Goal: Book appointment/travel/reservation

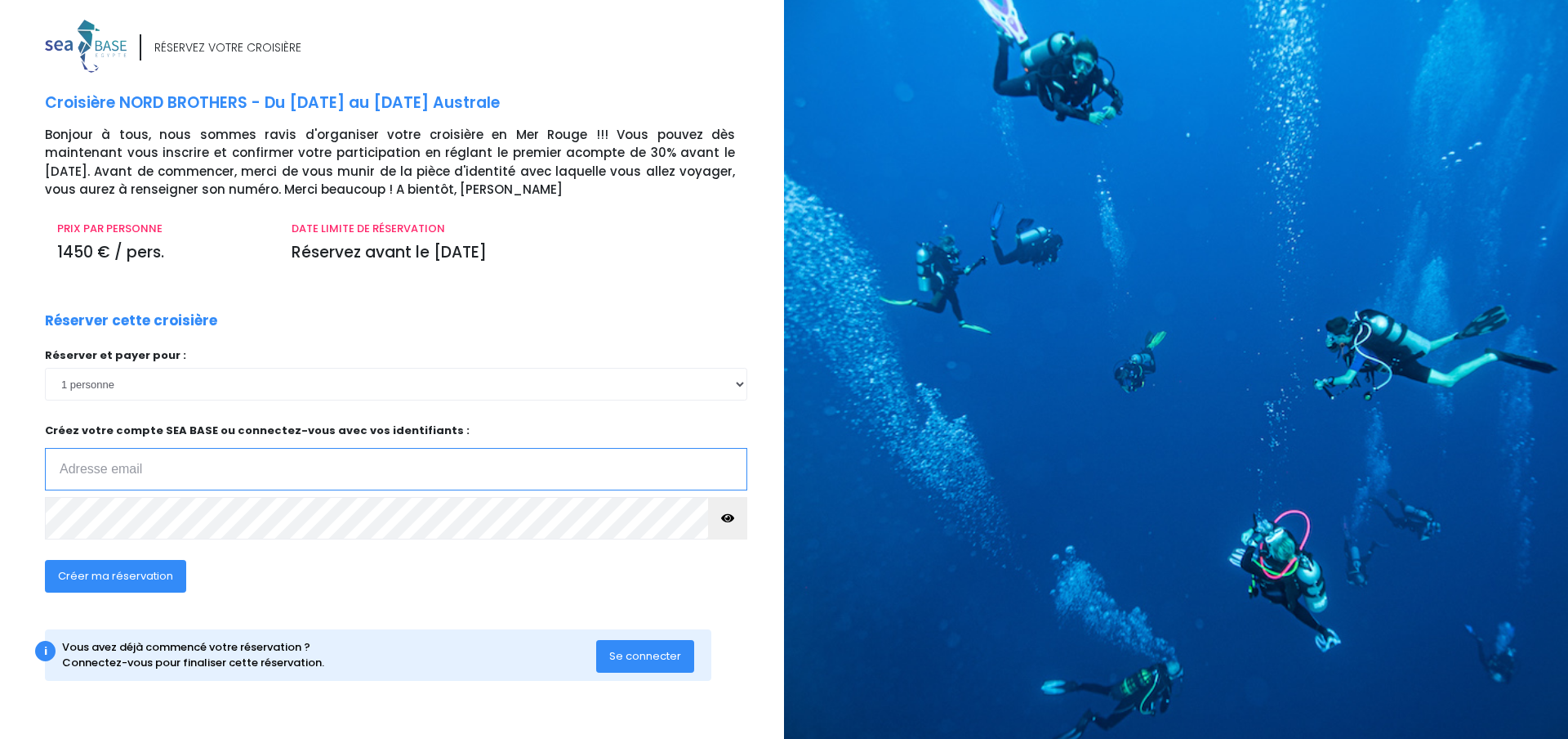
type input "dgenydumont@aol.com"
click at [654, 657] on span "Se connecter" at bounding box center [645, 656] width 72 height 16
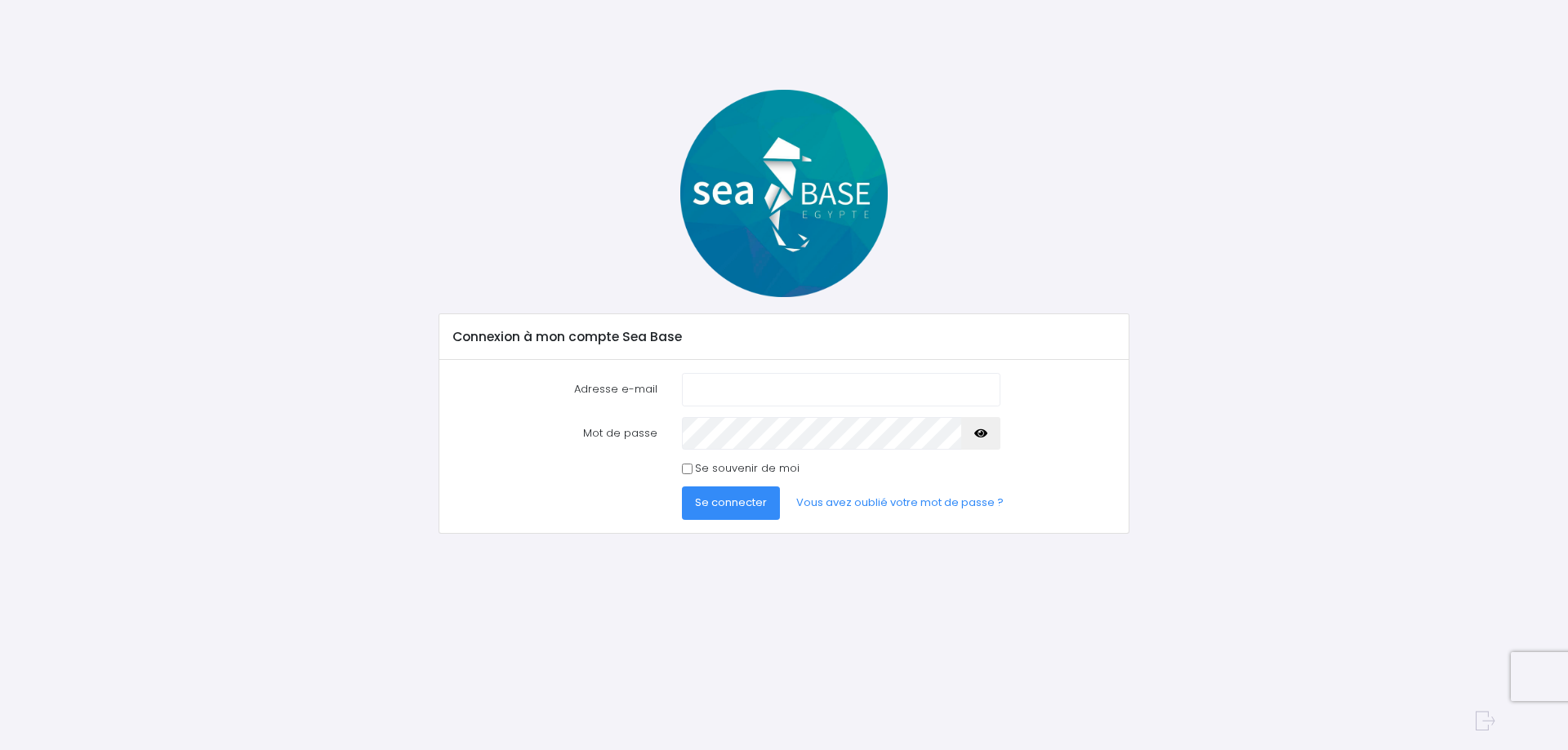
type input "dgenydumont@aol.com"
click at [765, 459] on form "Adresse e-mail dgenydumont@aol.com Mot de passe Se connecter" at bounding box center [784, 447] width 662 height 147
drag, startPoint x: 765, startPoint y: 459, endPoint x: 757, endPoint y: 461, distance: 8.2
click at [758, 461] on form "Adresse e-mail dgenydumont@aol.com Mot de passe Se connecter" at bounding box center [784, 447] width 662 height 147
click at [757, 461] on label "Se souvenir de moi" at bounding box center [747, 468] width 104 height 17
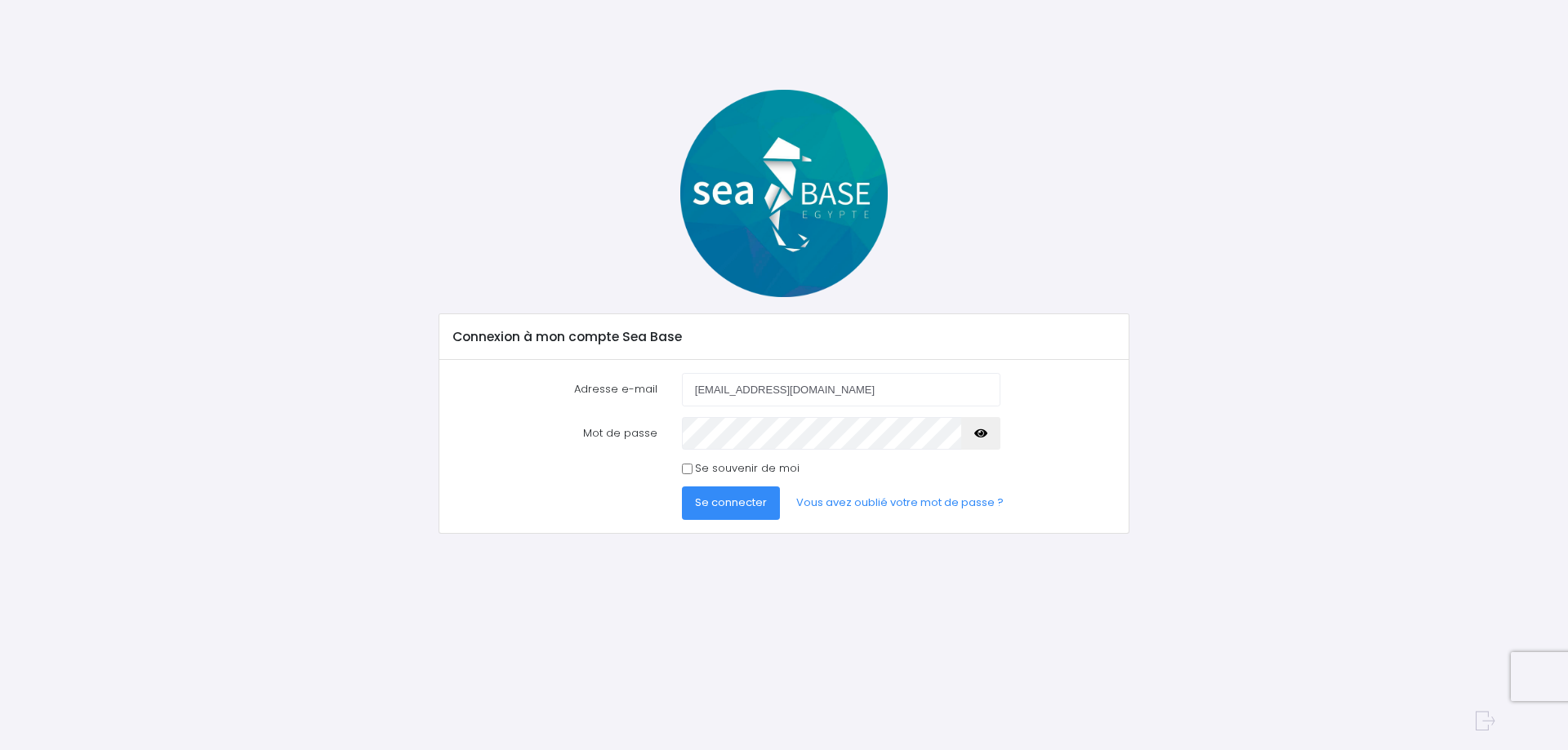
click at [693, 463] on input "Se souvenir de moi" at bounding box center [687, 468] width 11 height 11
checkbox input "true"
click at [763, 502] on span "Se connecter" at bounding box center [731, 502] width 72 height 16
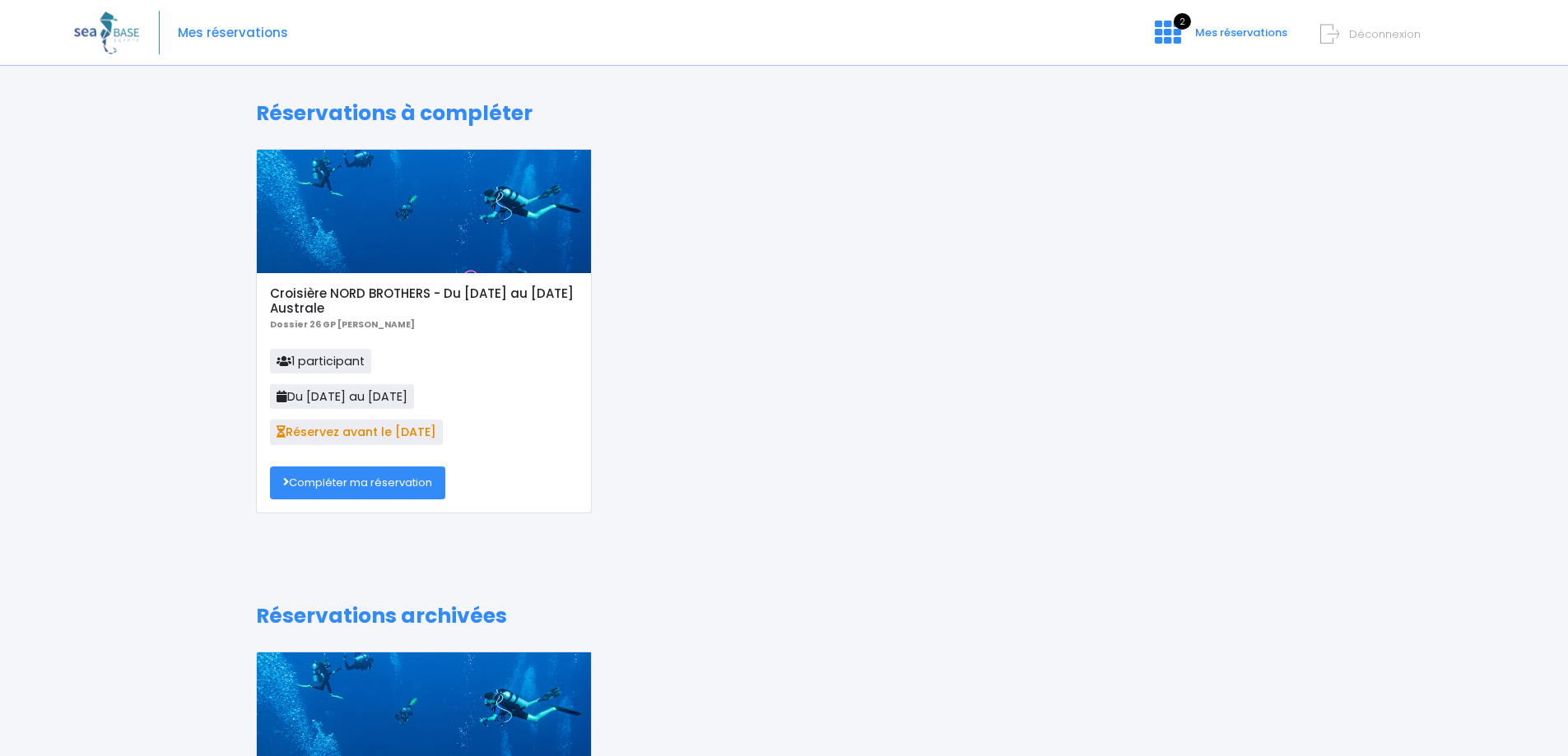
click at [397, 472] on link "Compléter ma réservation" at bounding box center [357, 482] width 176 height 33
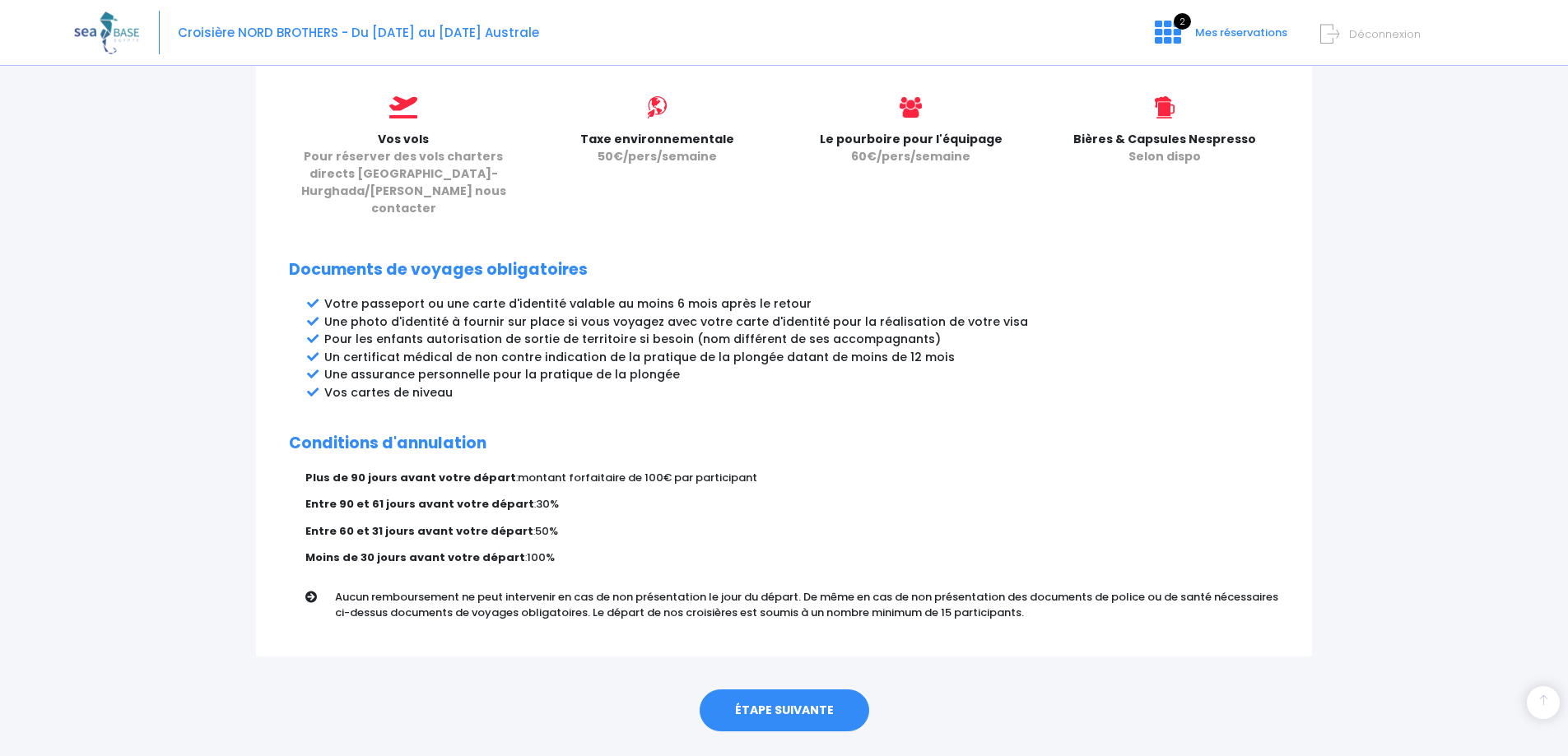
scroll to position [732, 0]
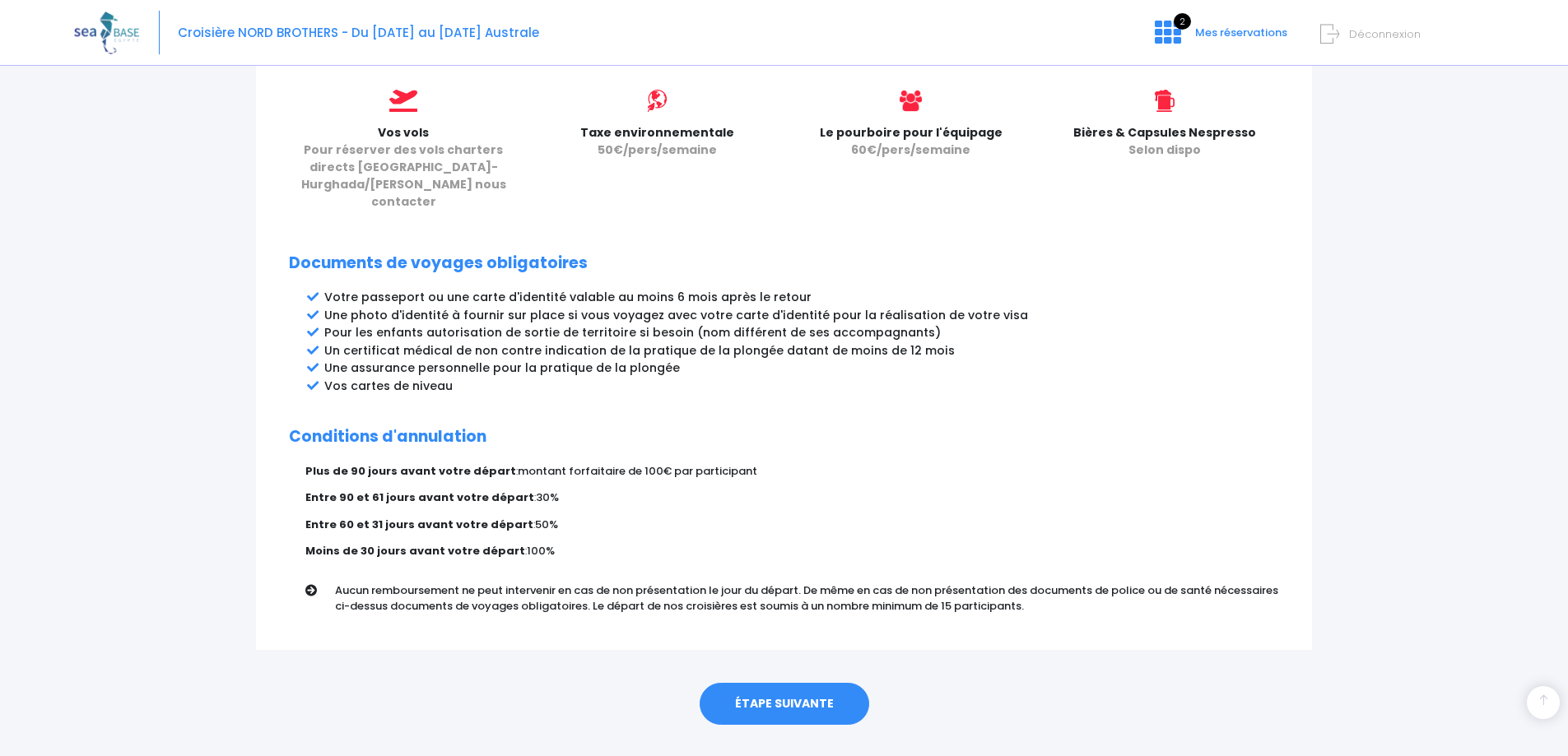
click at [843, 683] on link "ÉTAPE SUIVANTE" at bounding box center [785, 704] width 170 height 43
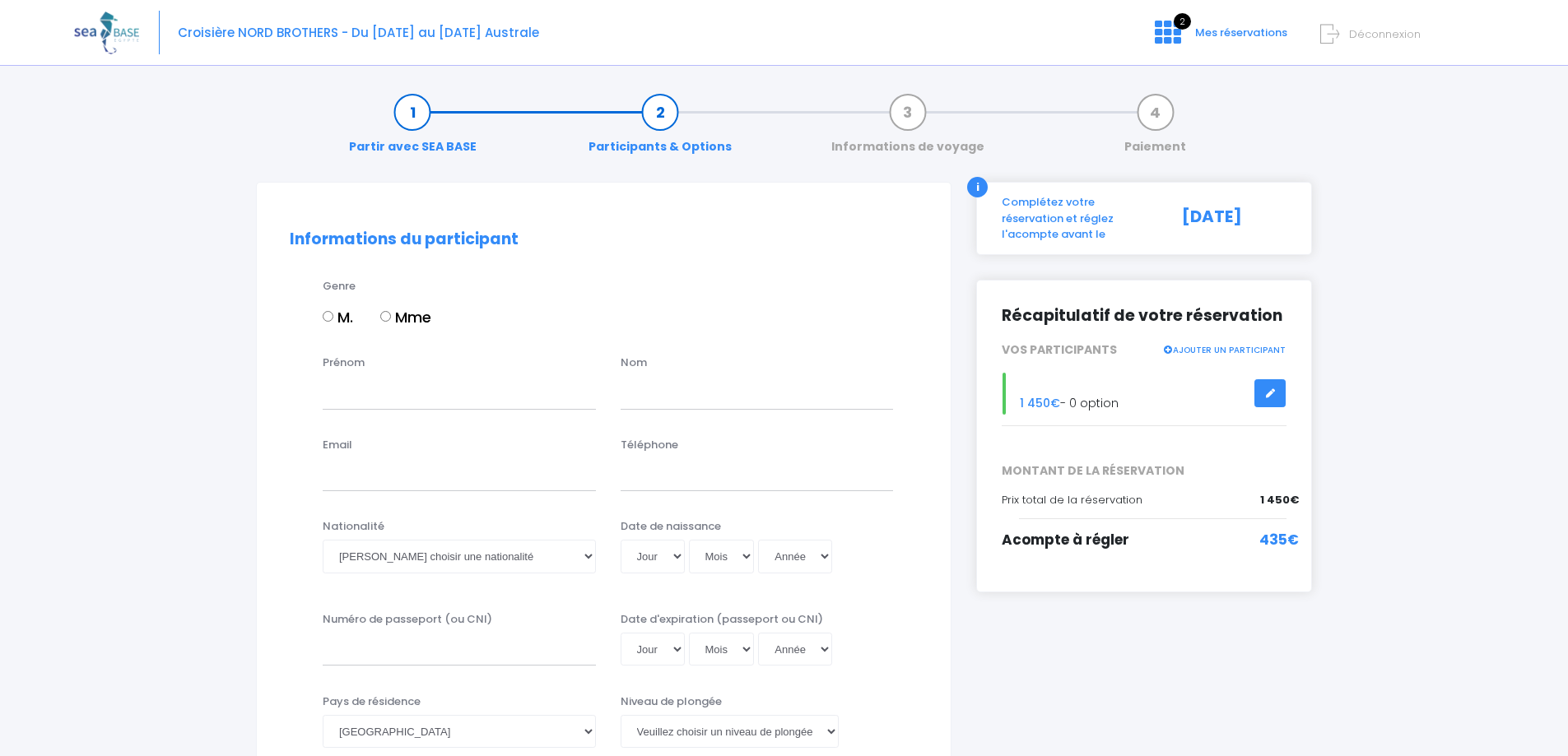
click at [347, 316] on label "M." at bounding box center [338, 317] width 30 height 22
click at [334, 316] on input "M." at bounding box center [328, 316] width 11 height 11
radio input "true"
click at [414, 397] on input "Prénom" at bounding box center [459, 392] width 273 height 33
type input "Daniel"
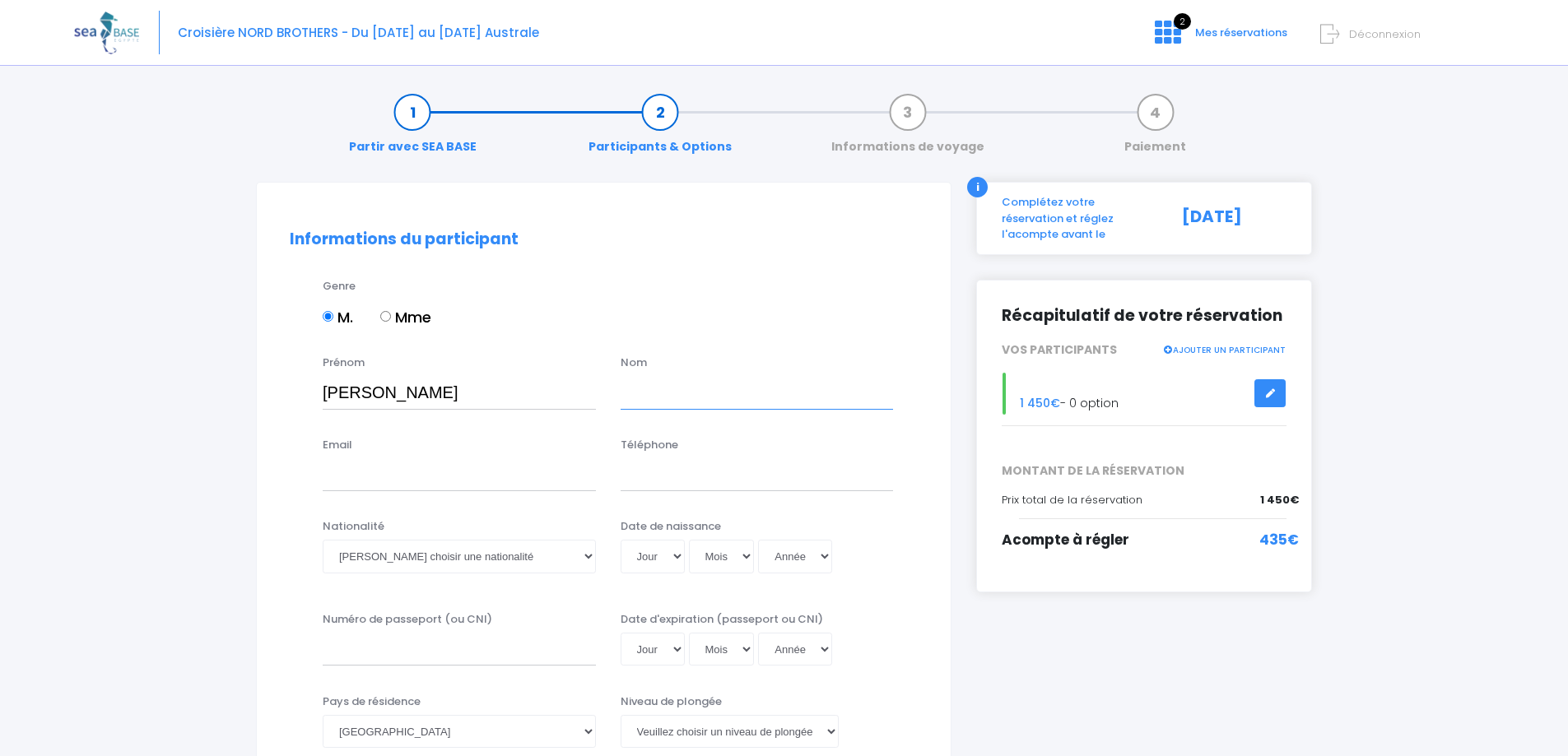
type input "Geny Dumont"
type input "dgenydumont@aol.com"
type input "0695365859"
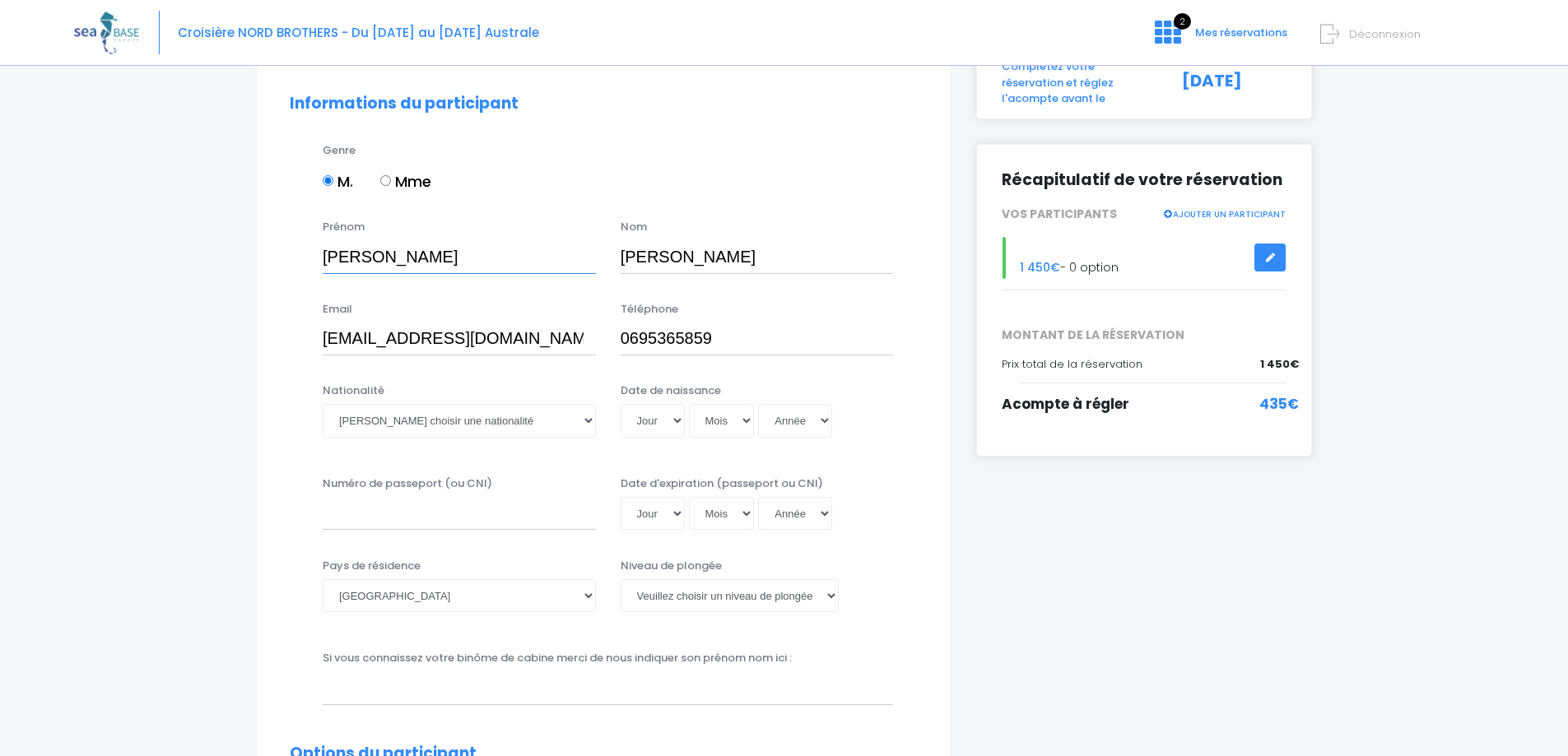
scroll to position [165, 0]
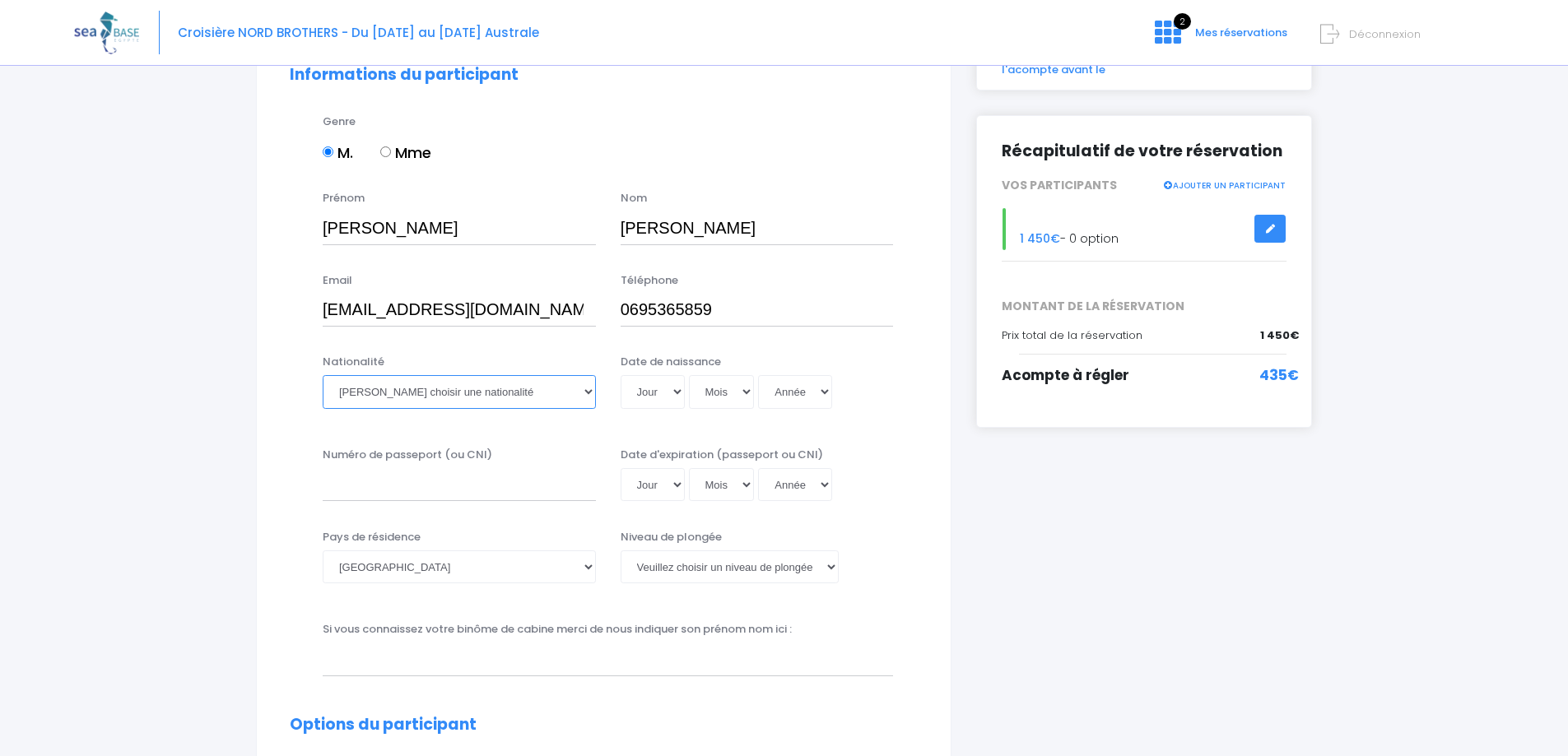
click at [430, 389] on select "Veuillez choisir une nationalité Afghane Albanaise Algerienne Allemande America…" at bounding box center [459, 391] width 273 height 33
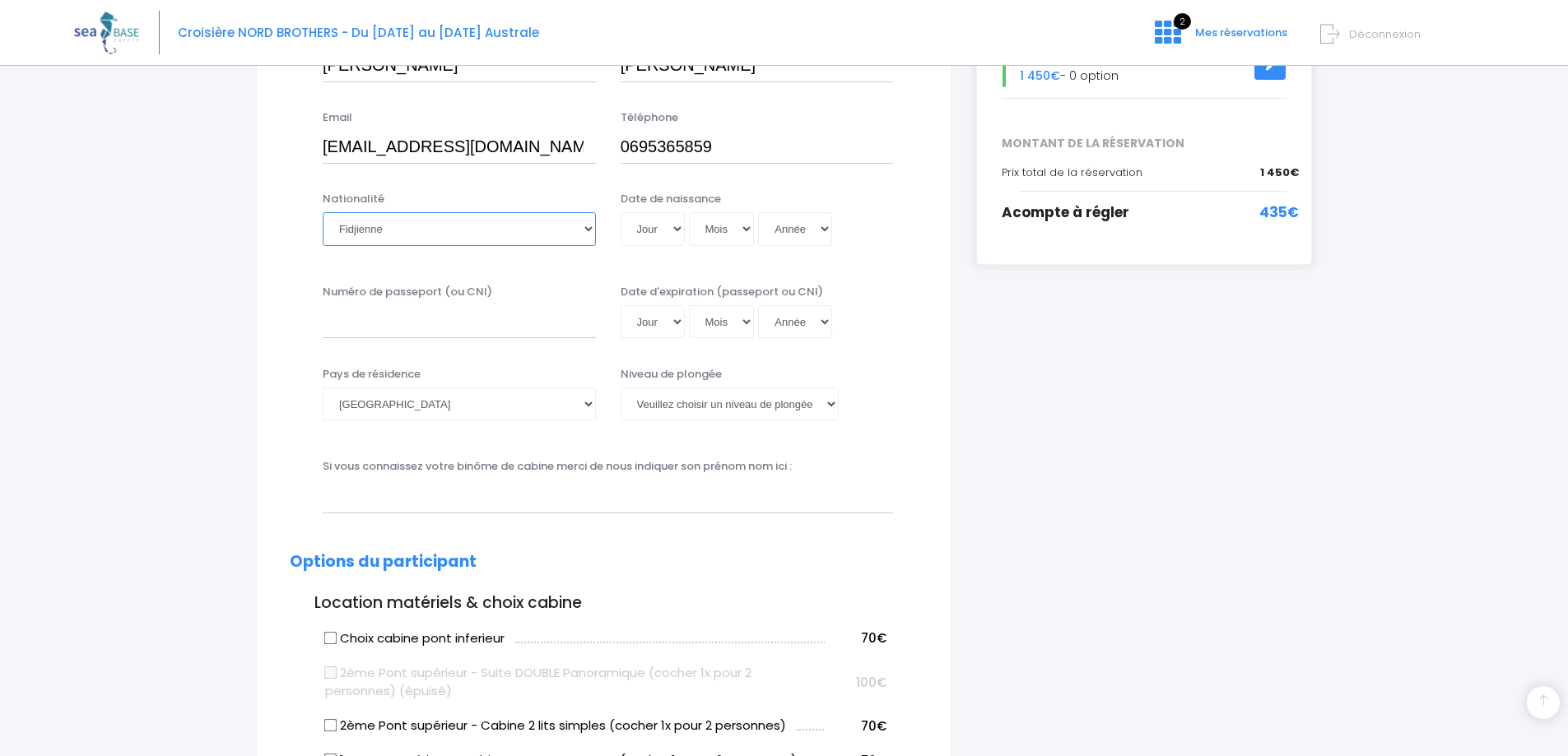
scroll to position [329, 0]
click at [554, 230] on select "Veuillez choisir une nationalité Afghane Albanaise Algerienne Allemande America…" at bounding box center [459, 227] width 273 height 33
select select "Française"
click at [323, 211] on select "Veuillez choisir une nationalité Afghane Albanaise Algerienne Allemande America…" at bounding box center [459, 227] width 273 height 33
click at [679, 207] on div "Date de naissance Jour 01 02 03 04 05 06 07 08 09 10 11 12 13 14 15 16 17 18 19…" at bounding box center [757, 221] width 298 height 65
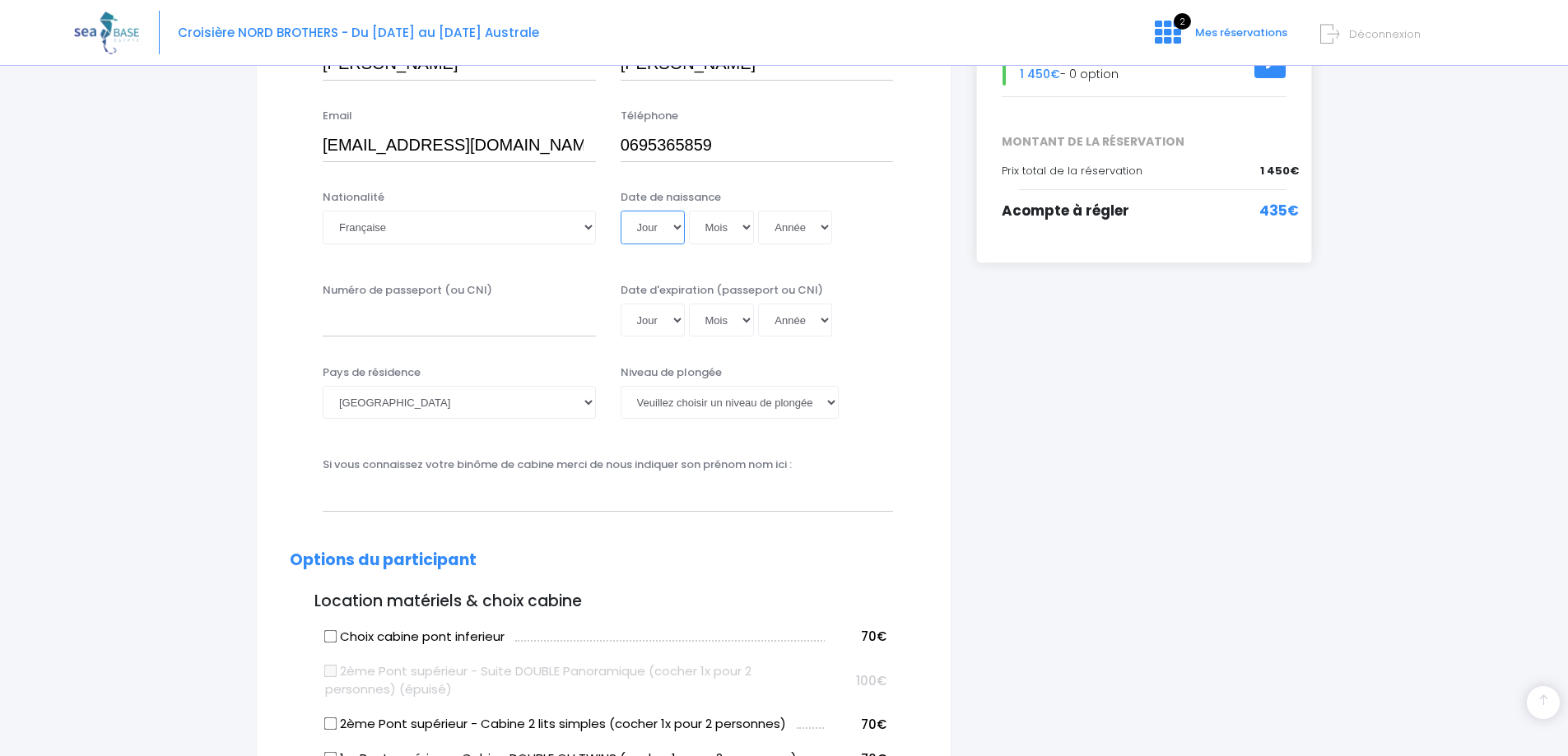
select select "06"
click at [621, 211] on select "Jour 01 02 03 04 05 06 07 08 09 10 11 12 13 14 15 16 17 18 19 20 21 22 23 24 25…" at bounding box center [653, 227] width 64 height 33
click at [713, 228] on select "Mois 01 02 03 04 05 06 07 08 09 10 11 12" at bounding box center [722, 227] width 66 height 33
select select "10"
click at [689, 211] on select "Mois 01 02 03 04 05 06 07 08 09 10 11 12" at bounding box center [722, 227] width 66 height 33
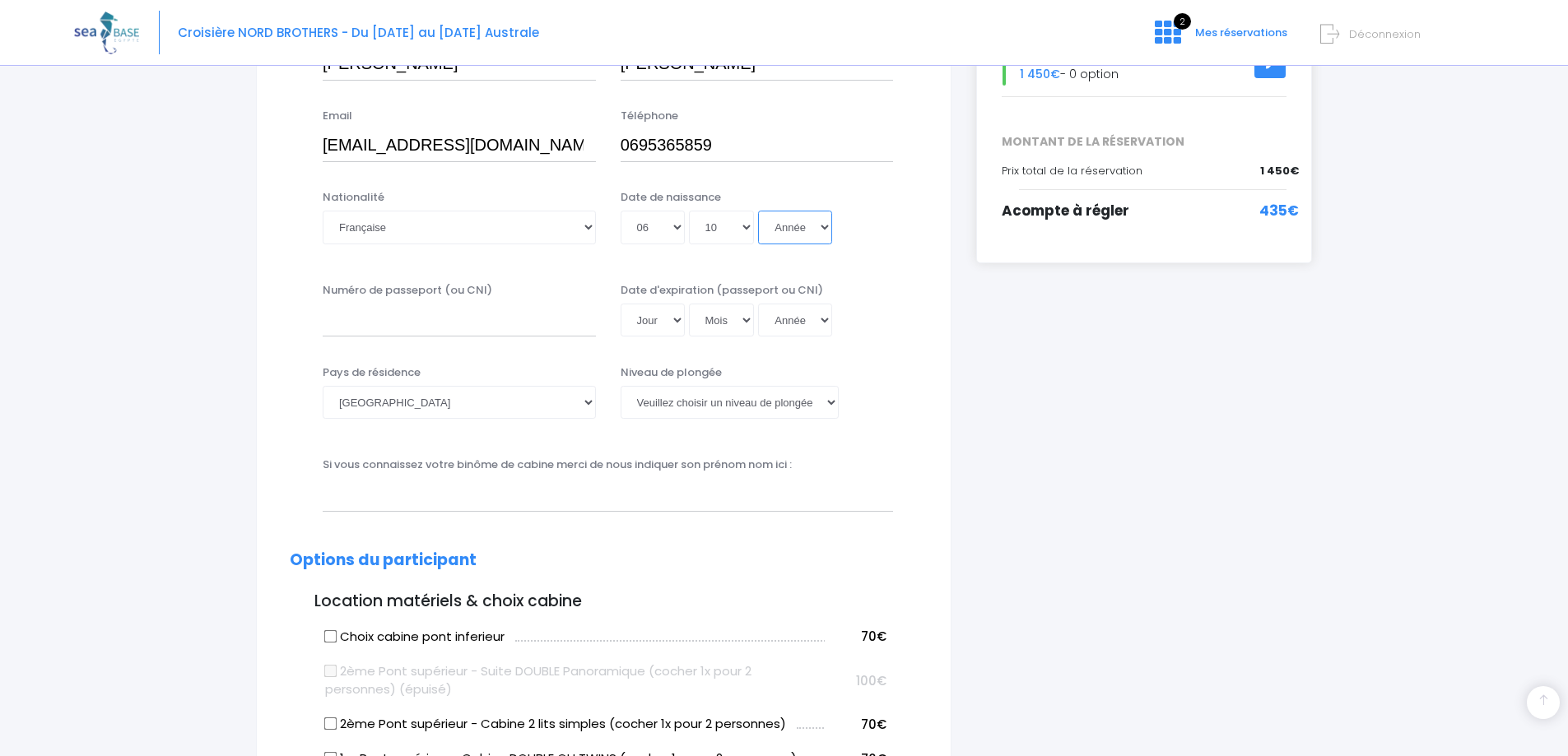
click at [831, 222] on select "Année 2045 2044 2043 2042 2041 2040 2039 2038 2037 2036 2035 2034 2033 2032 203…" at bounding box center [795, 227] width 74 height 33
select select "1961"
click at [758, 211] on select "Année 2045 2044 2043 2042 2041 2040 2039 2038 2037 2036 2035 2034 2033 2032 203…" at bounding box center [795, 227] width 74 height 33
type input "1961-10-06"
drag, startPoint x: 439, startPoint y: 328, endPoint x: 527, endPoint y: 311, distance: 89.6
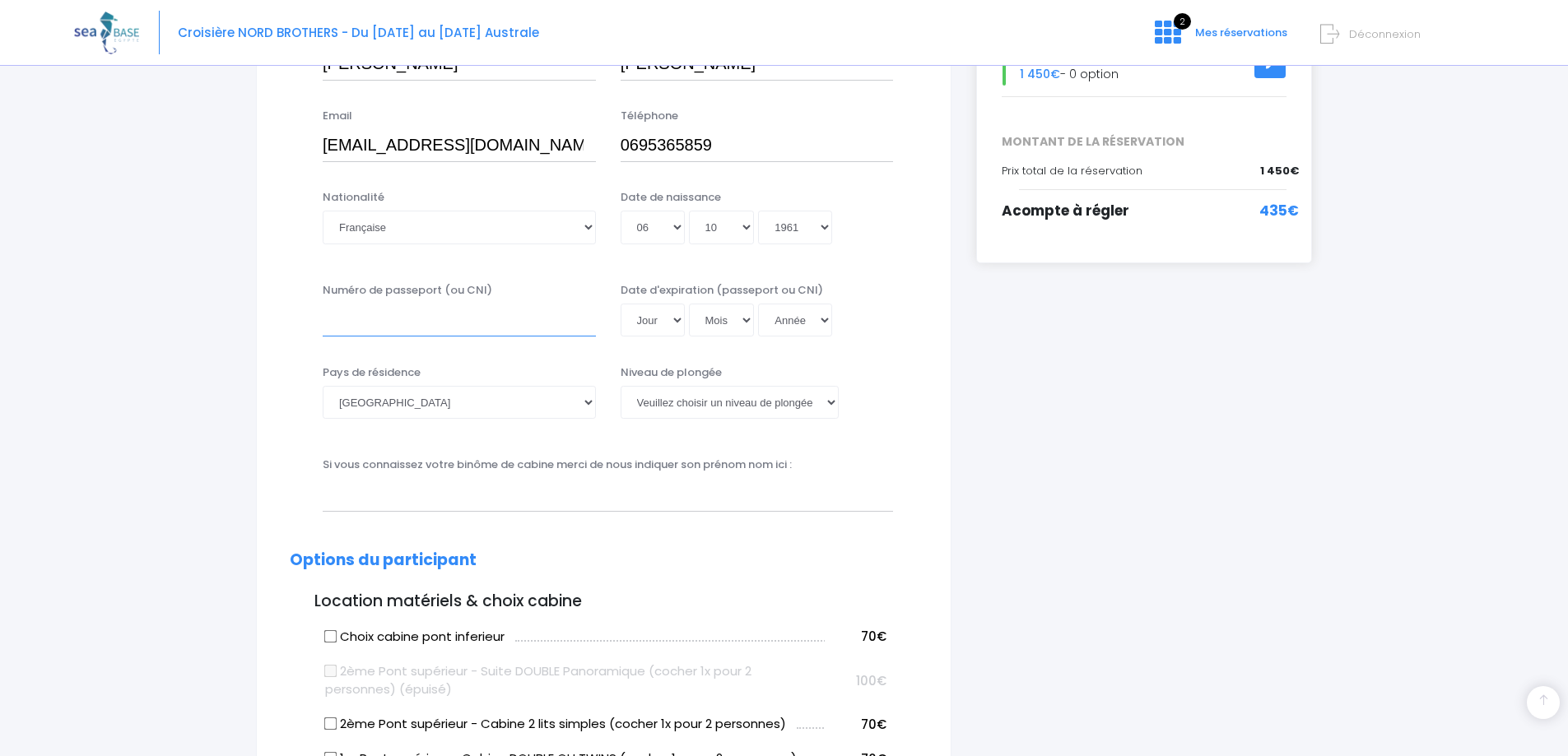
click at [446, 328] on input "Numéro de passeport (ou CNI)" at bounding box center [459, 319] width 273 height 33
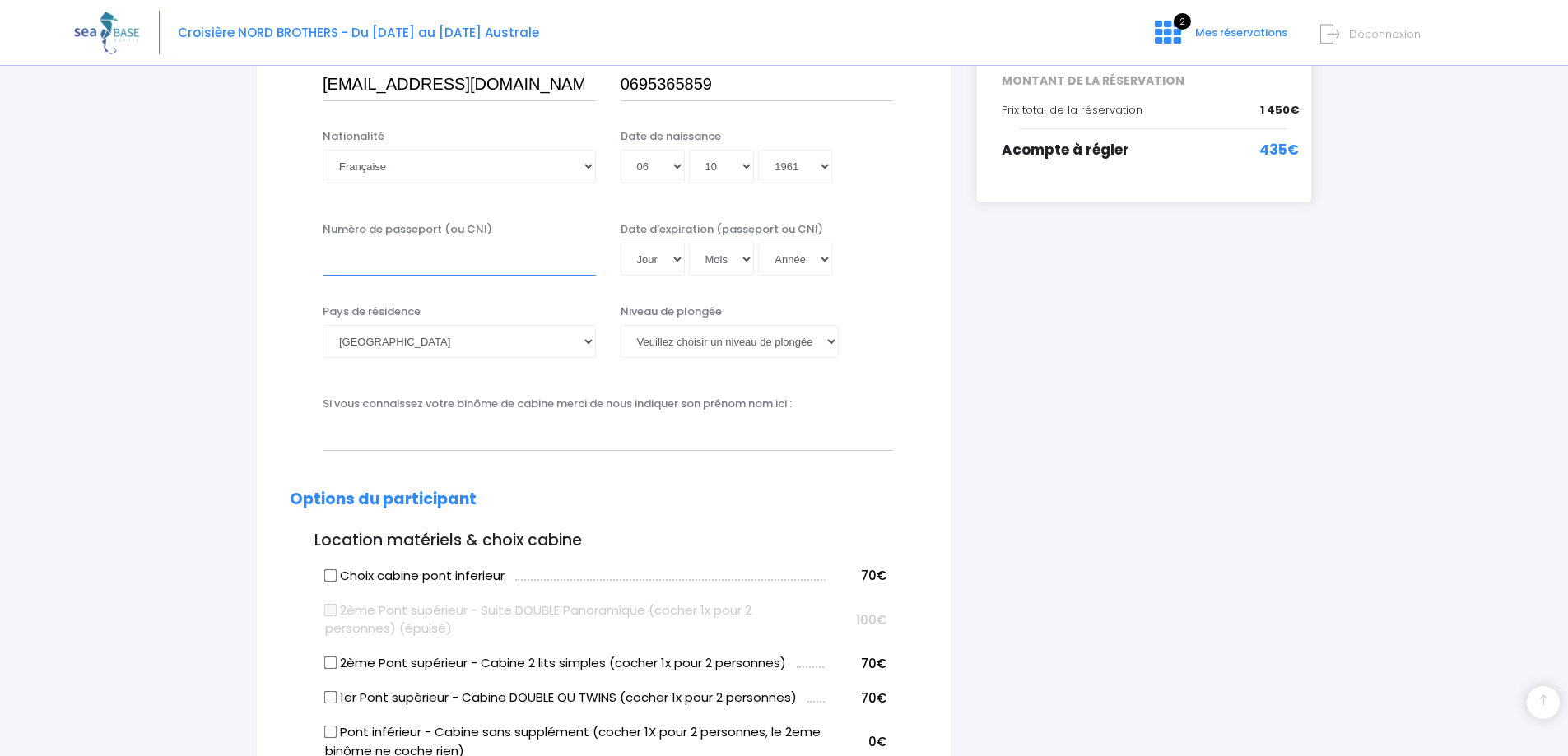
scroll to position [412, 0]
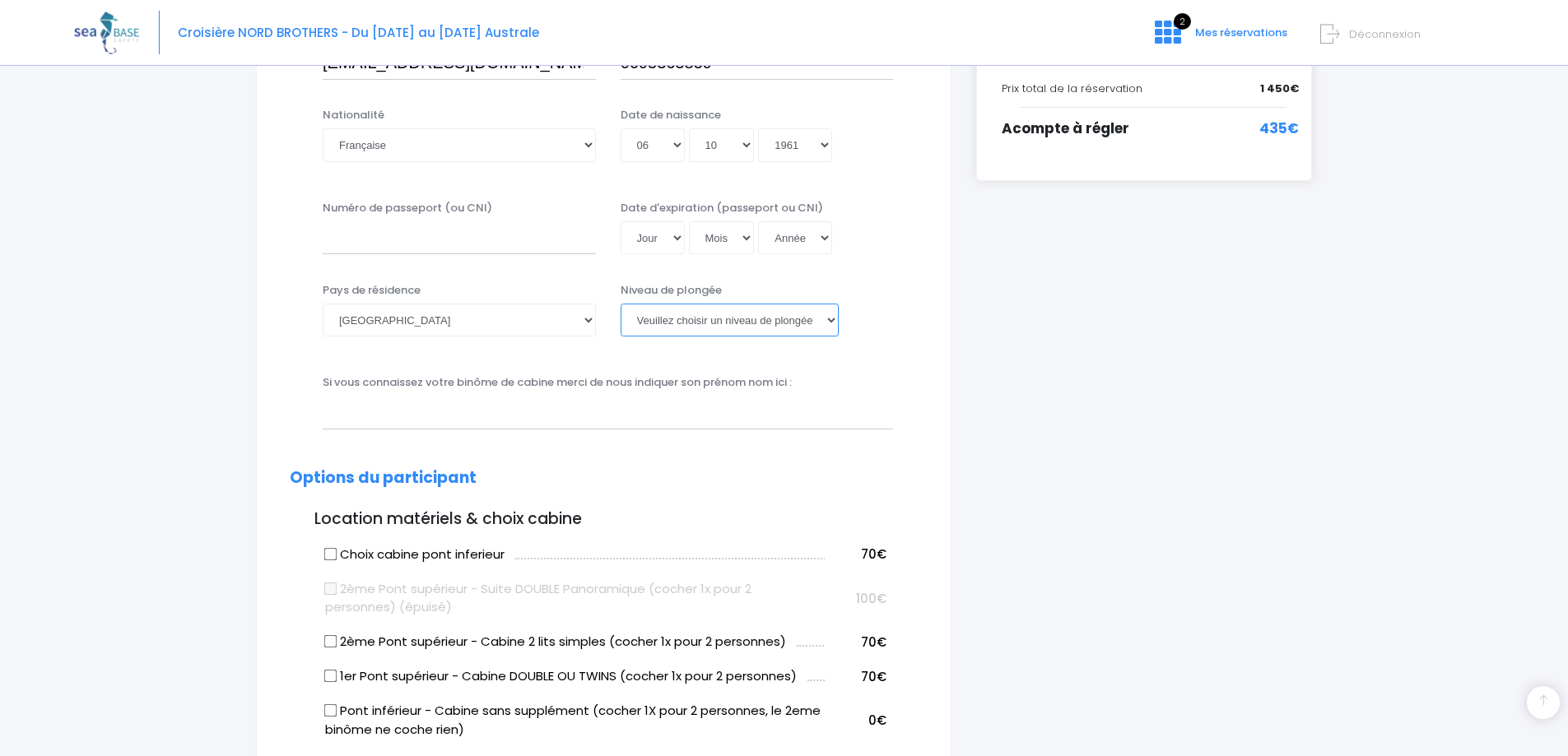
click at [794, 313] on select "Veuillez choisir un niveau de plongée Non plongeur Junior OW diver Adventure OW…" at bounding box center [730, 319] width 218 height 33
select select "N2"
click at [621, 303] on select "Veuillez choisir un niveau de plongée Non plongeur Junior OW diver Adventure OW…" at bounding box center [730, 319] width 218 height 33
click at [527, 227] on input "Numéro de passeport (ou CNI)" at bounding box center [459, 238] width 273 height 33
click at [377, 233] on input "Numéro de passeport (ou CNI)" at bounding box center [459, 238] width 273 height 33
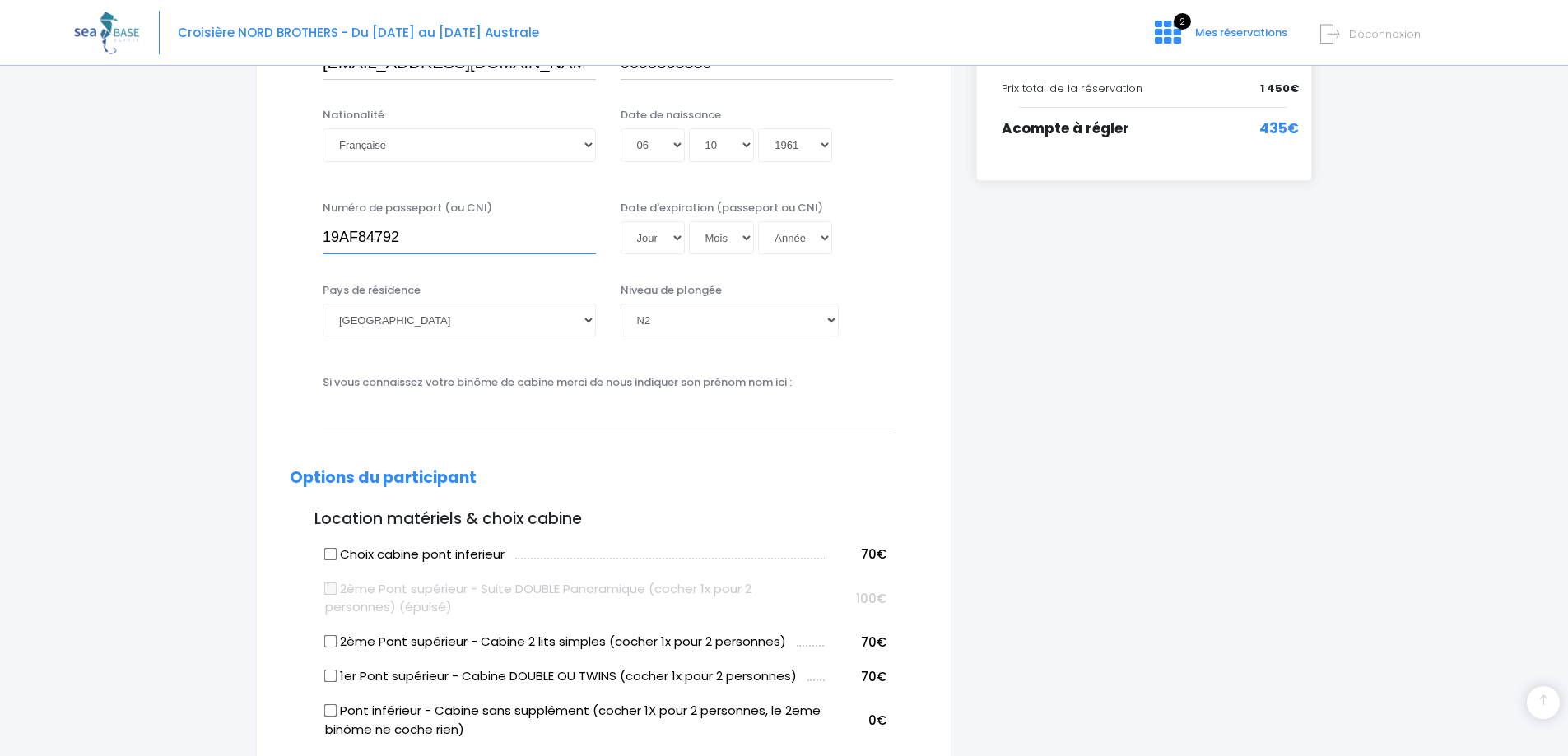
type input "19AF84792"
click at [645, 228] on select "Jour 01 02 03 04 05 06 07 08 09 10 11 12 13 14 15 16 17 18 19 20 21 22 23 24 25…" at bounding box center [653, 238] width 64 height 33
select select "26"
click at [621, 222] on select "Jour 01 02 03 04 05 06 07 08 09 10 11 12 13 14 15 16 17 18 19 20 21 22 23 24 25…" at bounding box center [653, 238] width 64 height 33
select select "02"
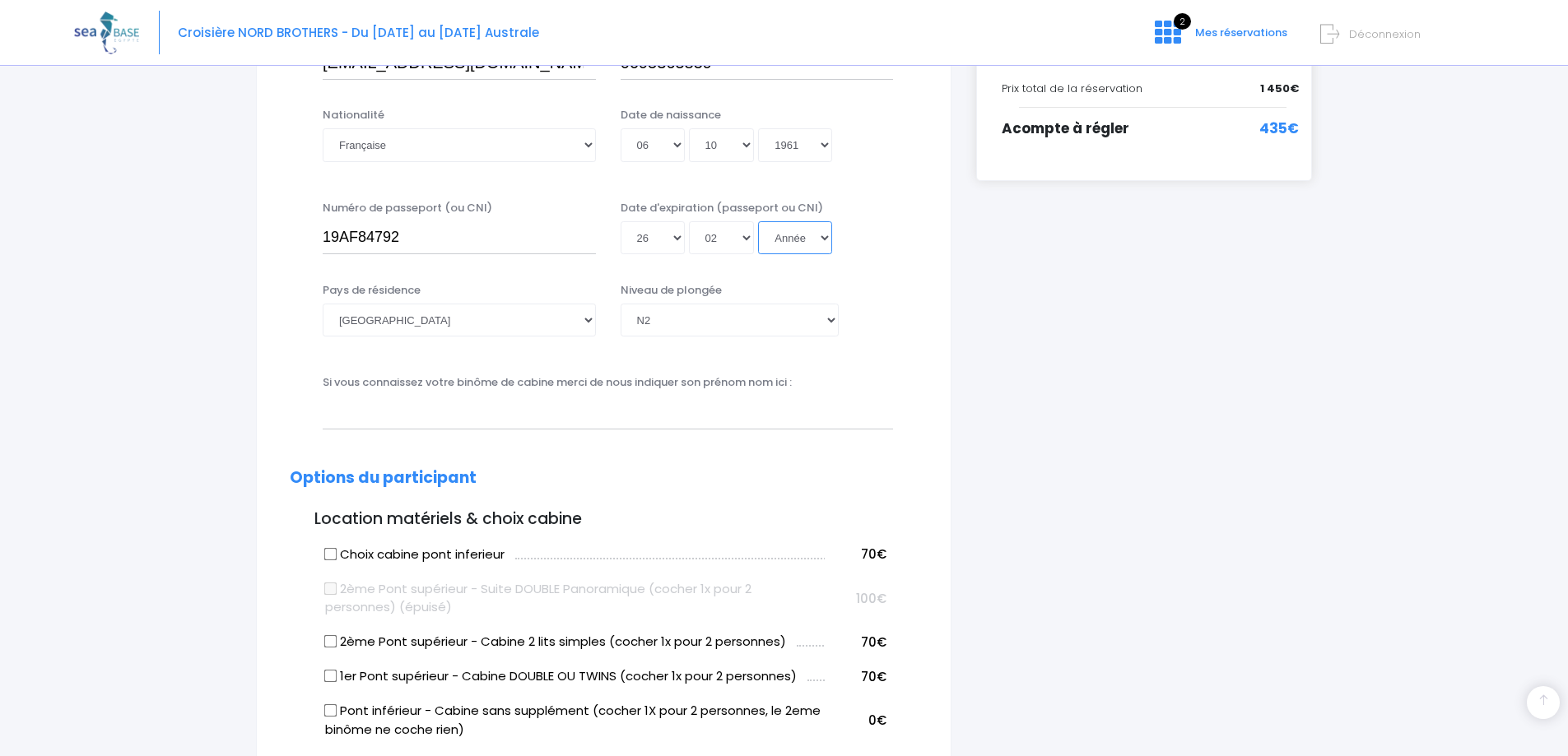
select select "2045"
type input "2045-02-26"
select select "2029"
type input "2029-02-26"
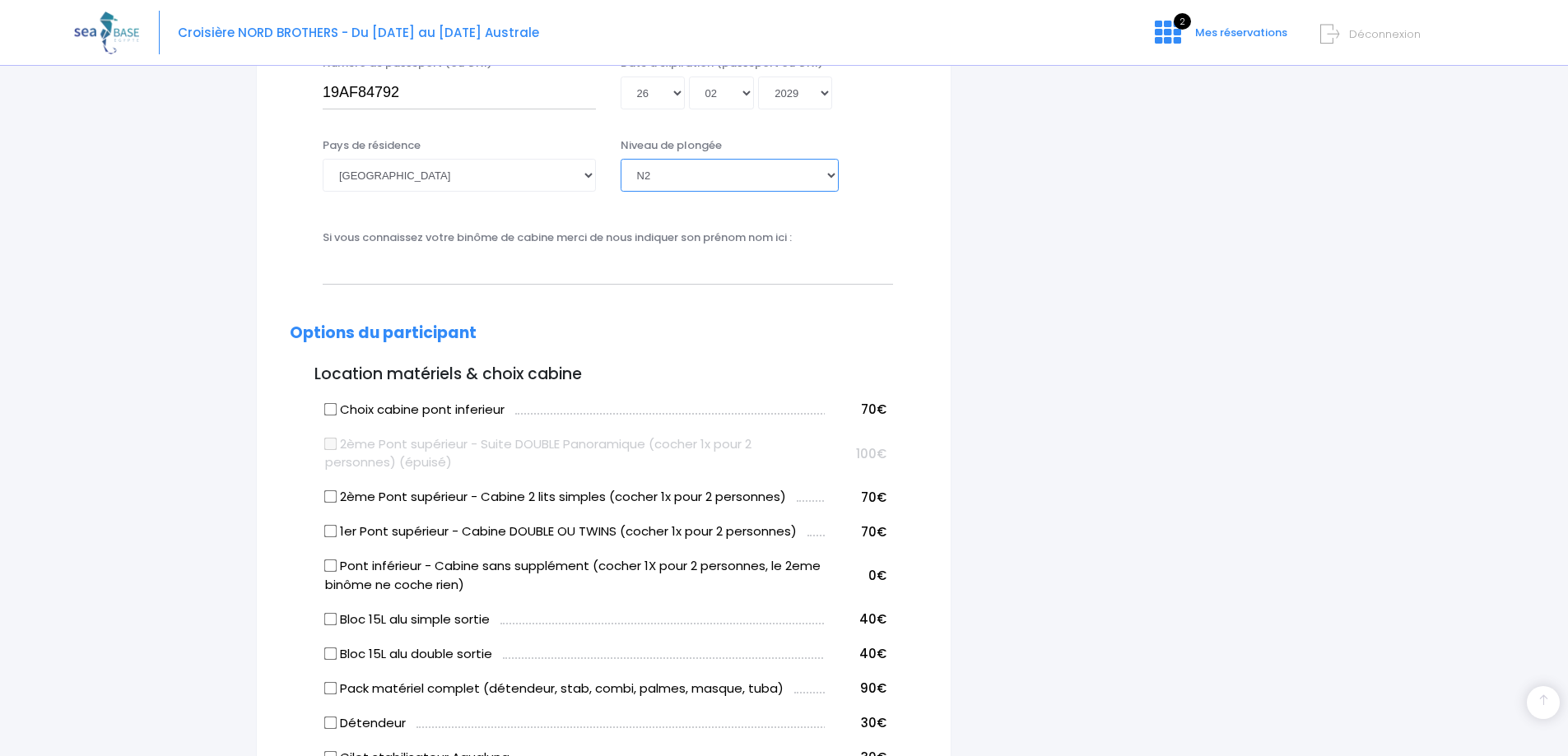
scroll to position [530, 0]
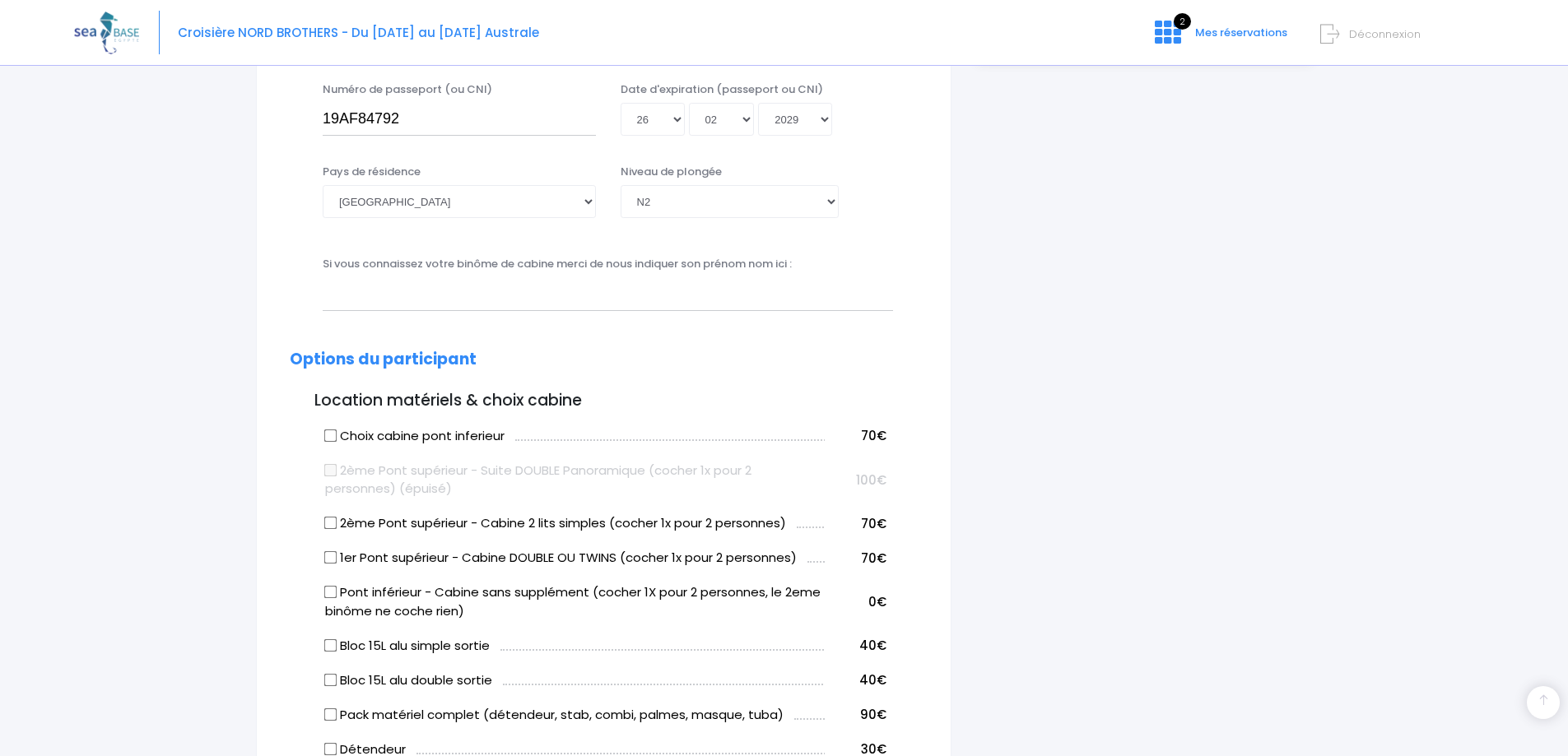
click at [329, 674] on input "Bloc 15L alu double sortie" at bounding box center [331, 680] width 13 height 13
checkbox input "true"
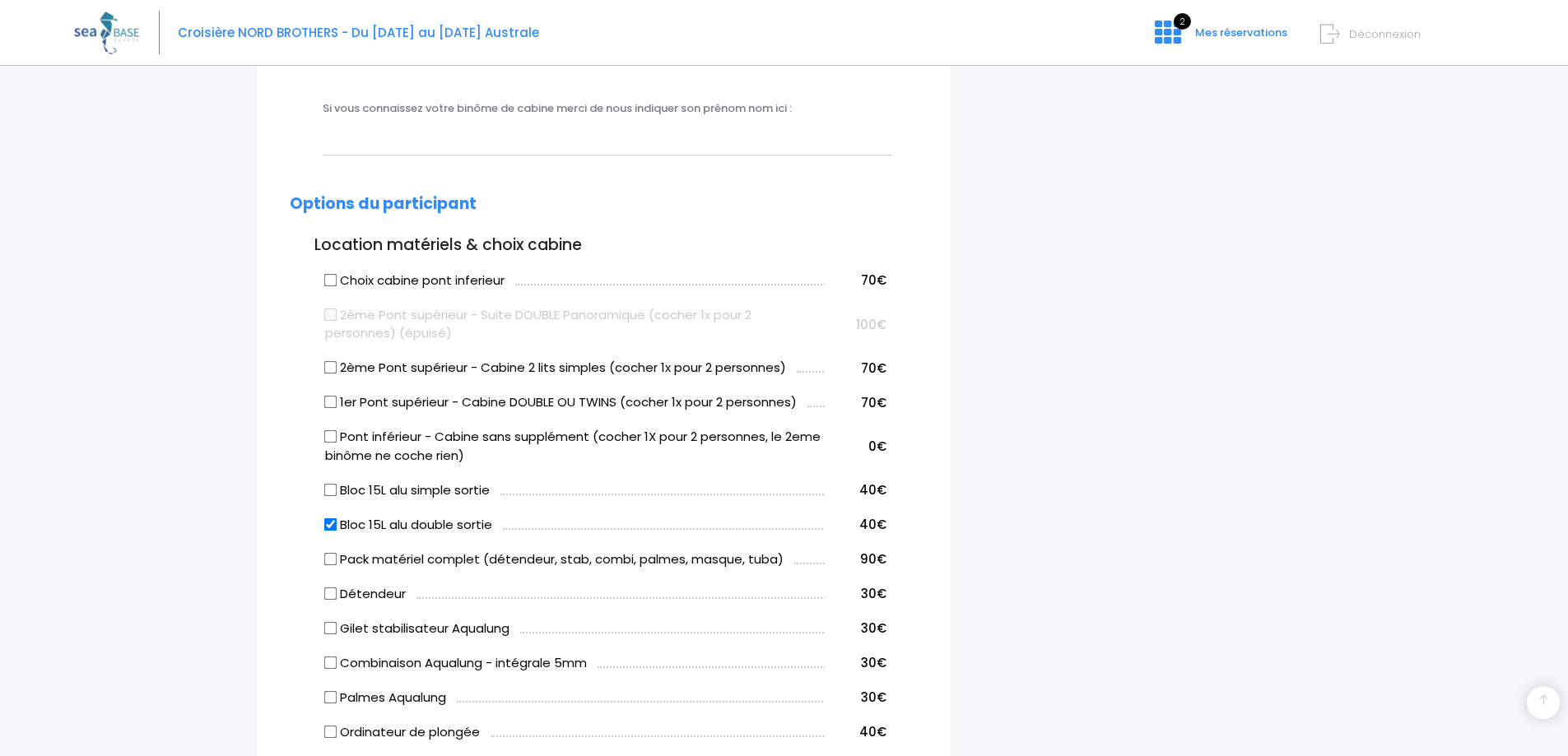
scroll to position [859, 0]
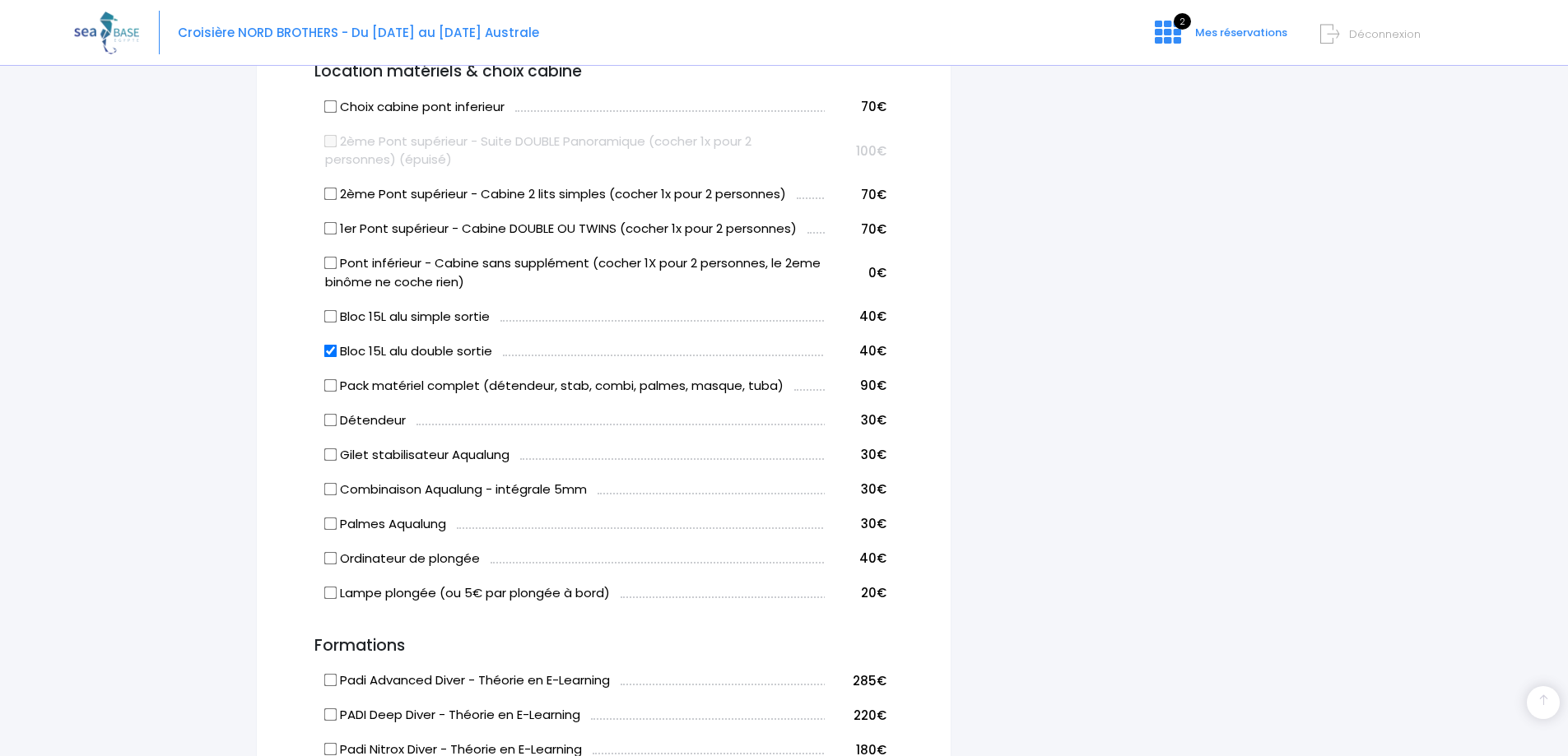
click at [339, 385] on label "Pack matériel complet (détendeur, stab, combi, palmes, masque, tuba)" at bounding box center [555, 386] width 459 height 19
click at [338, 385] on input "Pack matériel complet (détendeur, stab, combi, palmes, masque, tuba)" at bounding box center [331, 386] width 13 height 13
checkbox input "true"
click at [325, 347] on input "Bloc 15L alu double sortie" at bounding box center [331, 350] width 13 height 13
checkbox input "false"
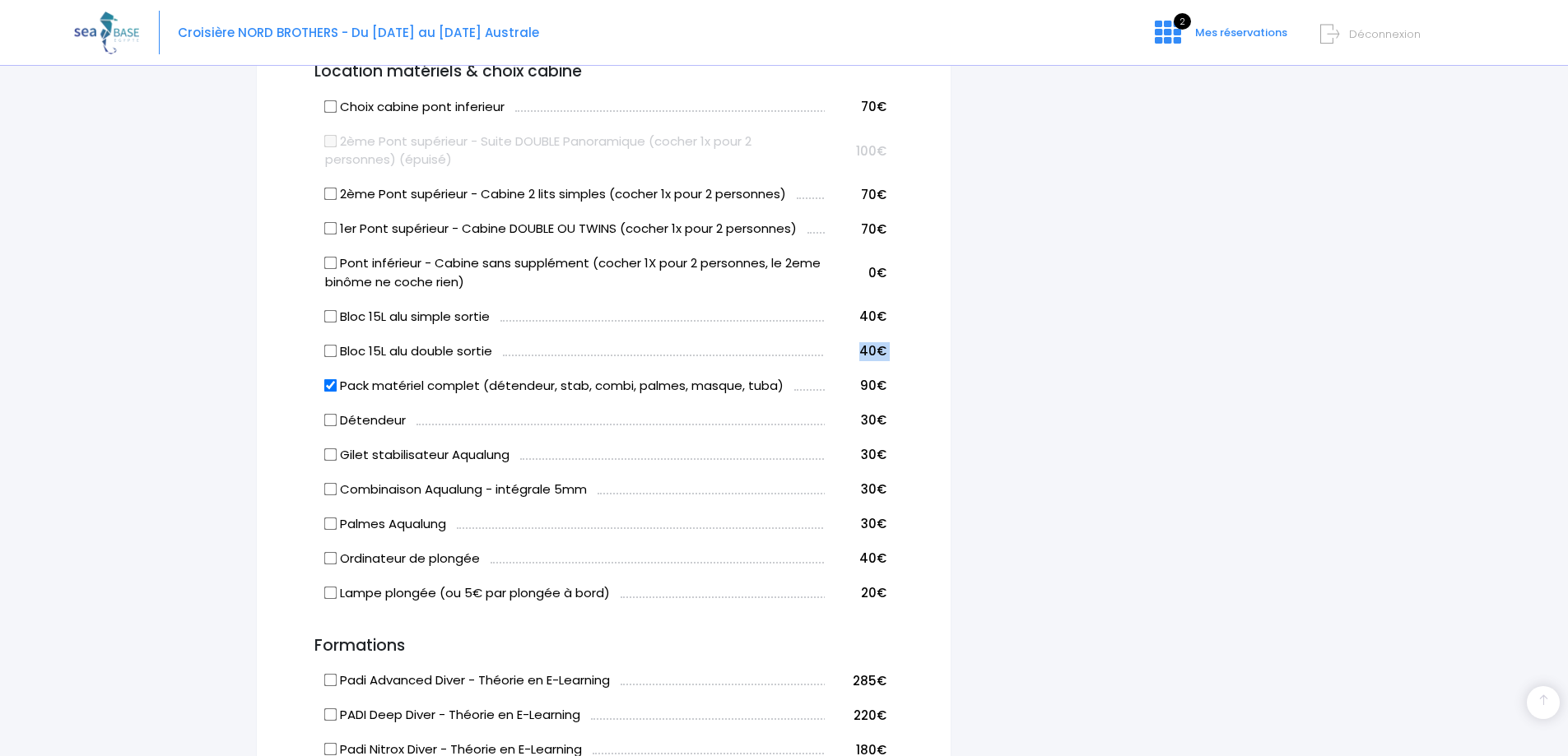
click at [337, 368] on tbody "Choix cabine pont inferieur 70€ 2ème Pont supérieur - Suite DOUBLE Panoramique …" at bounding box center [603, 348] width 566 height 521
click at [337, 378] on td "Pack matériel complet (détendeur, stab, combi, palmes, masque, tuba)" at bounding box center [573, 383] width 504 height 34
click at [337, 379] on input "Pack matériel complet (détendeur, stab, combi, palmes, masque, tuba)" at bounding box center [331, 386] width 13 height 13
checkbox input "false"
click at [326, 354] on input "Bloc 15L alu double sortie" at bounding box center [331, 350] width 13 height 13
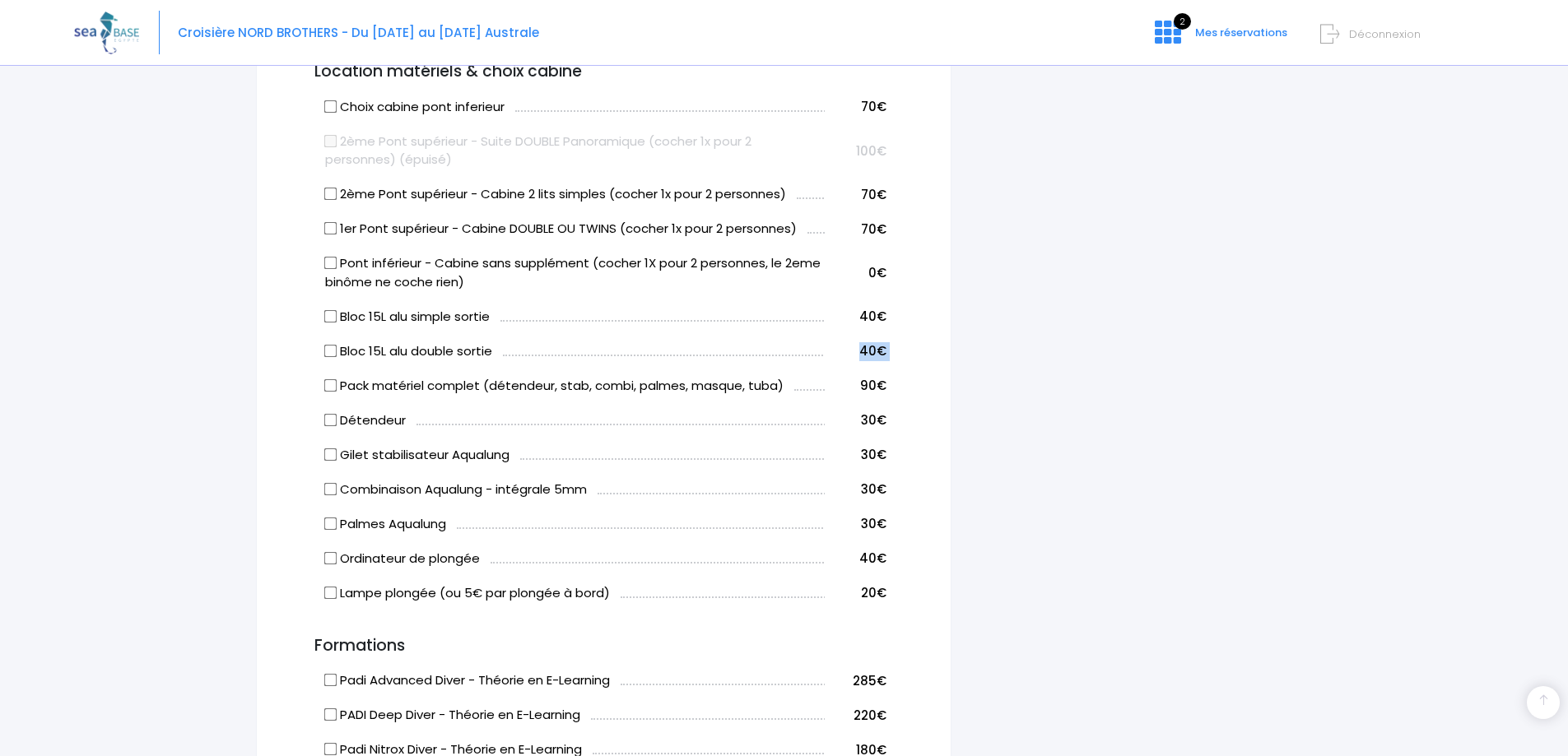
checkbox input "true"
click at [329, 380] on input "Pack matériel complet (détendeur, stab, combi, palmes, masque, tuba)" at bounding box center [331, 386] width 13 height 13
checkbox input "true"
click at [329, 412] on label "Détendeur" at bounding box center [366, 421] width 81 height 19
click at [329, 413] on input "Détendeur" at bounding box center [331, 420] width 13 height 13
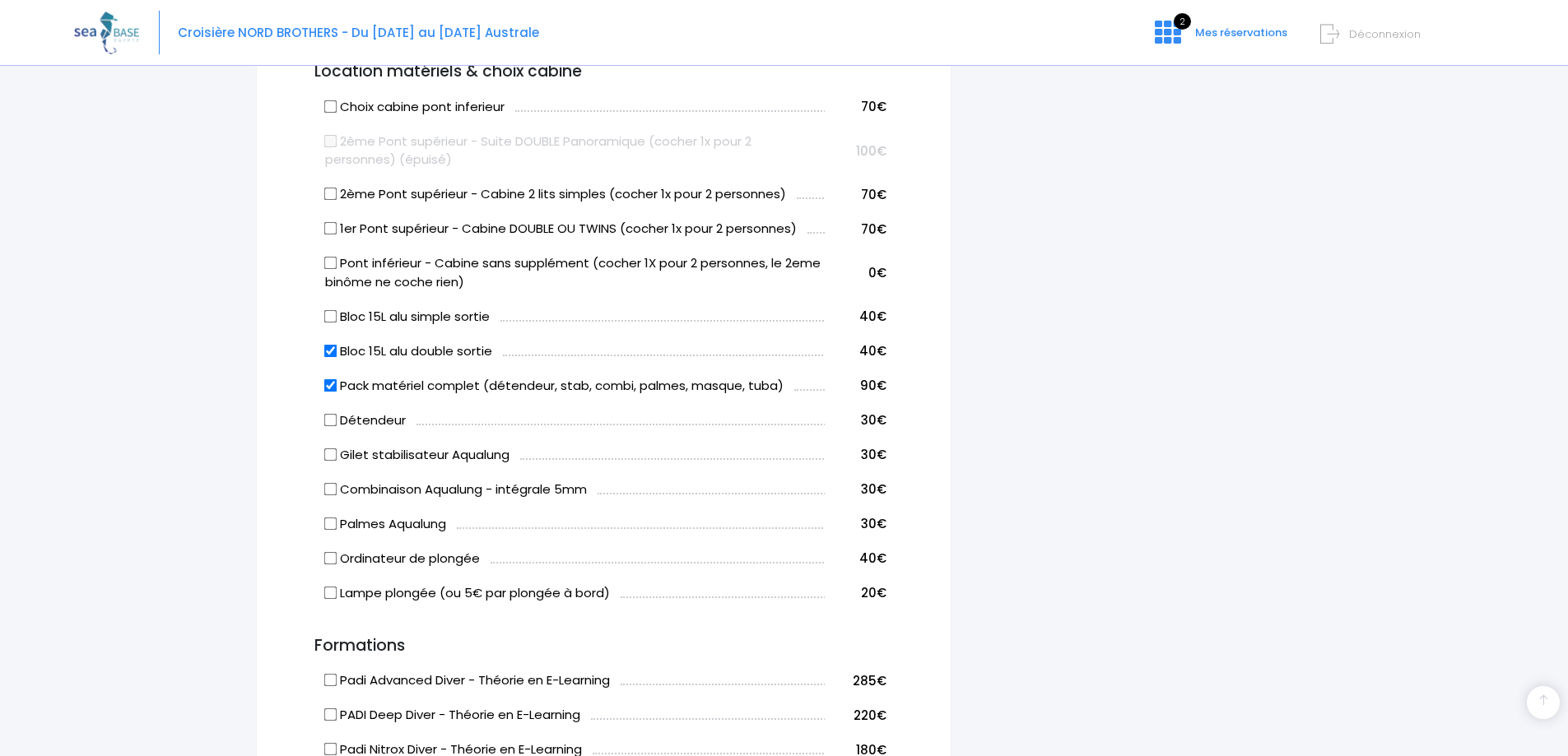
checkbox input "true"
click at [338, 452] on label "Gilet stabilisateur Aqualung" at bounding box center [417, 455] width 184 height 19
click at [339, 344] on label "Bloc 15L alu double sortie" at bounding box center [408, 352] width 167 height 19
click at [338, 344] on input "Bloc 15L alu double sortie" at bounding box center [331, 350] width 13 height 13
checkbox input "false"
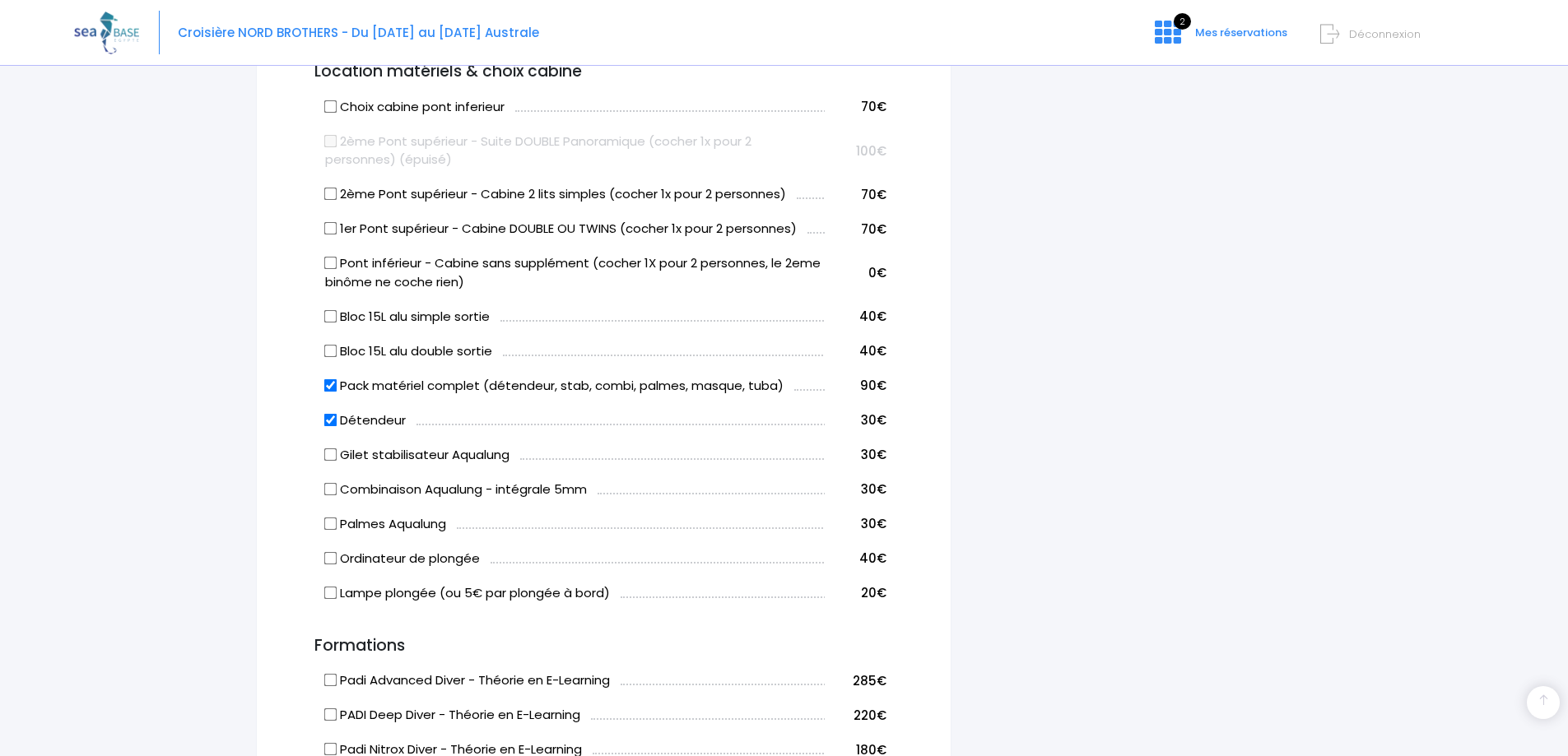
click at [336, 383] on input "Pack matériel complet (détendeur, stab, combi, palmes, masque, tuba)" at bounding box center [331, 386] width 13 height 13
checkbox input "false"
click at [339, 422] on label "Détendeur" at bounding box center [366, 421] width 81 height 19
click at [338, 422] on input "Détendeur" at bounding box center [331, 420] width 13 height 13
checkbox input "false"
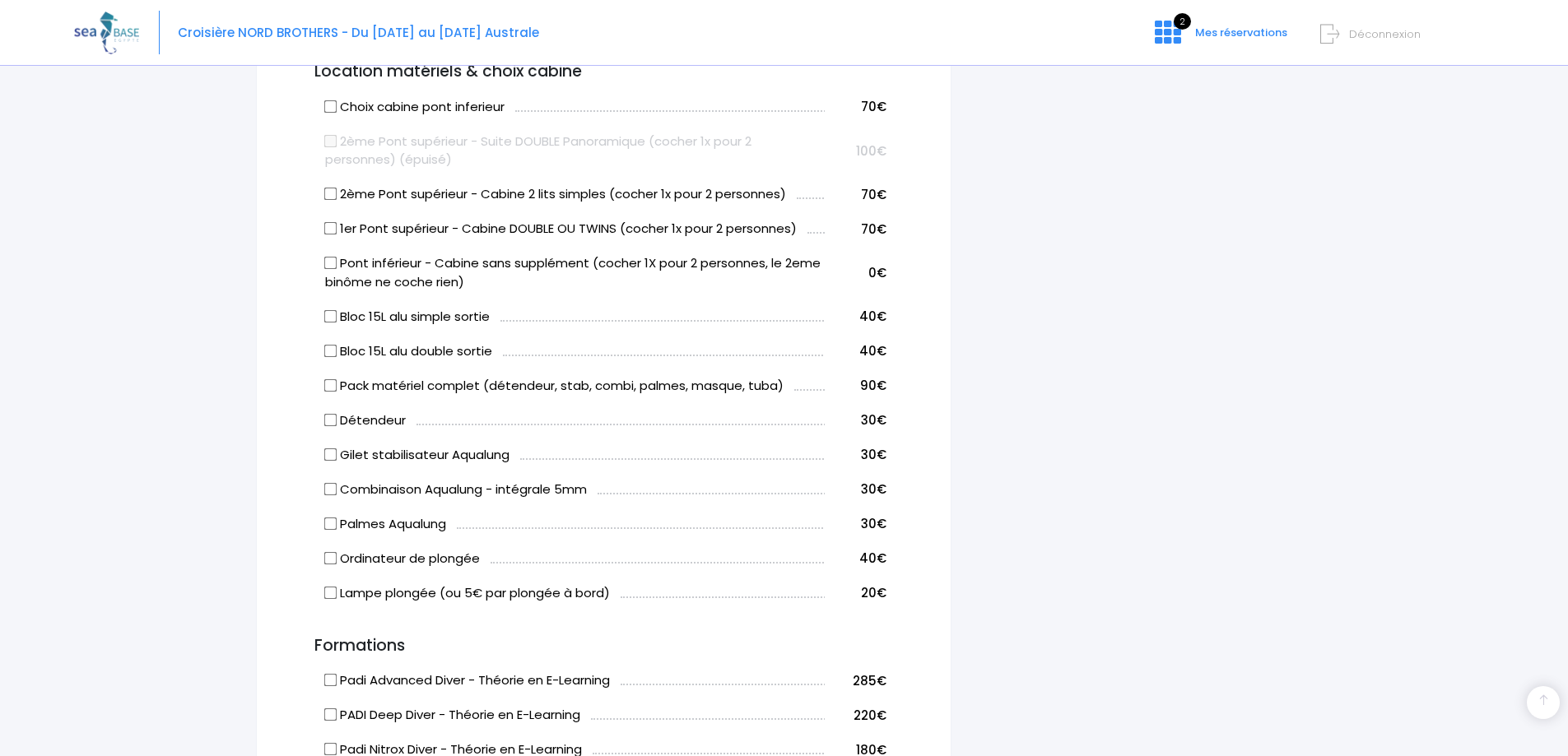
click at [333, 381] on input "Pack matériel complet (détendeur, stab, combi, palmes, masque, tuba)" at bounding box center [331, 386] width 13 height 13
checkbox input "true"
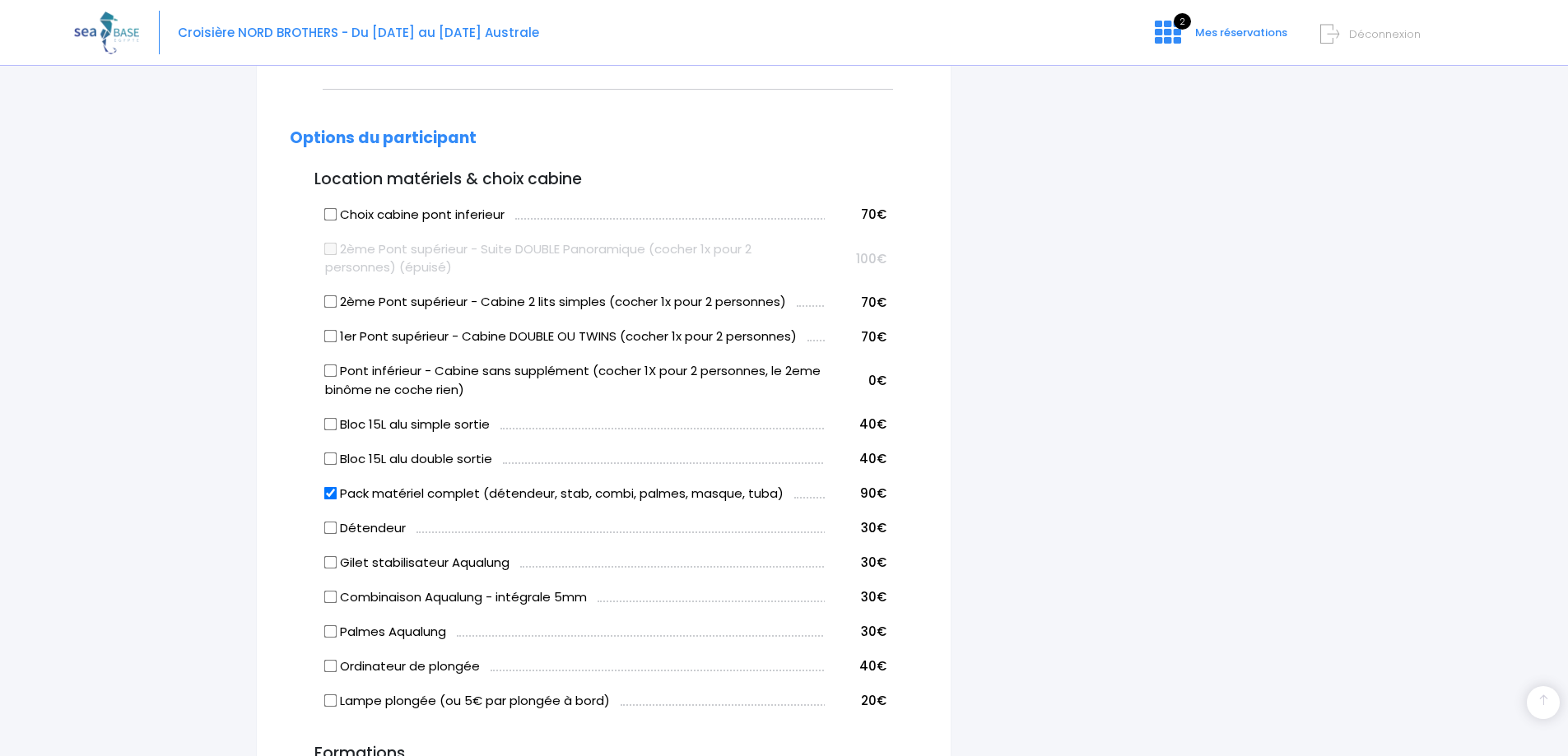
scroll to position [777, 0]
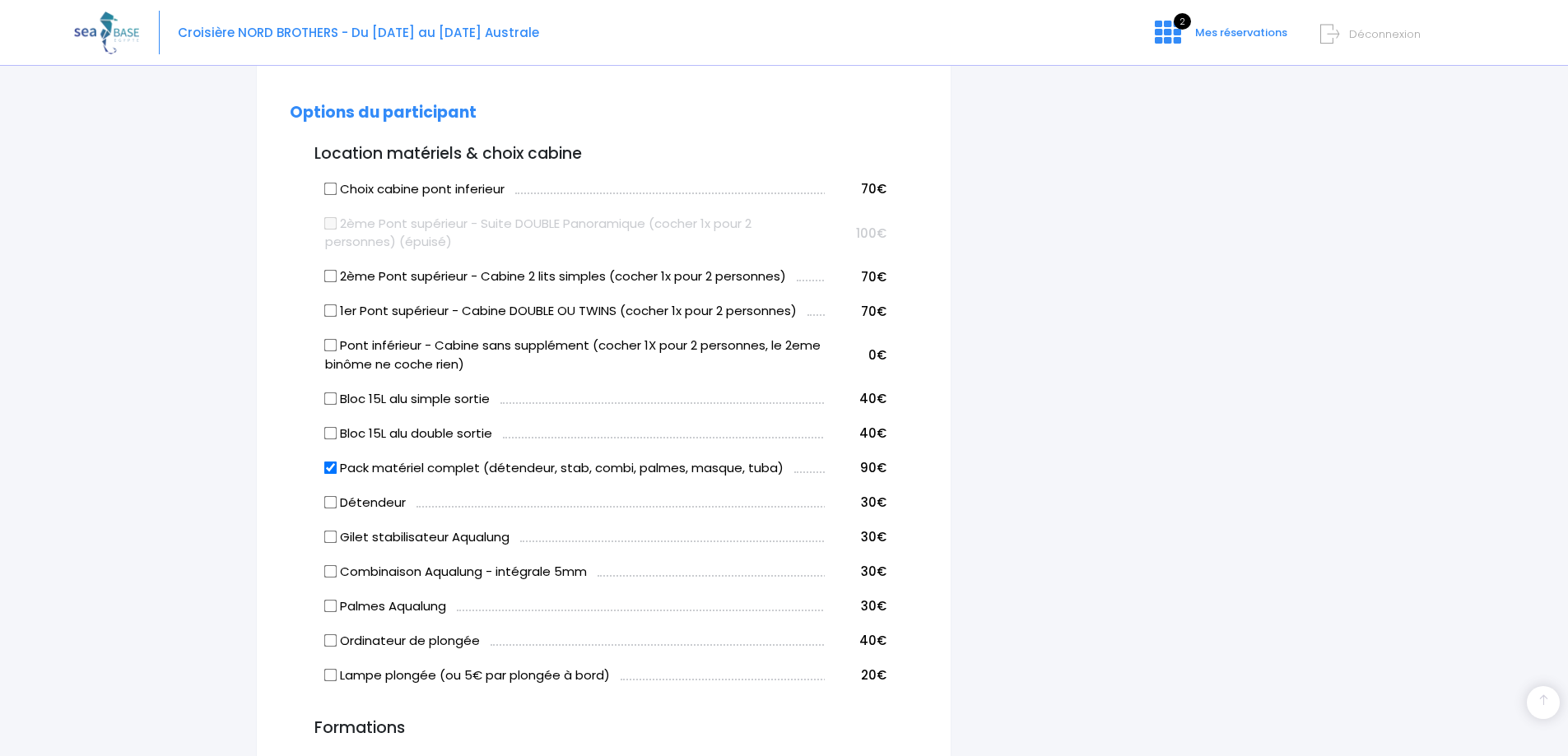
click at [342, 425] on label "Bloc 15L alu double sortie" at bounding box center [408, 433] width 167 height 19
click at [338, 426] on input "Bloc 15L alu double sortie" at bounding box center [331, 433] width 13 height 13
checkbox input "true"
click at [335, 278] on input "2ème Pont supérieur - Cabine 2 lits simples (cocher 1x pour 2 personnes)" at bounding box center [331, 276] width 13 height 13
click at [336, 272] on input "2ème Pont supérieur - Cabine 2 lits simples (cocher 1x pour 2 personnes)" at bounding box center [331, 276] width 13 height 13
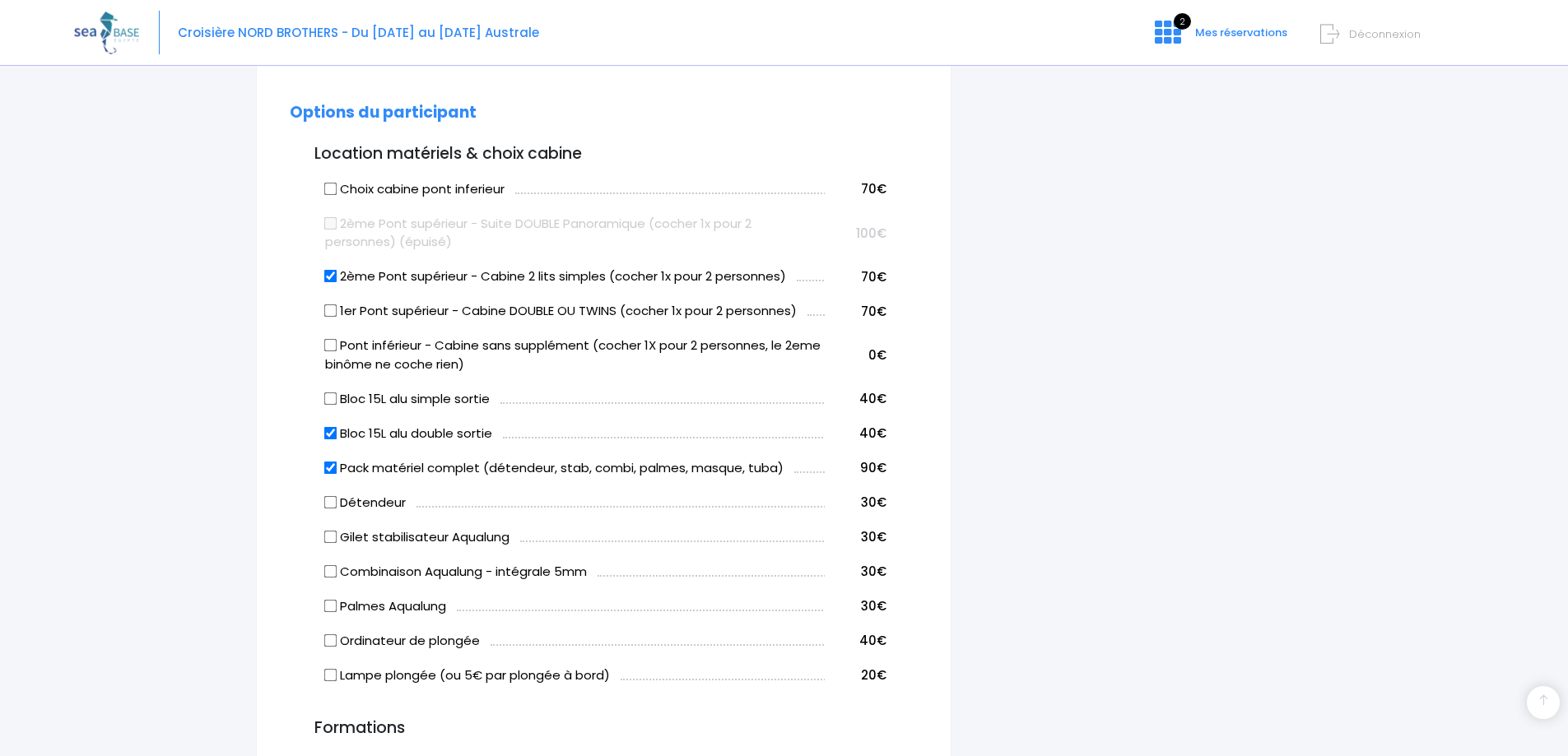
checkbox input "false"
click at [323, 344] on td "Pont inférieur - Cabine sans supplément (cocher 1X pour 2 personnes, le 2eme bi…" at bounding box center [573, 353] width 504 height 54
click at [342, 344] on label "Pont inférieur - Cabine sans supplément (cocher 1X pour 2 personnes, le 2eme bi…" at bounding box center [575, 355] width 500 height 37
click at [338, 344] on input "Pont inférieur - Cabine sans supplément (cocher 1X pour 2 personnes, le 2eme bi…" at bounding box center [331, 346] width 13 height 13
checkbox input "true"
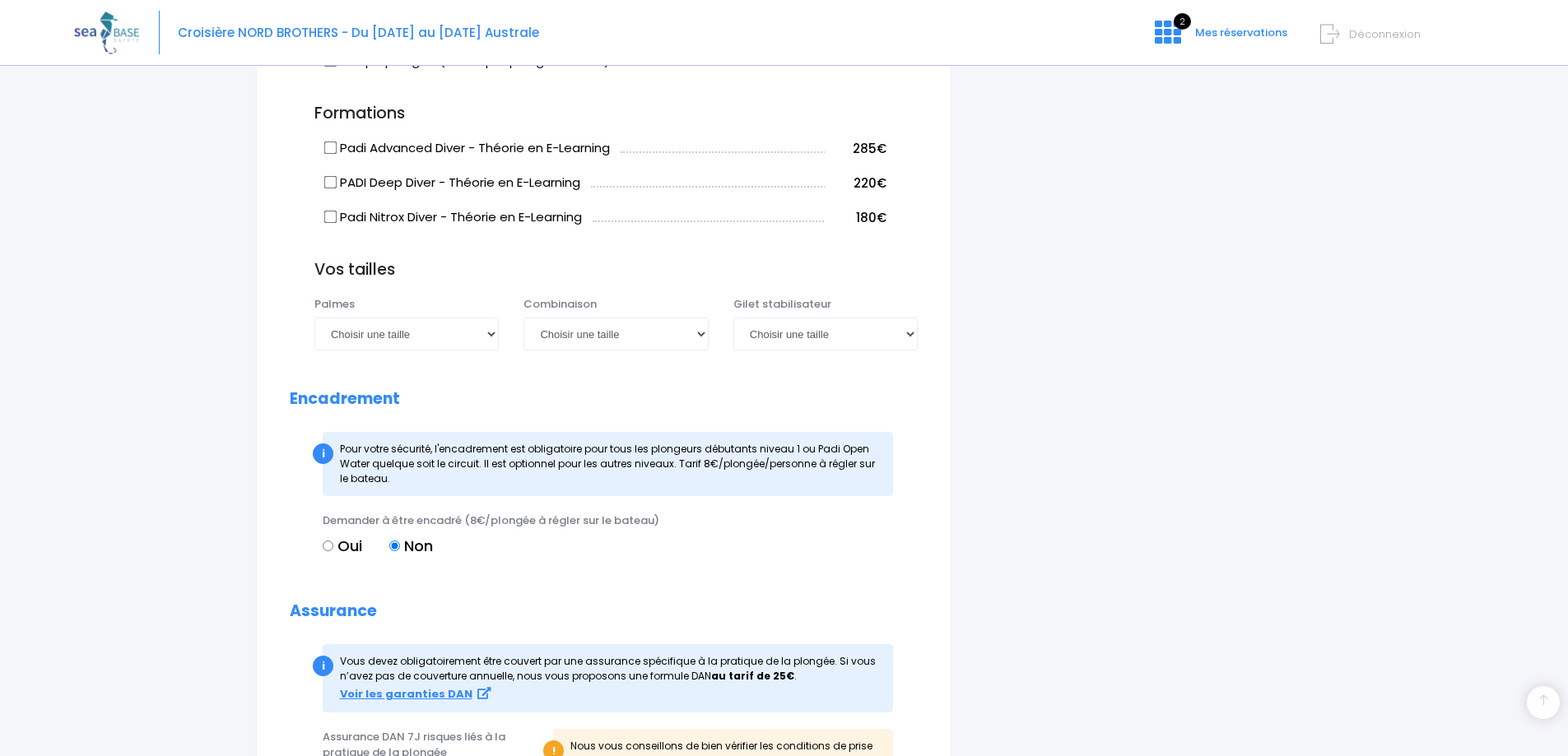
scroll to position [1435, 0]
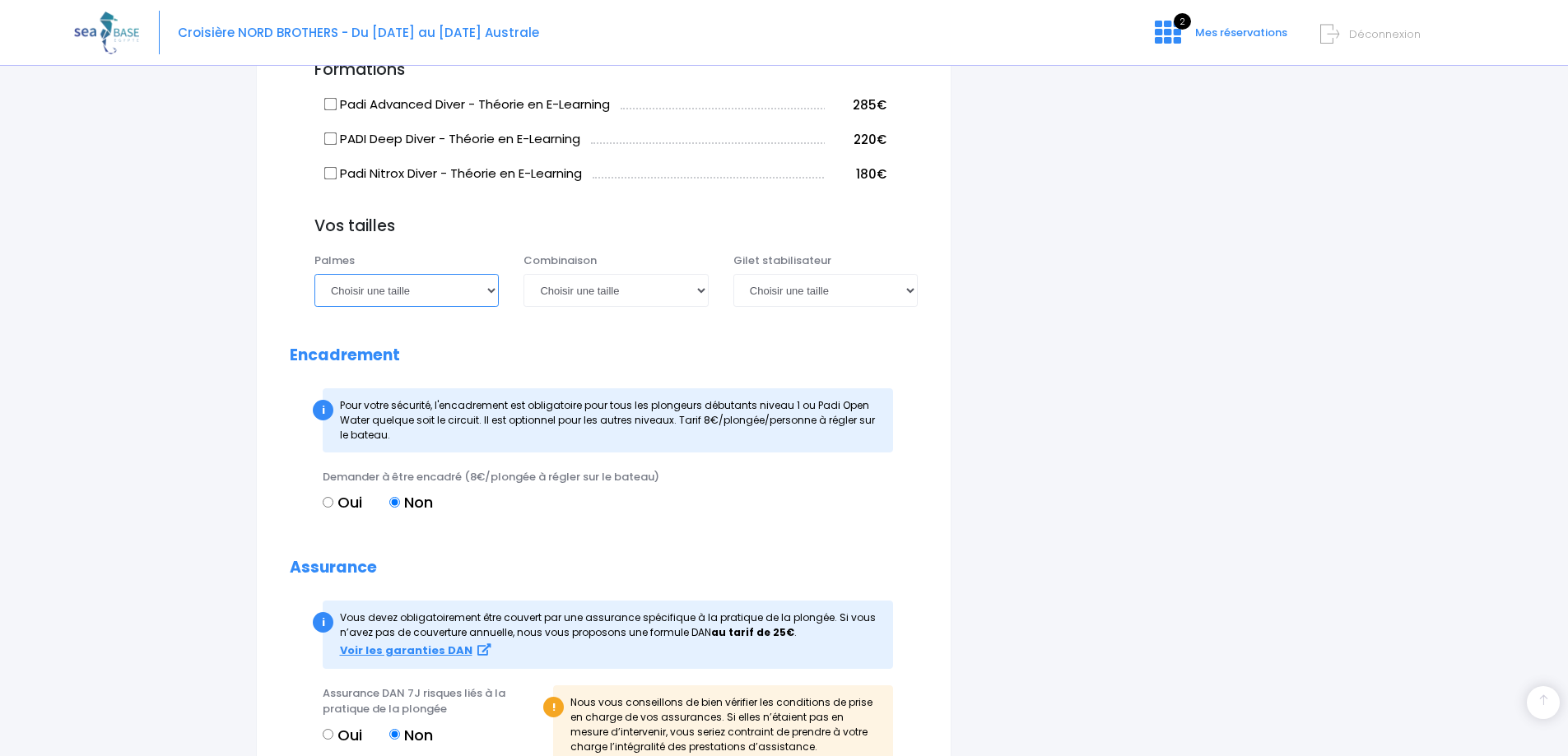
click at [446, 281] on select "Choisir une taille 36/37 38/39 40/41 42/43 44/45 46/47" at bounding box center [406, 290] width 184 height 33
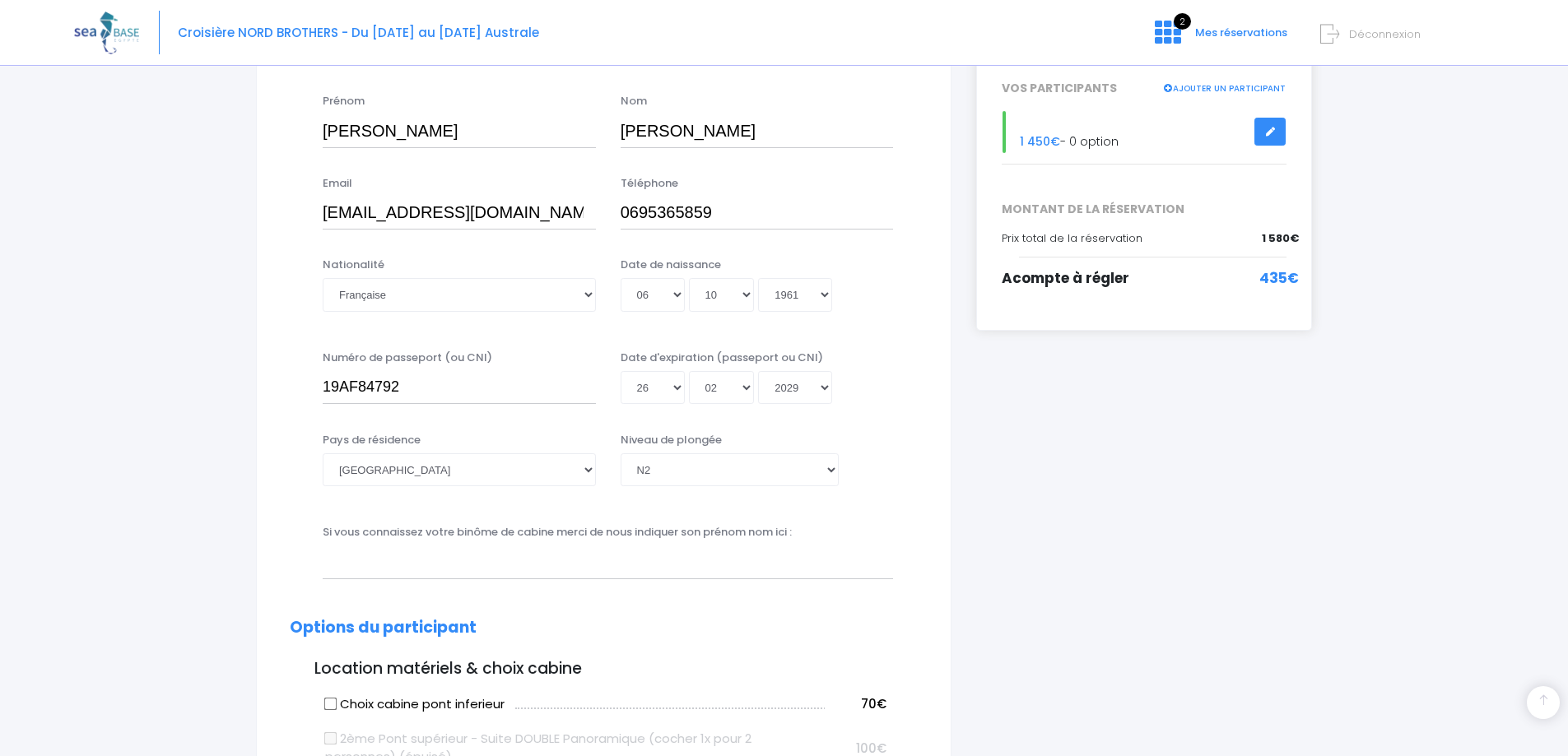
scroll to position [365, 0]
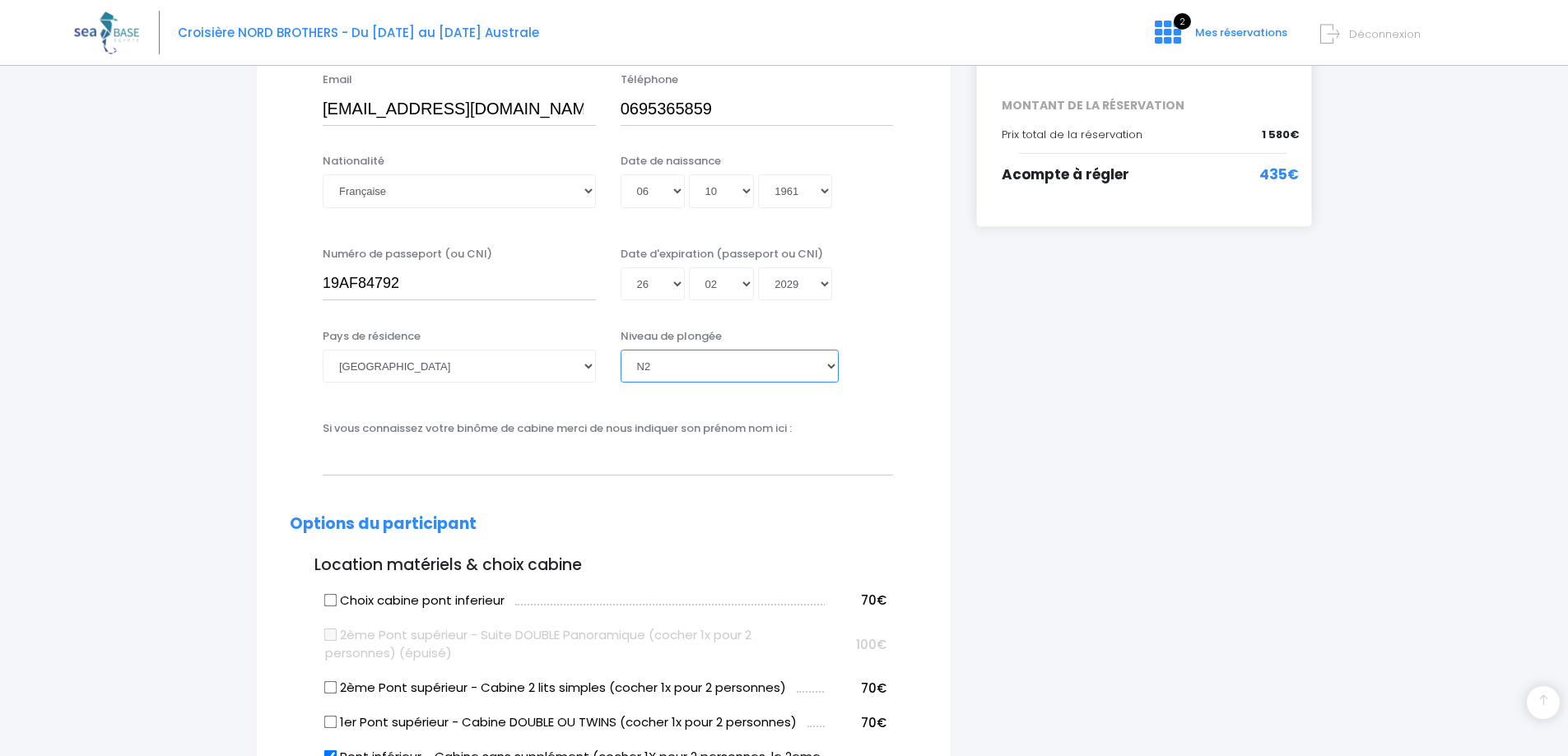
click at [771, 362] on select "Veuillez choisir un niveau de plongée Non plongeur Junior OW diver Adventure OW…" at bounding box center [730, 365] width 218 height 33
click at [621, 349] on select "Veuillez choisir un niveau de plongée Non plongeur Junior OW diver Adventure OW…" at bounding box center [730, 365] width 218 height 33
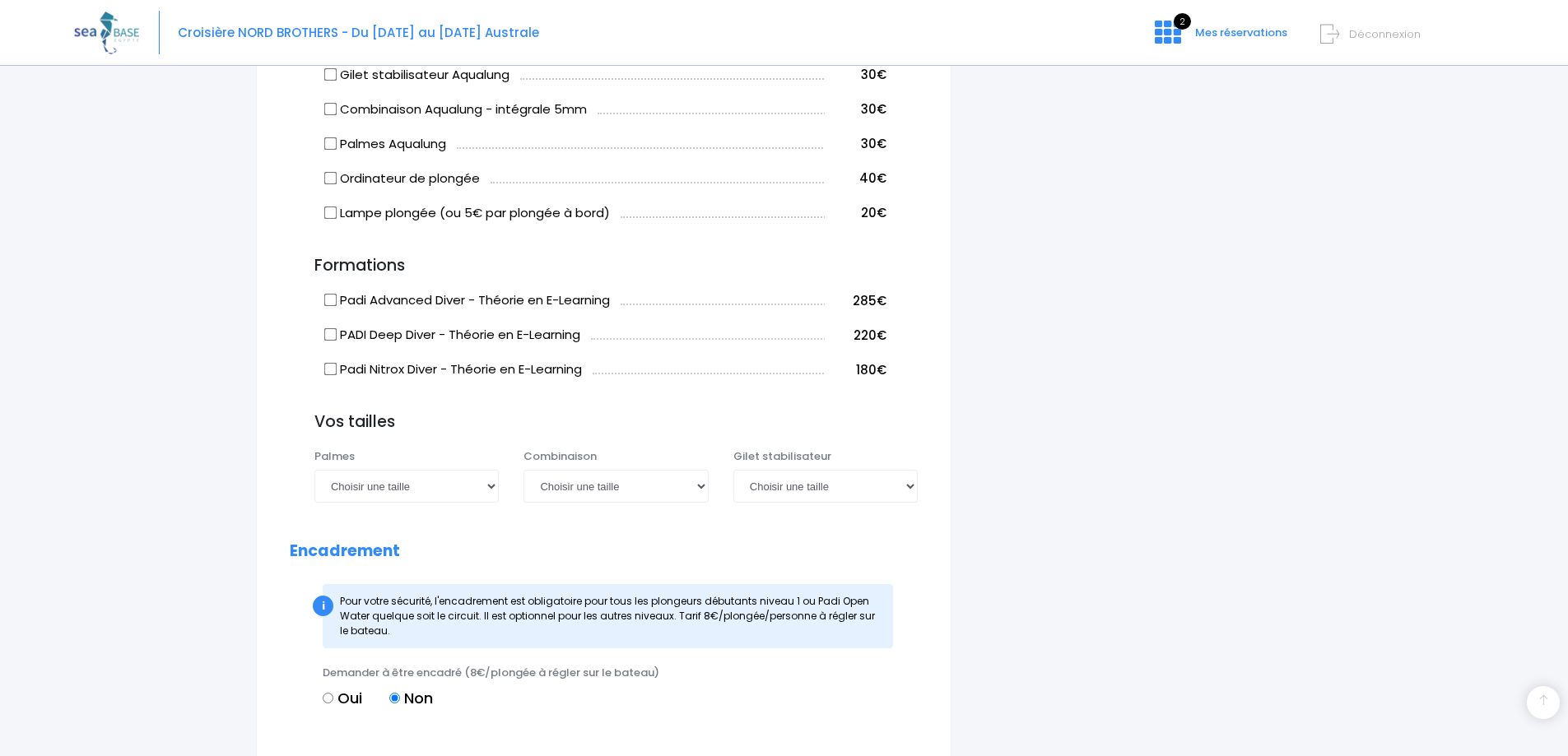
scroll to position [1352, 0]
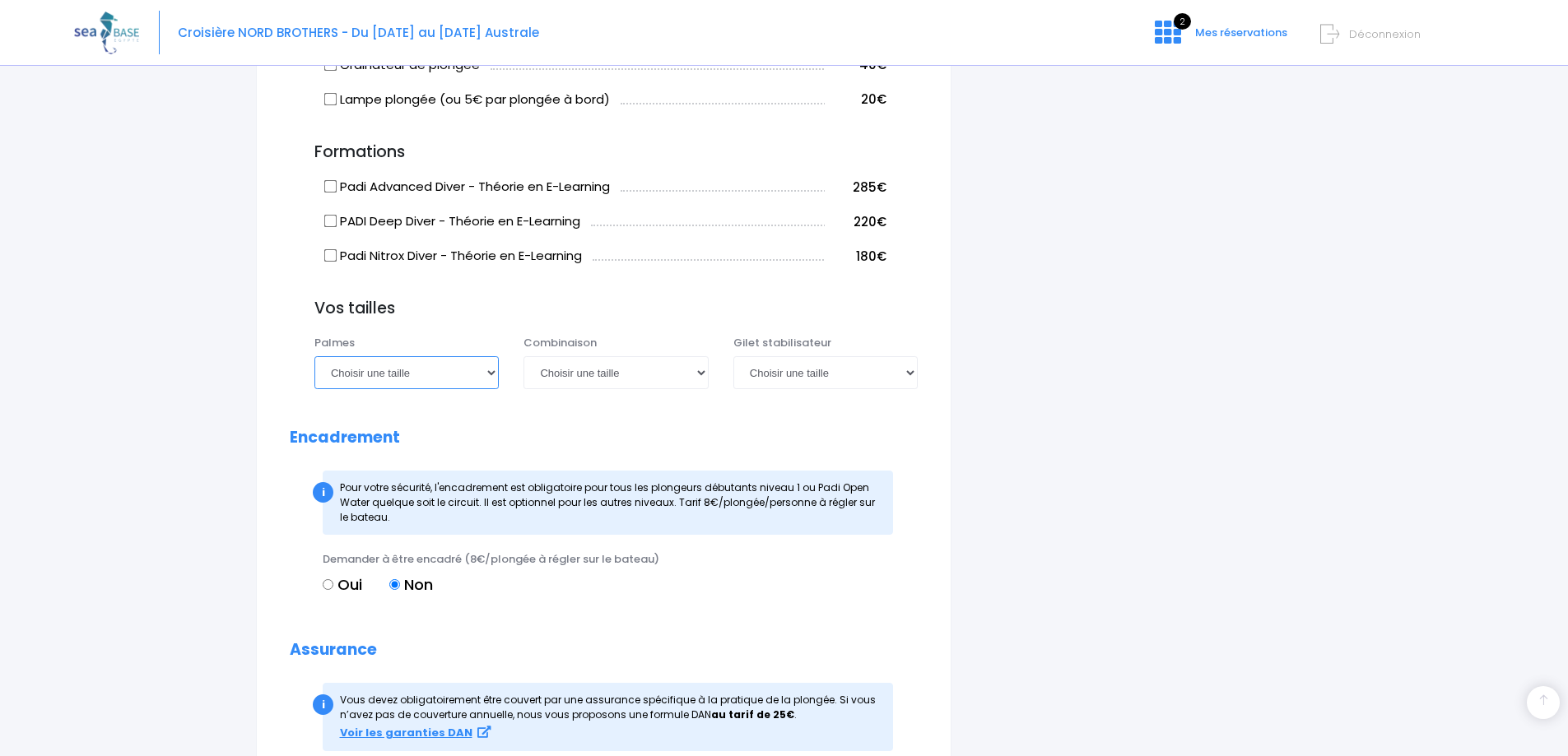
click at [447, 368] on select "Choisir une taille 36/37 38/39 40/41 42/43 44/45 46/47" at bounding box center [406, 372] width 184 height 33
select select "40/41"
click at [314, 356] on select "Choisir une taille 36/37 38/39 40/41 42/43 44/45 46/47" at bounding box center [406, 372] width 184 height 33
click at [659, 365] on select "Choisir une taille XS S M ML L XL XXL" at bounding box center [615, 372] width 184 height 33
click at [524, 356] on select "Choisir une taille XS S M ML L XL XXL" at bounding box center [615, 372] width 184 height 33
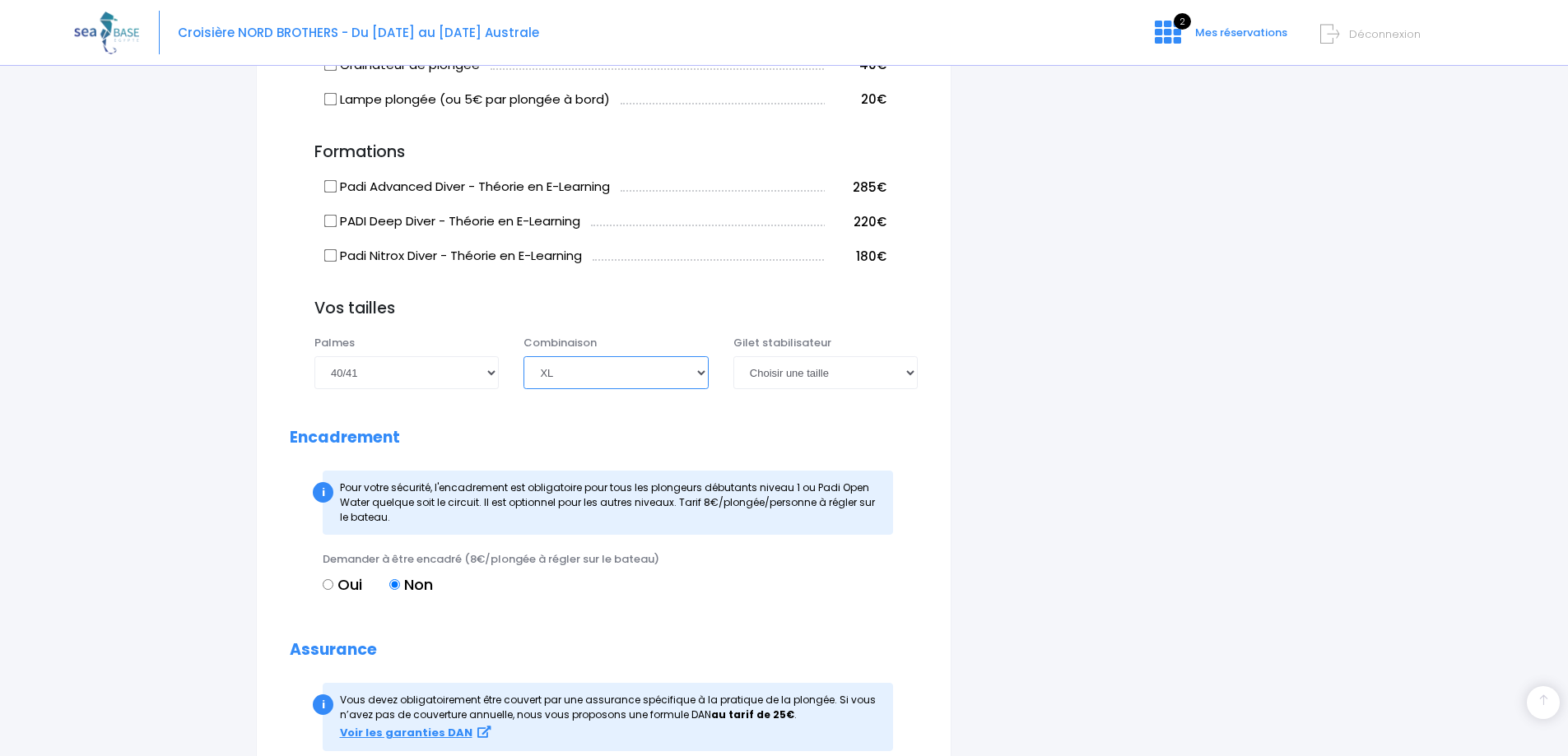
click at [676, 366] on select "Choisir une taille XS S M ML L XL XXL" at bounding box center [615, 372] width 184 height 33
select select "L"
click at [524, 356] on select "Choisir une taille XS S M ML L XL XXL" at bounding box center [615, 372] width 184 height 33
click at [887, 366] on select "Choisir une taille XXS XS S M ML L XL XXL" at bounding box center [825, 372] width 184 height 33
click at [734, 356] on select "Choisir une taille XXS XS S M ML L XL XXL" at bounding box center [825, 372] width 184 height 33
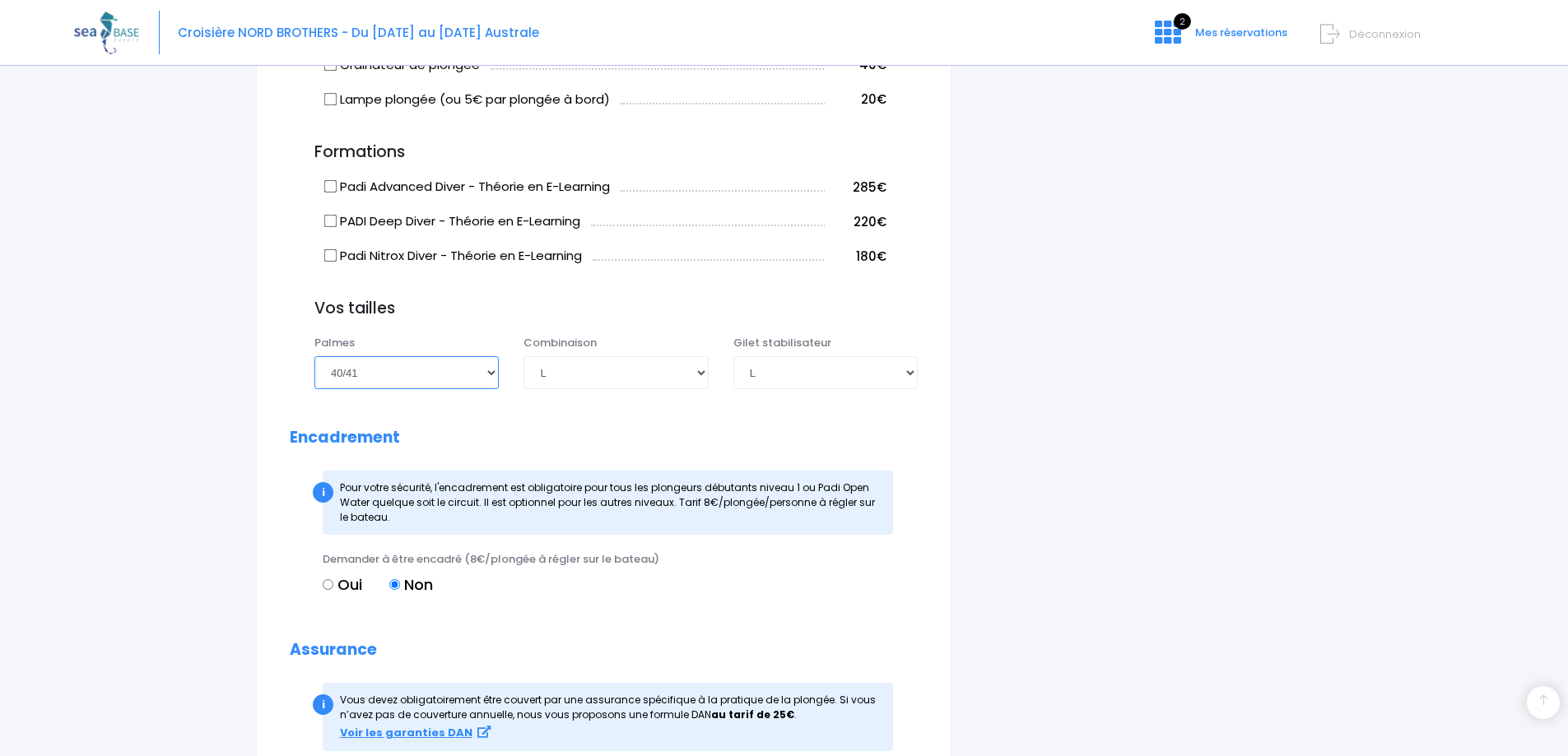
click at [498, 379] on select "Choisir une taille 36/37 38/39 40/41 42/43 44/45 46/47" at bounding box center [406, 372] width 184 height 33
click at [1356, 479] on div "Partir avec SEA BASE Participants & Options Informations de voyage Paiement Inf…" at bounding box center [784, 10] width 1420 height 2573
click at [908, 381] on select "Choisir une taille XXS XS S M ML L XL XXL" at bounding box center [825, 372] width 184 height 33
click at [646, 361] on select "Choisir une taille XS S M ML L XL XXL" at bounding box center [615, 372] width 184 height 33
click at [899, 376] on select "Choisir une taille XXS XS S M ML L XL XXL" at bounding box center [825, 372] width 184 height 33
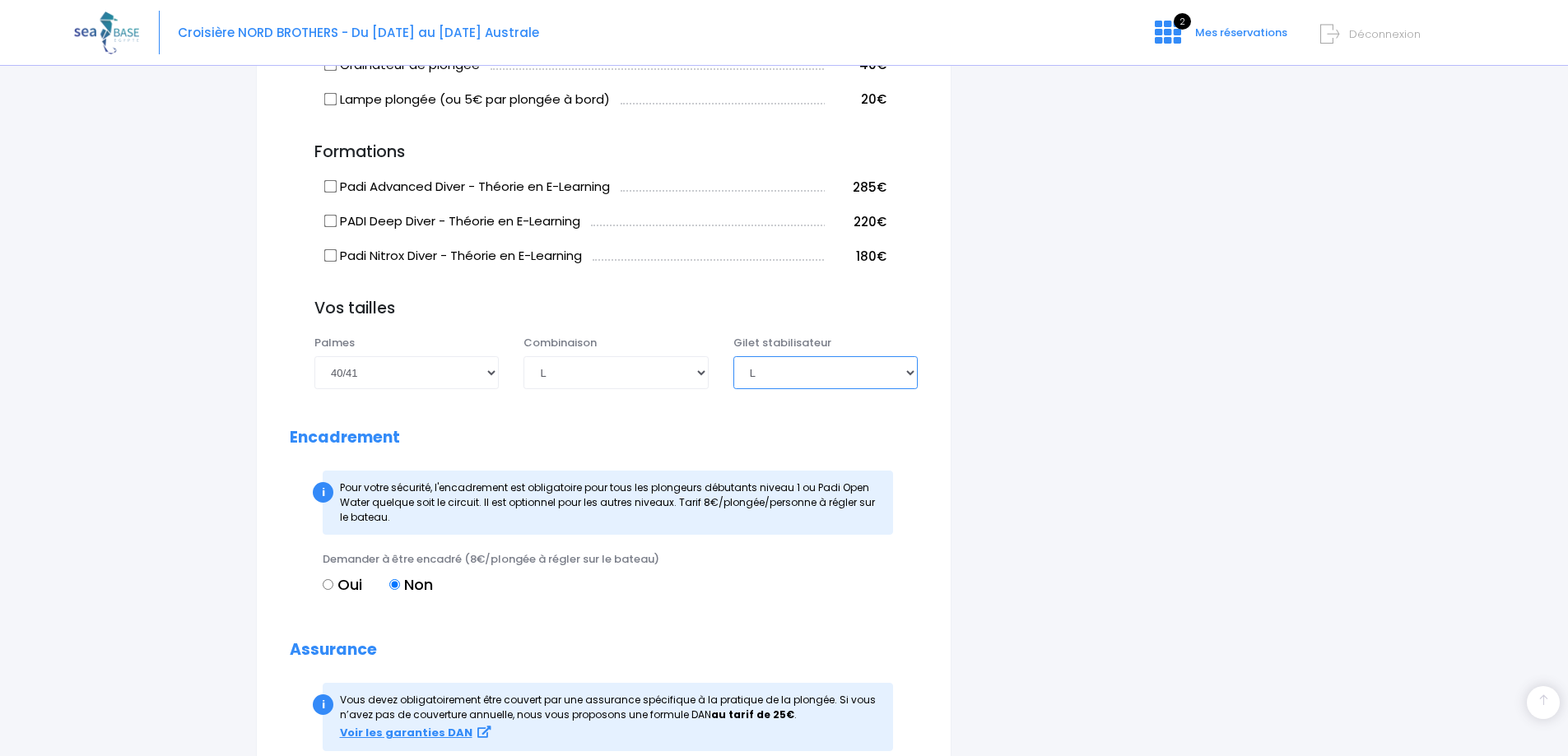
select select "ML"
click at [734, 356] on select "Choisir une taille XXS XS S M ML L XL XXL" at bounding box center [825, 372] width 184 height 33
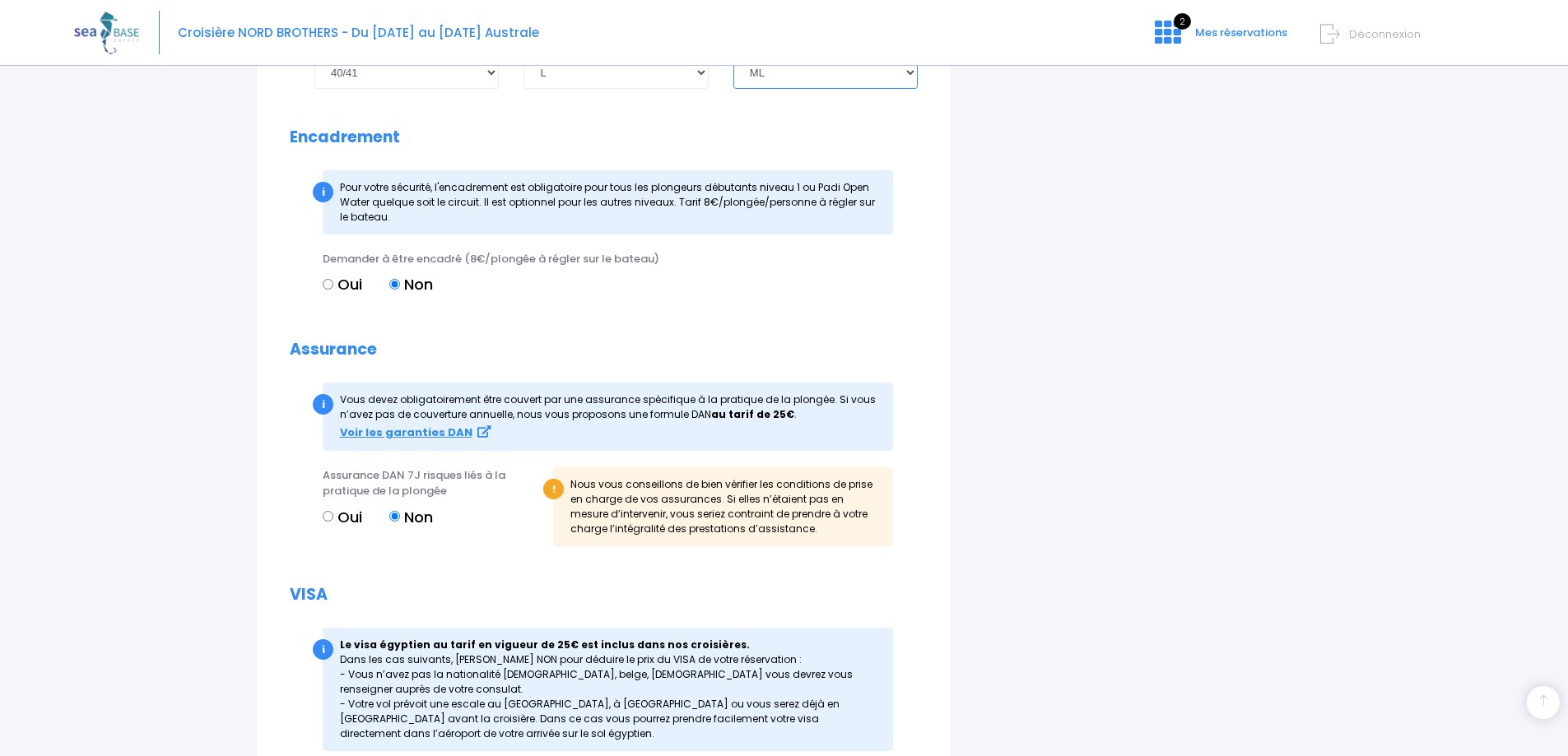
scroll to position [1682, 0]
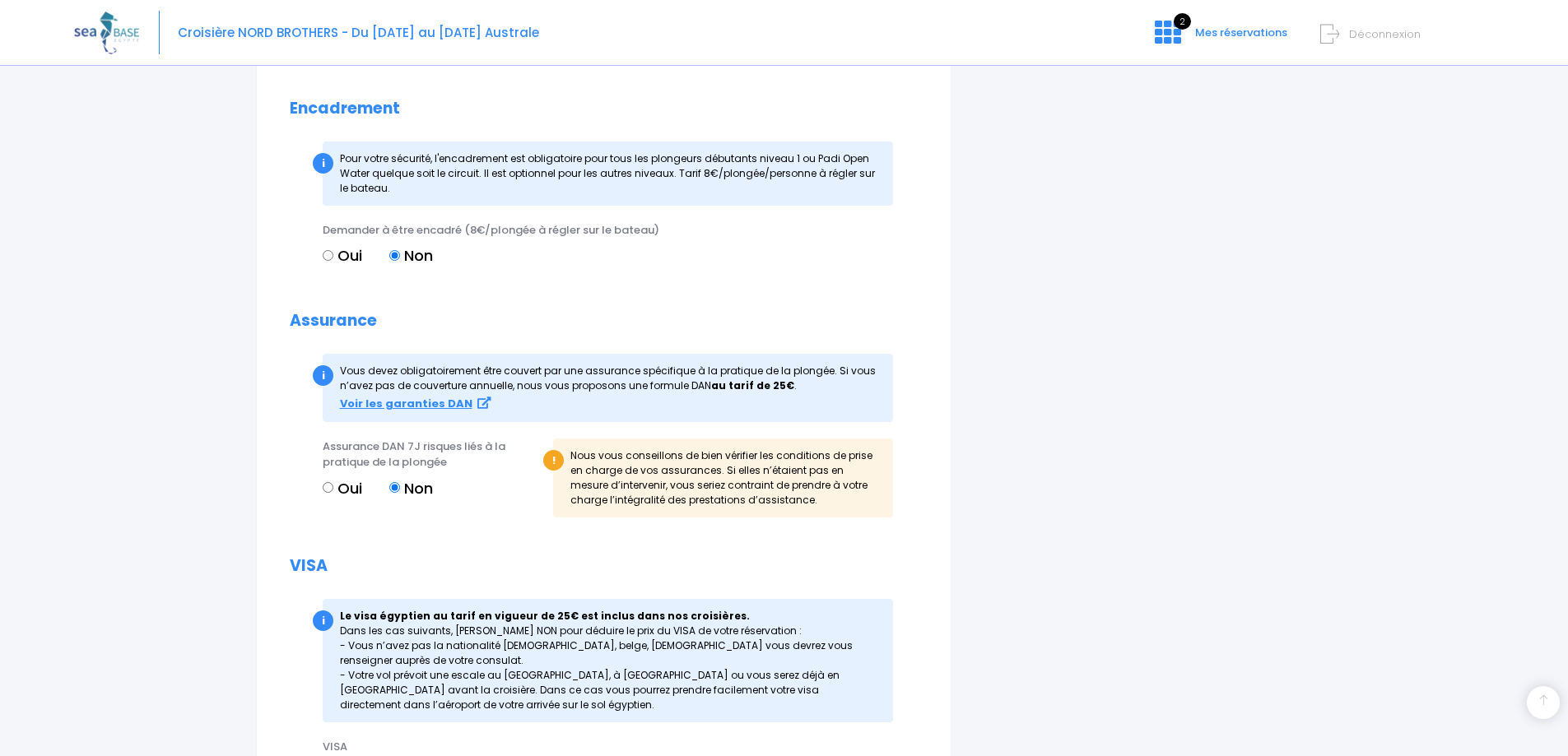
click at [323, 486] on input "Oui" at bounding box center [328, 487] width 11 height 11
radio input "true"
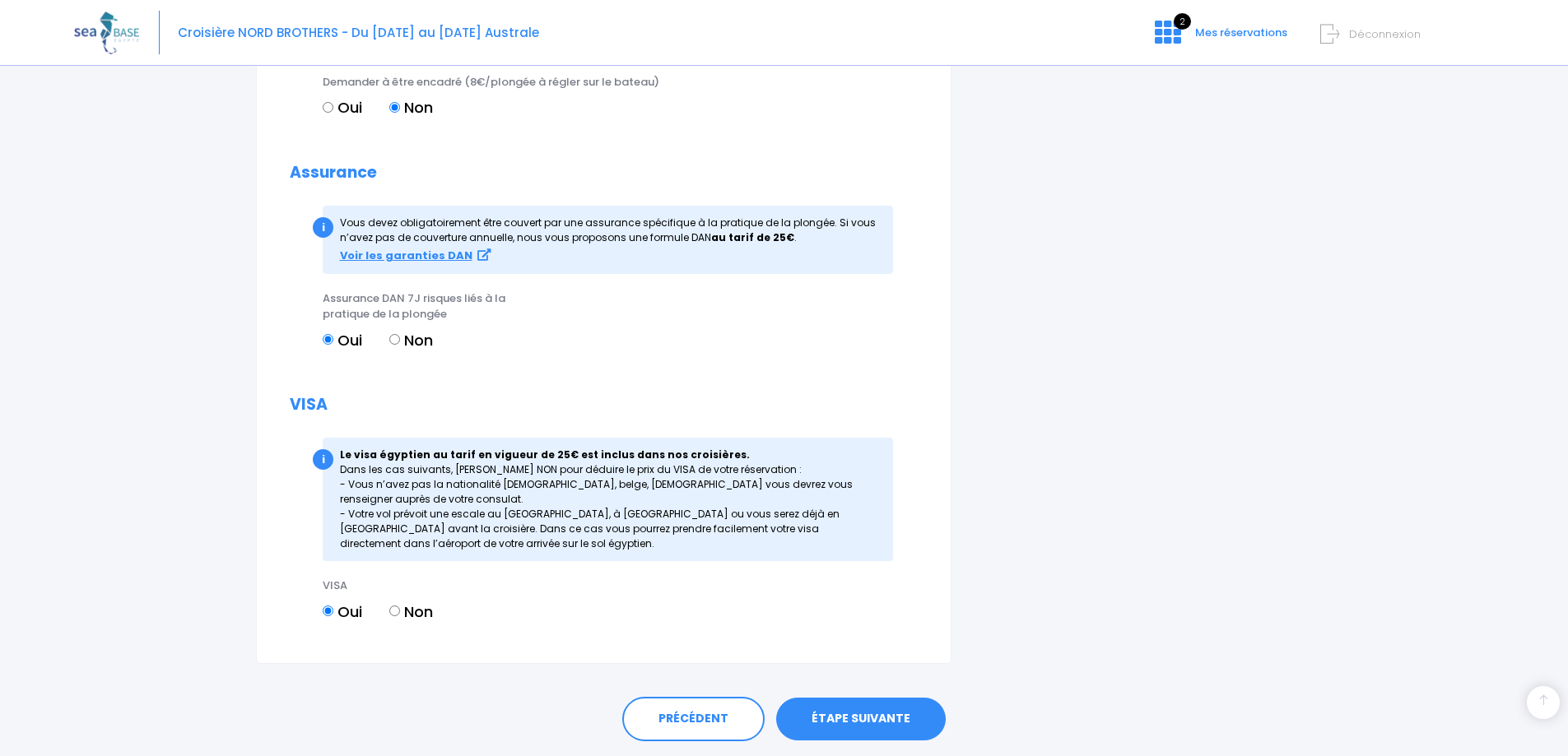
scroll to position [1881, 0]
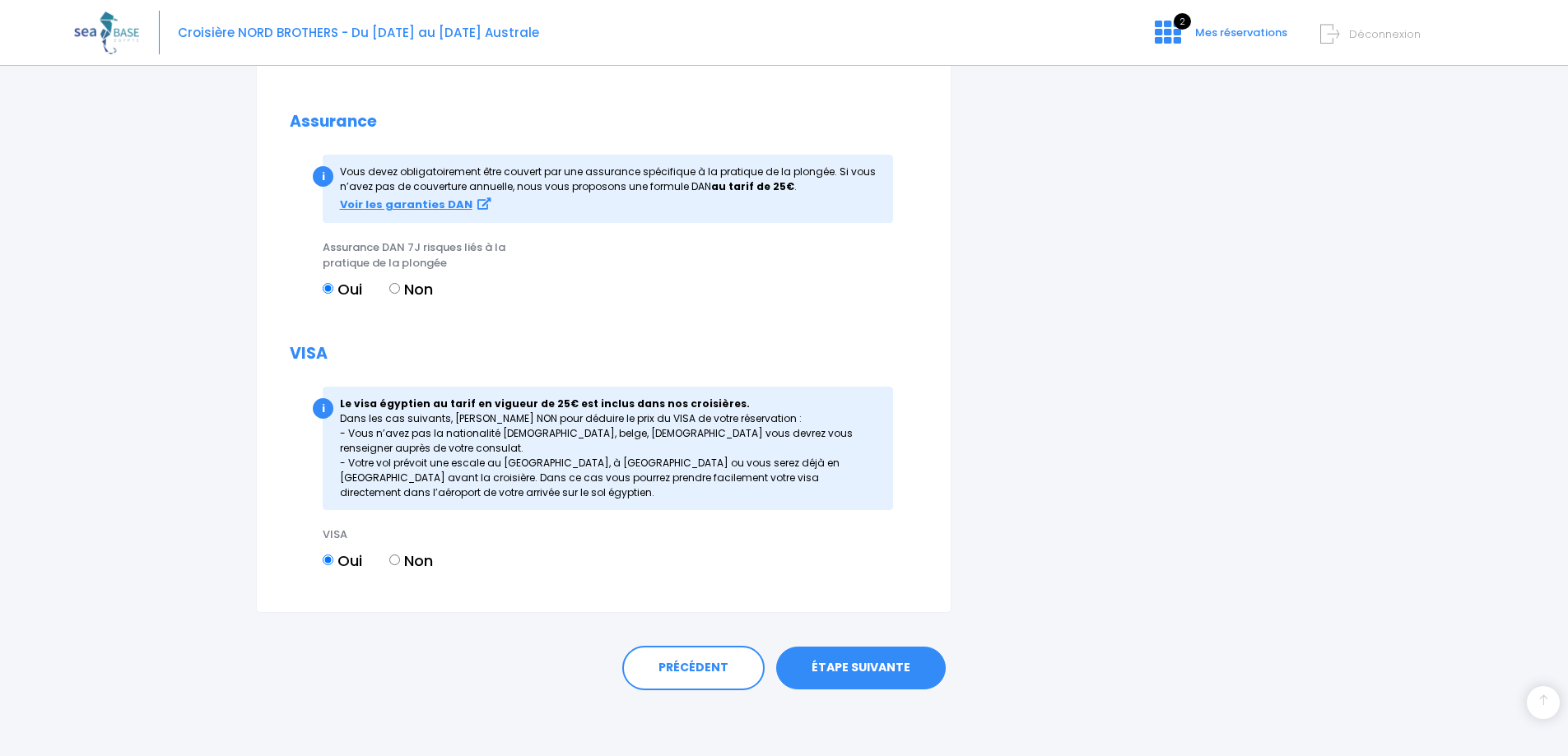
drag, startPoint x: 910, startPoint y: 667, endPoint x: 919, endPoint y: 659, distance: 12.0
click at [919, 659] on link "ÉTAPE SUIVANTE" at bounding box center [861, 668] width 170 height 43
click at [905, 662] on link "ÉTAPE SUIVANTE" at bounding box center [861, 668] width 170 height 43
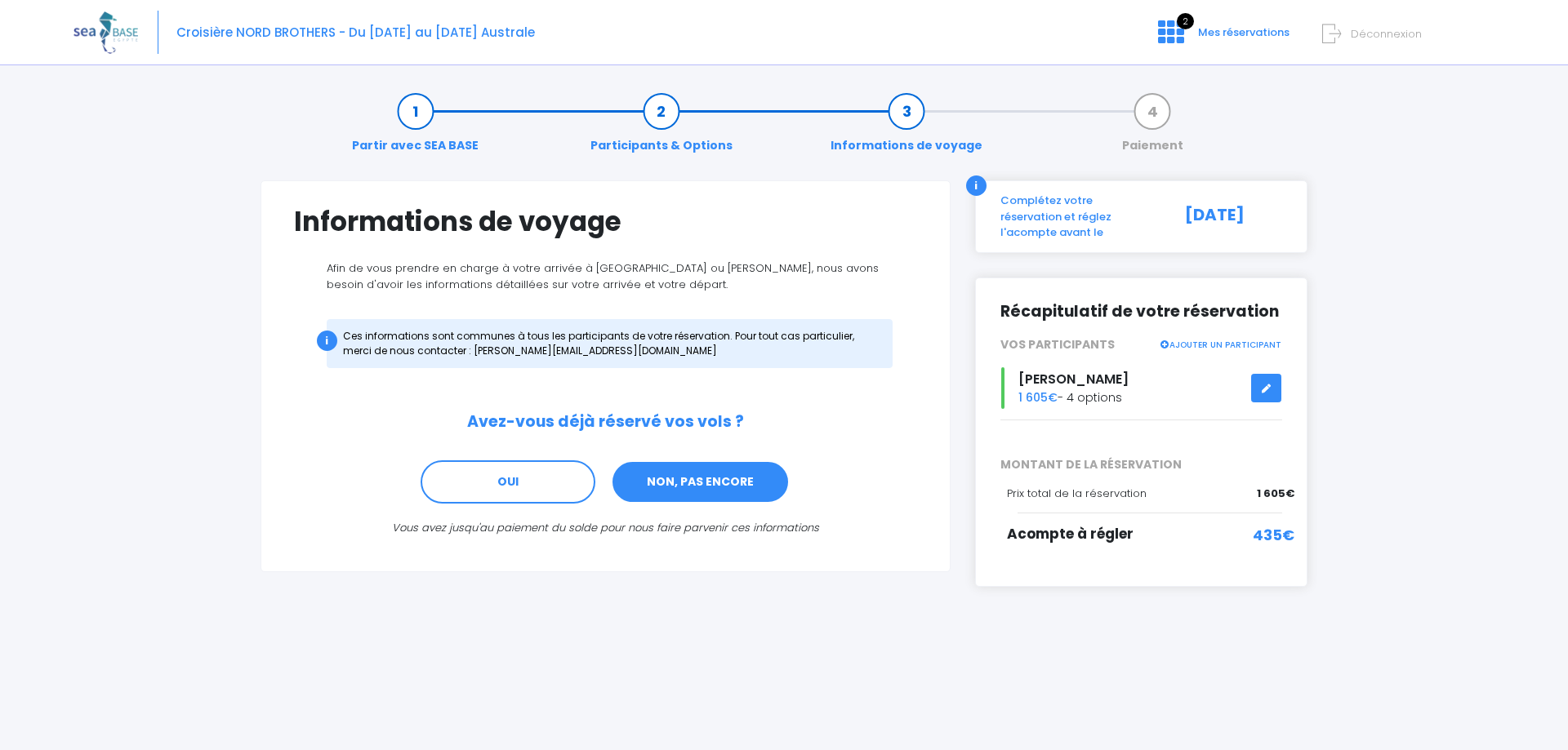
click at [671, 481] on link "NON, PAS ENCORE" at bounding box center [700, 482] width 179 height 44
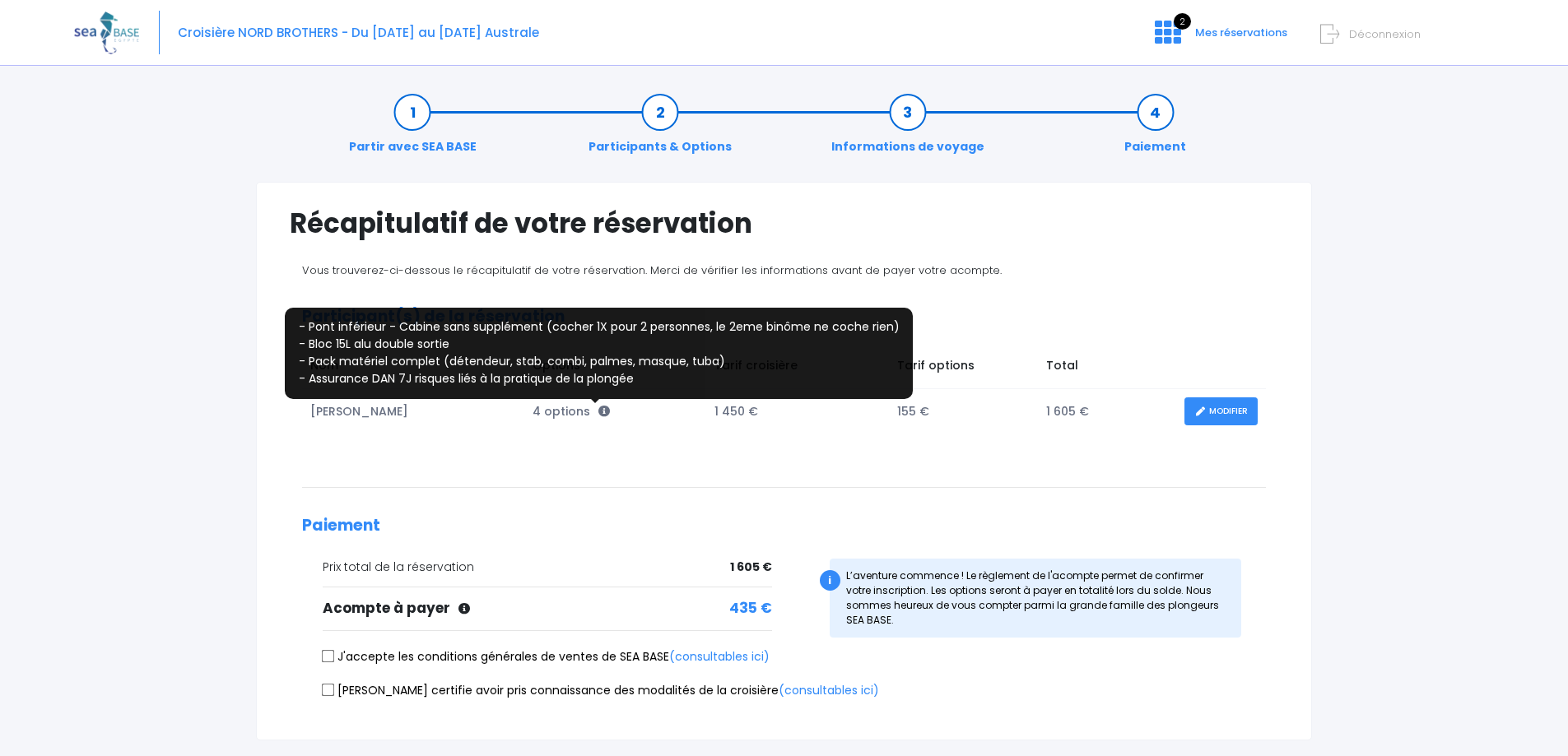
click at [598, 408] on icon at bounding box center [604, 412] width 12 height 12
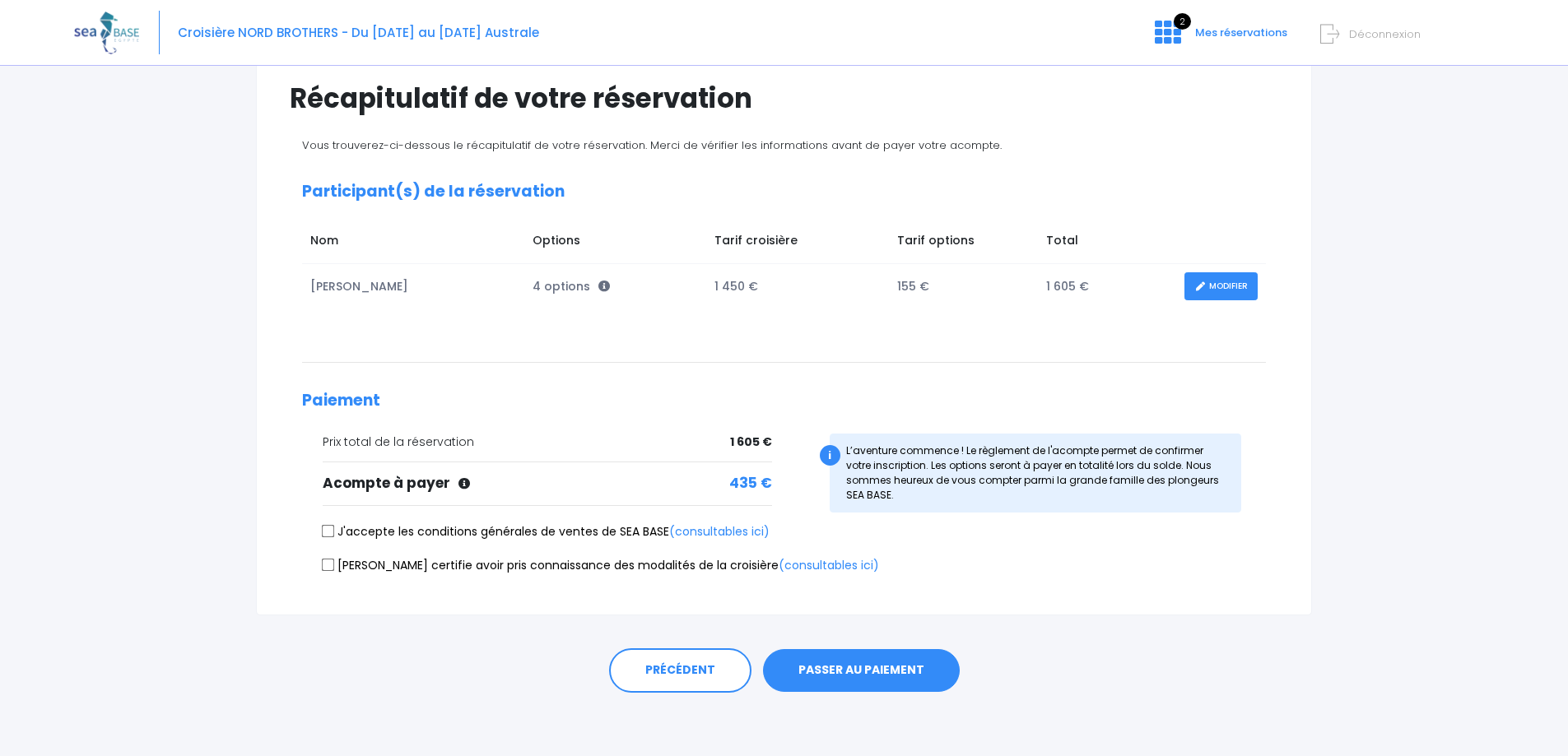
scroll to position [128, 0]
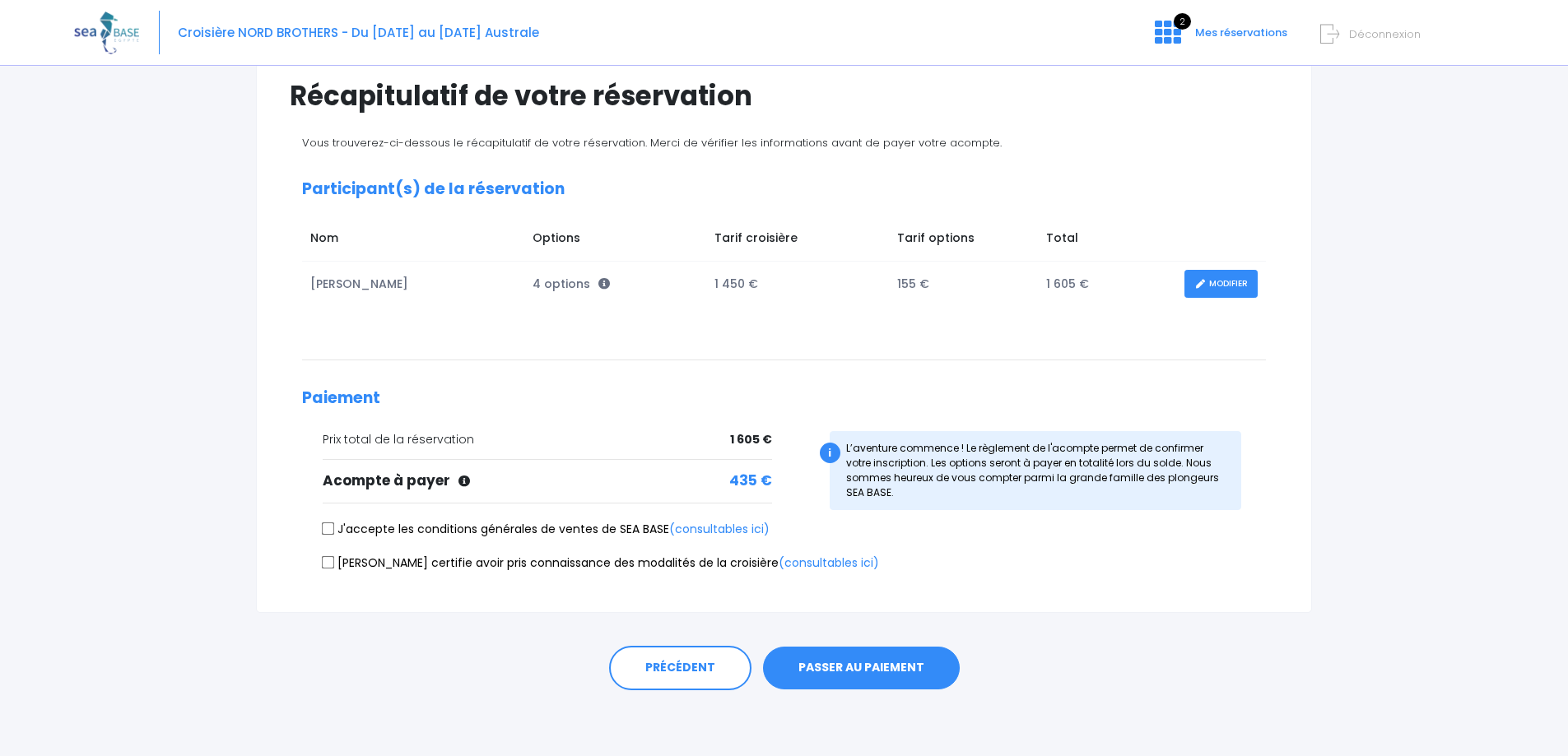
click at [334, 528] on input "J'accepte les conditions générales de ventes de SEA BASE (consultables ici)" at bounding box center [329, 529] width 13 height 13
checkbox input "true"
click at [335, 555] on label "Je certifie avoir pris connaissance des modalités de la croisière (consultables…" at bounding box center [601, 563] width 556 height 18
click at [335, 555] on input "Je certifie avoir pris connaissance des modalités de la croisière (consultables…" at bounding box center [329, 562] width 13 height 13
checkbox input "true"
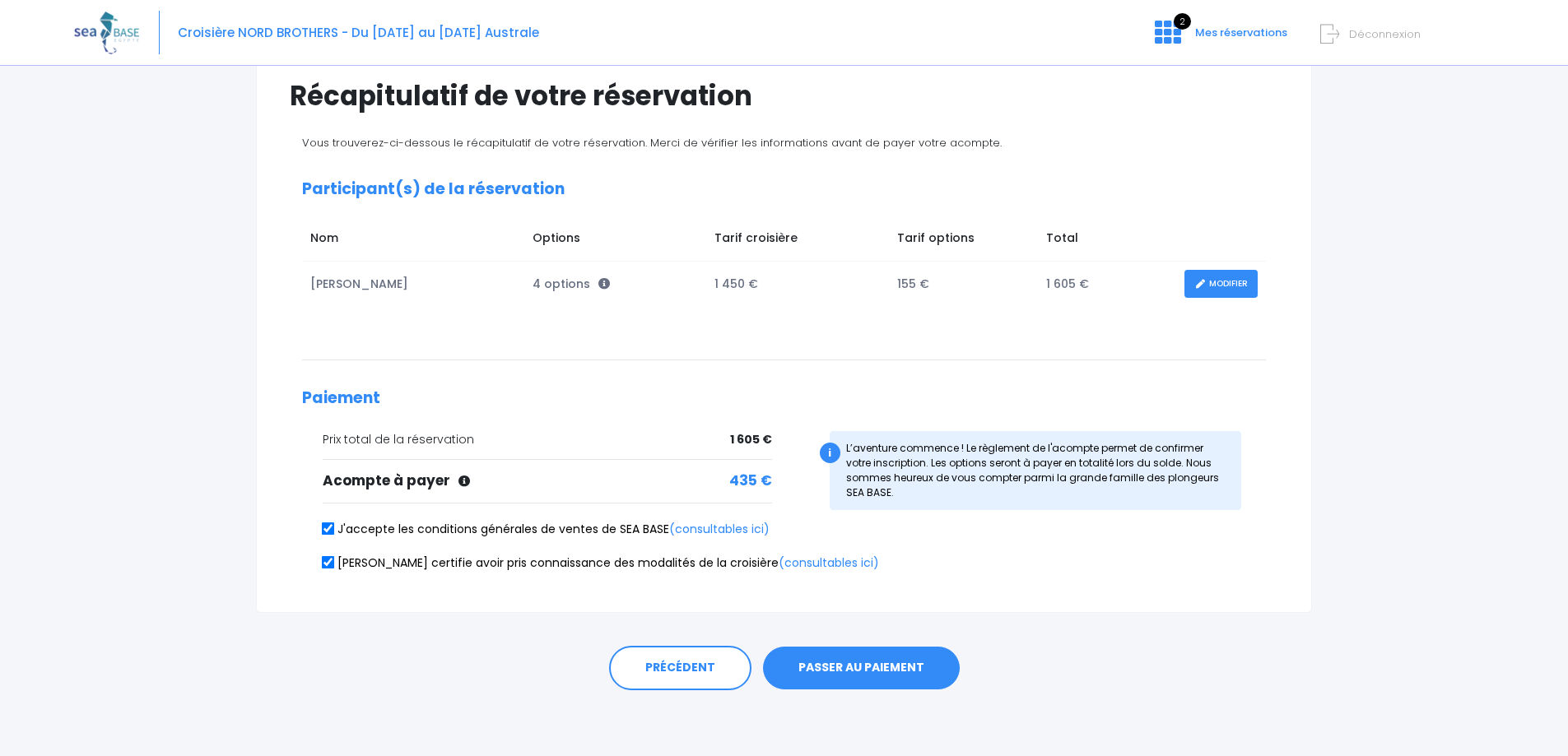
click at [925, 659] on button "PASSER AU PAIEMENT" at bounding box center [861, 668] width 197 height 43
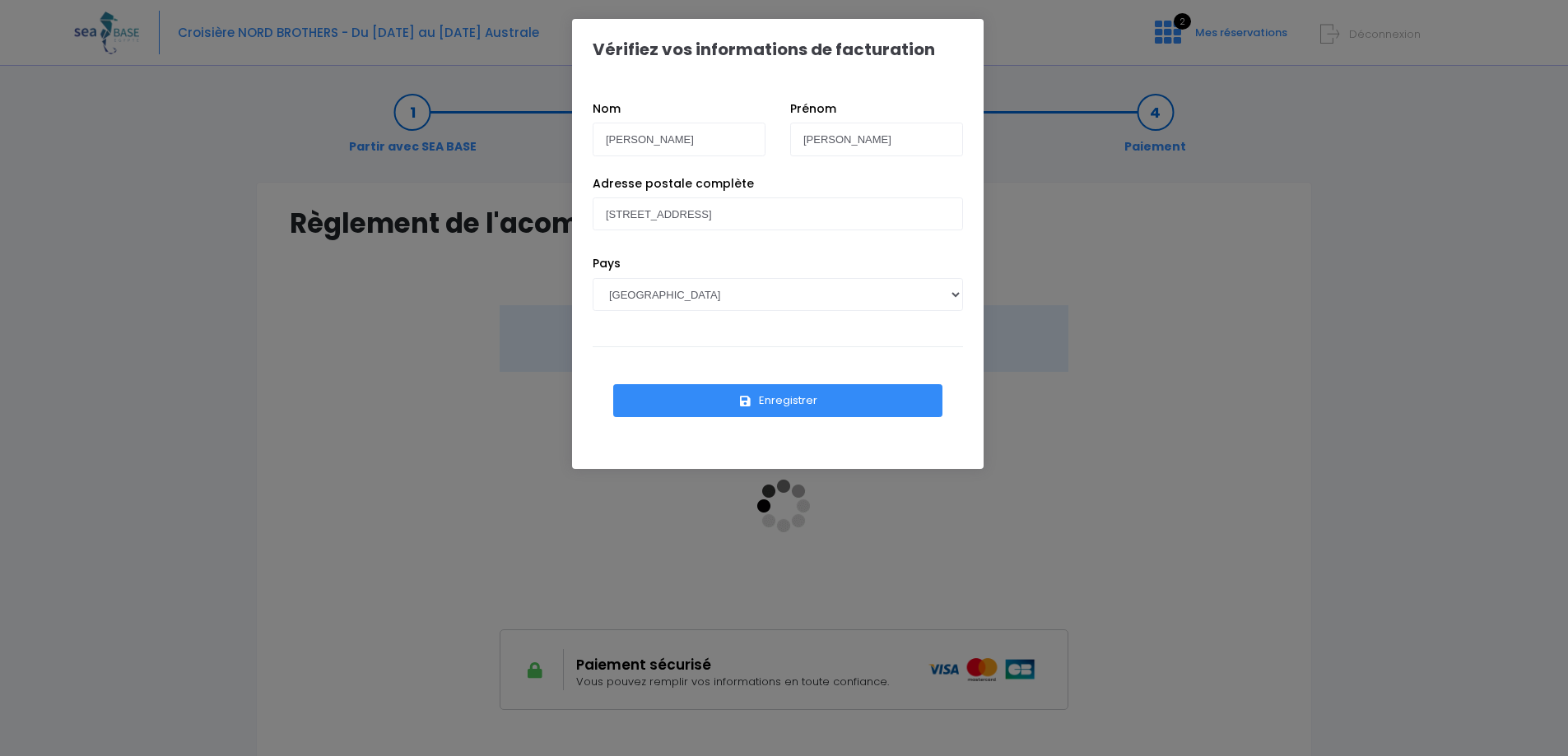
click at [835, 412] on button "Enregistrer" at bounding box center [778, 400] width 329 height 33
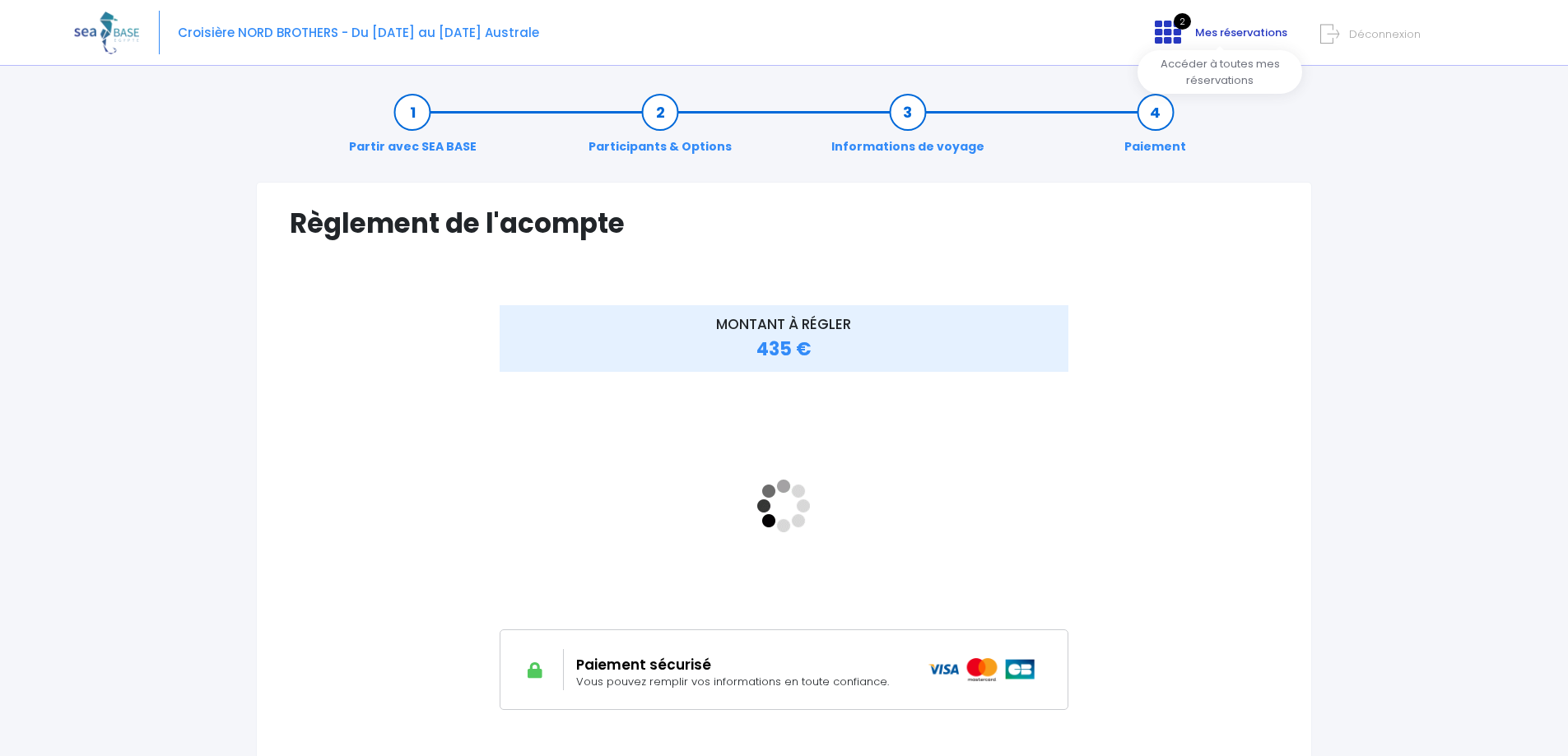
click at [1276, 26] on span "Mes réservations" at bounding box center [1241, 32] width 92 height 16
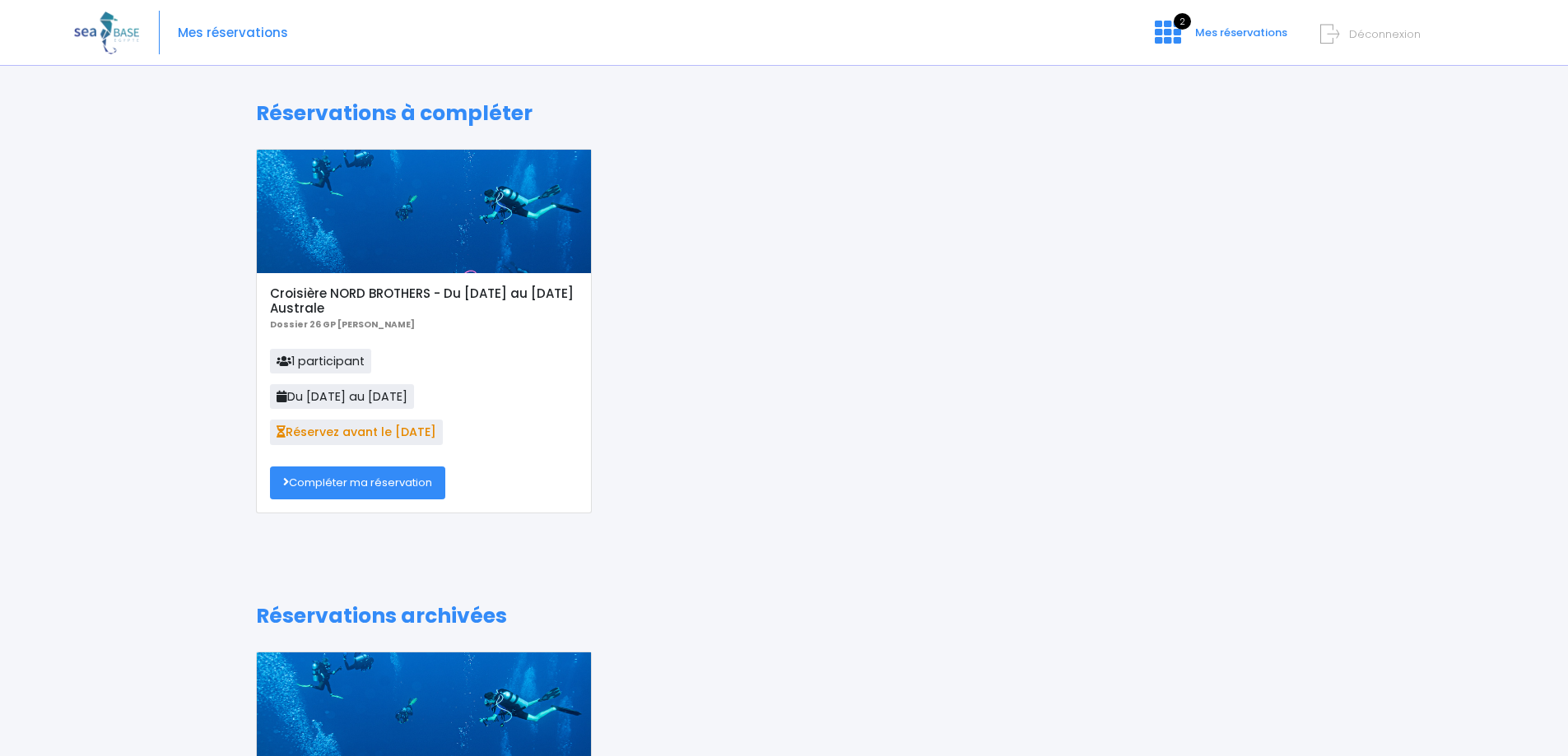
click at [422, 480] on link "Compléter ma réservation" at bounding box center [357, 482] width 176 height 33
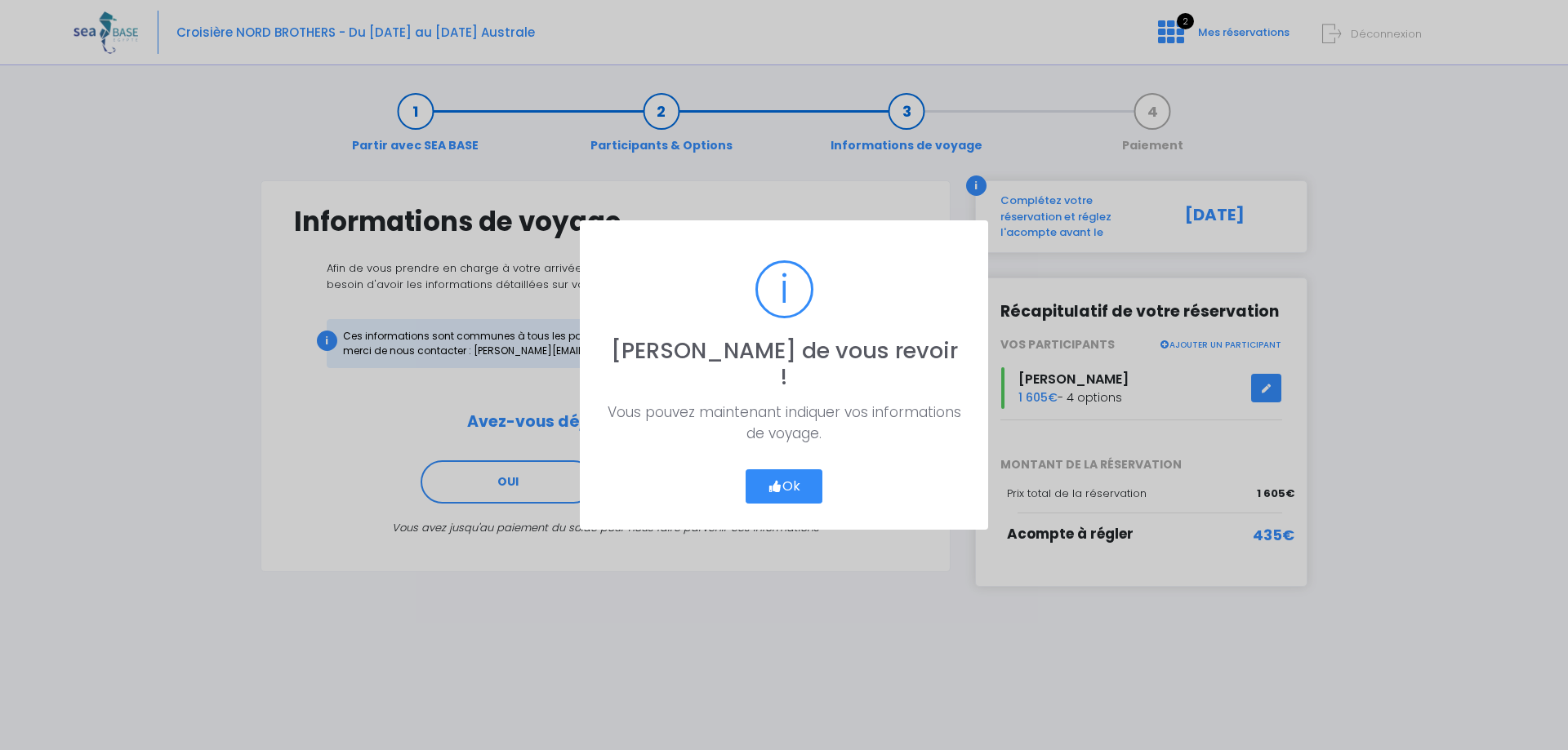
click at [819, 472] on button "Ok" at bounding box center [784, 486] width 77 height 34
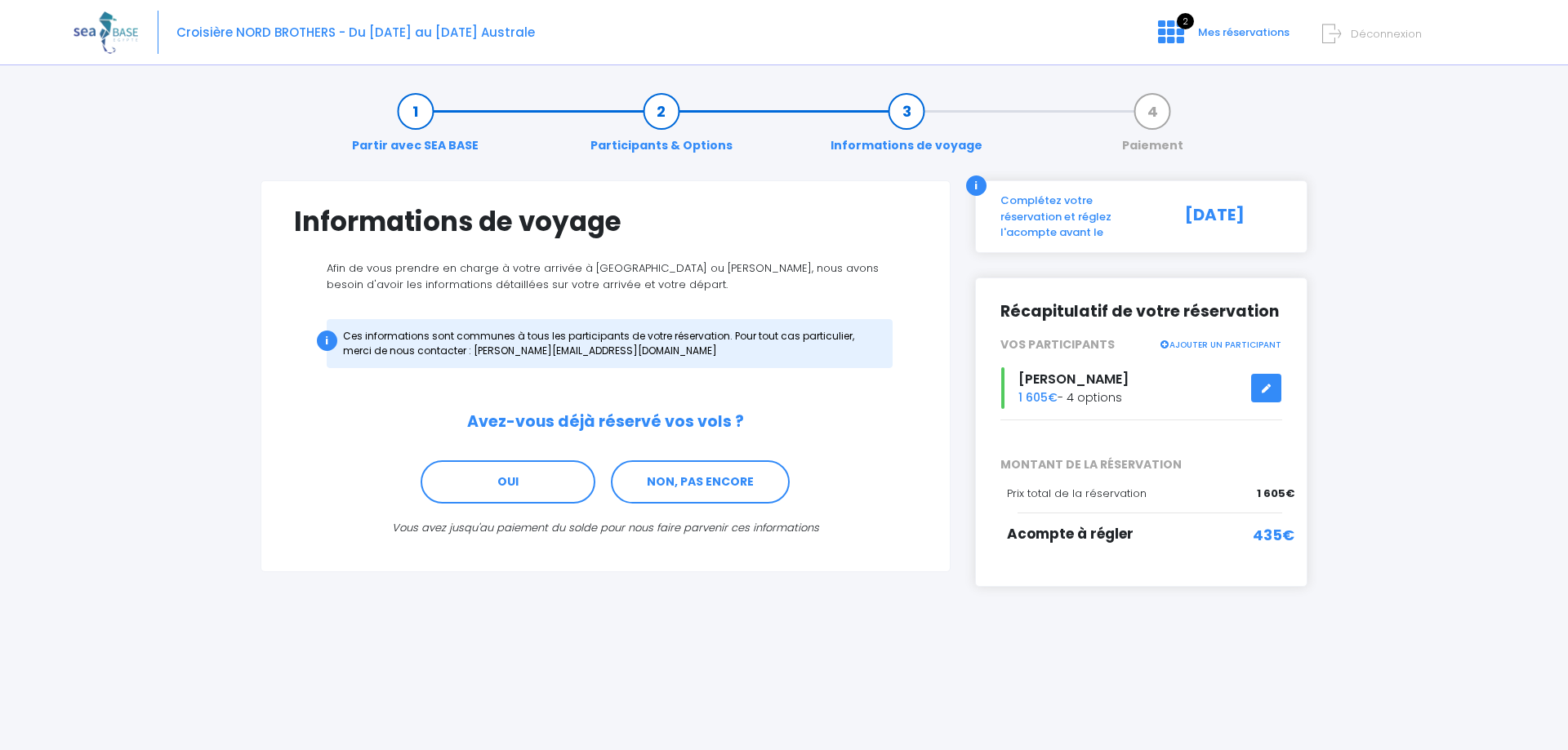
click at [671, 120] on link "Participants & Options" at bounding box center [661, 128] width 158 height 52
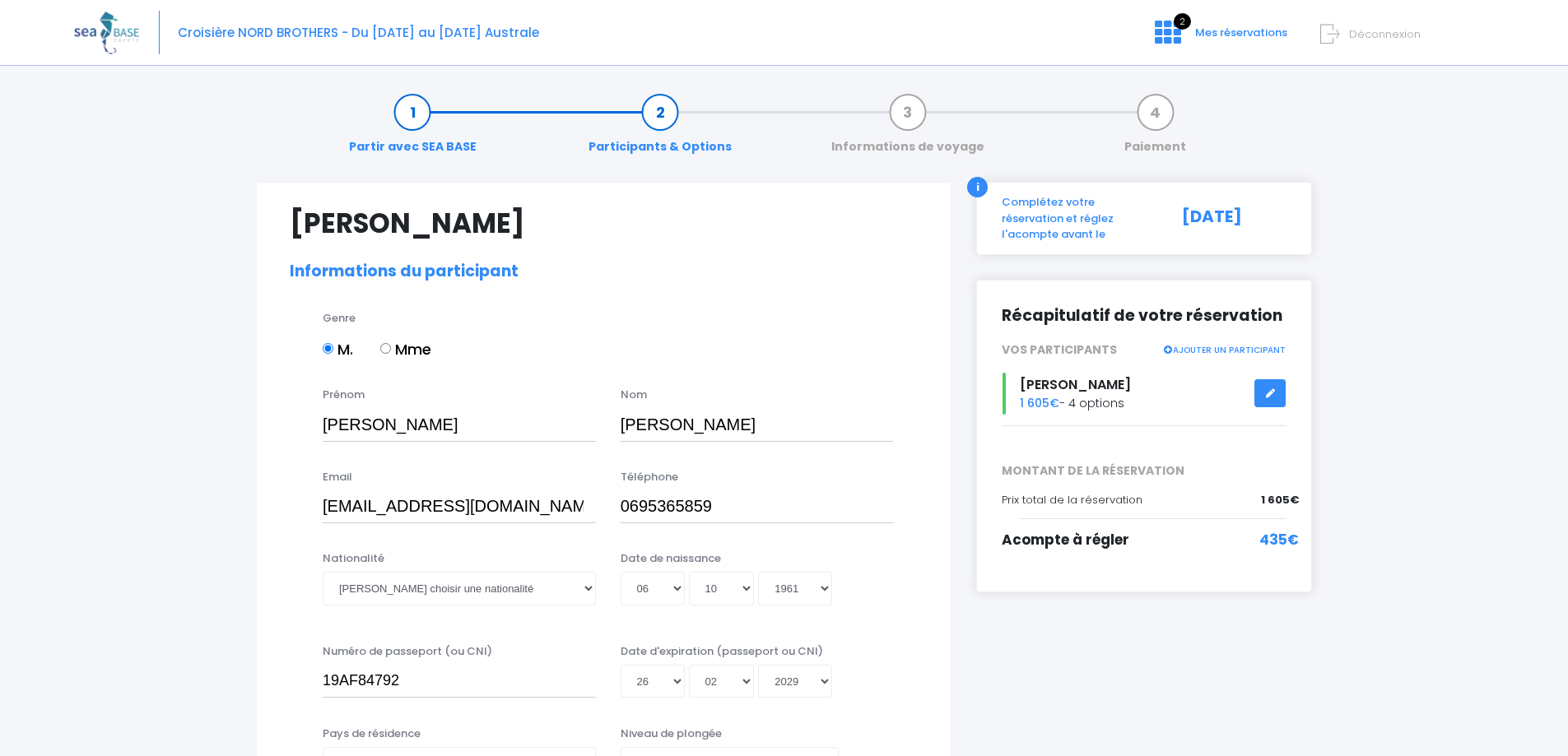
select select "N2"
select select "40/41"
select select "L"
select select "ML"
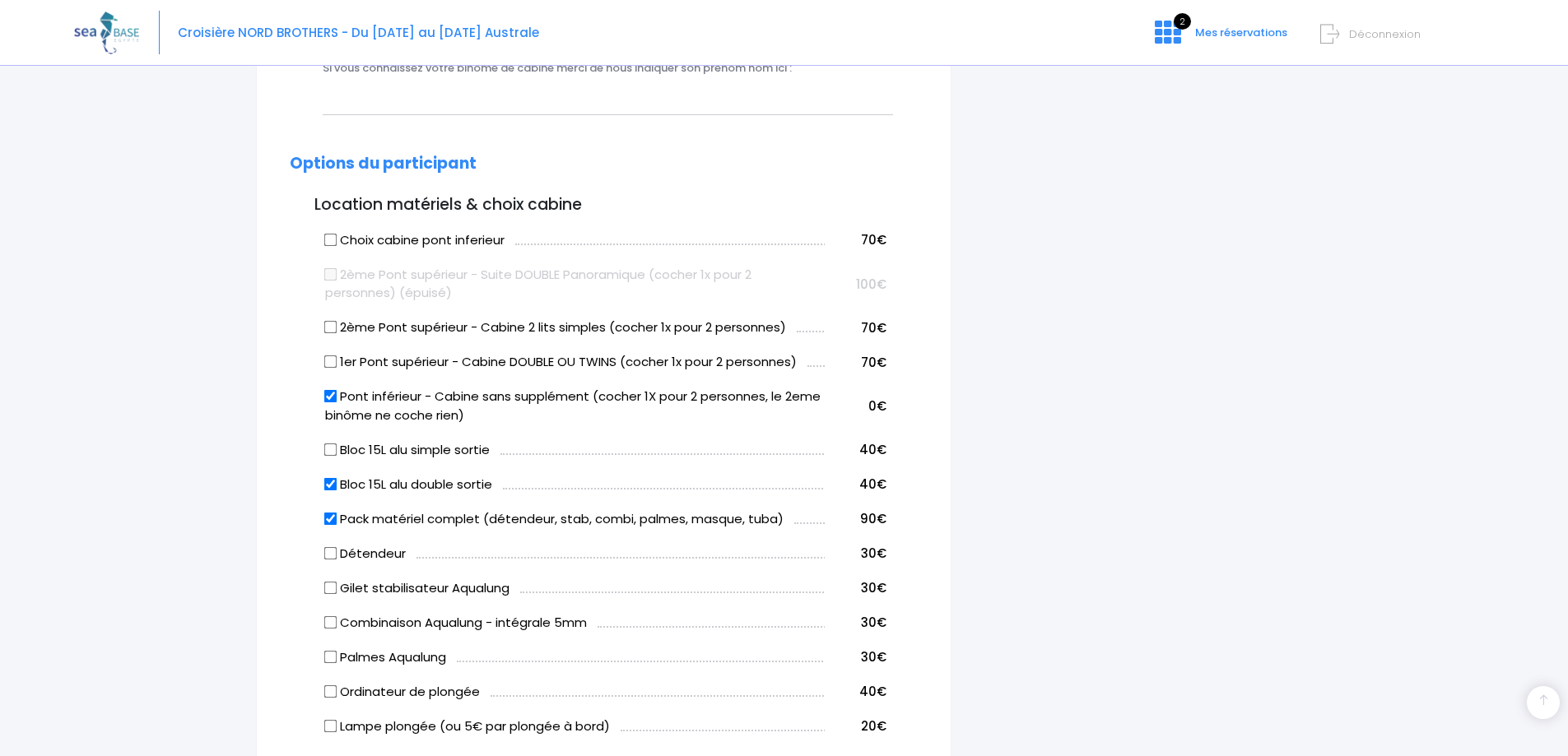
scroll to position [823, 0]
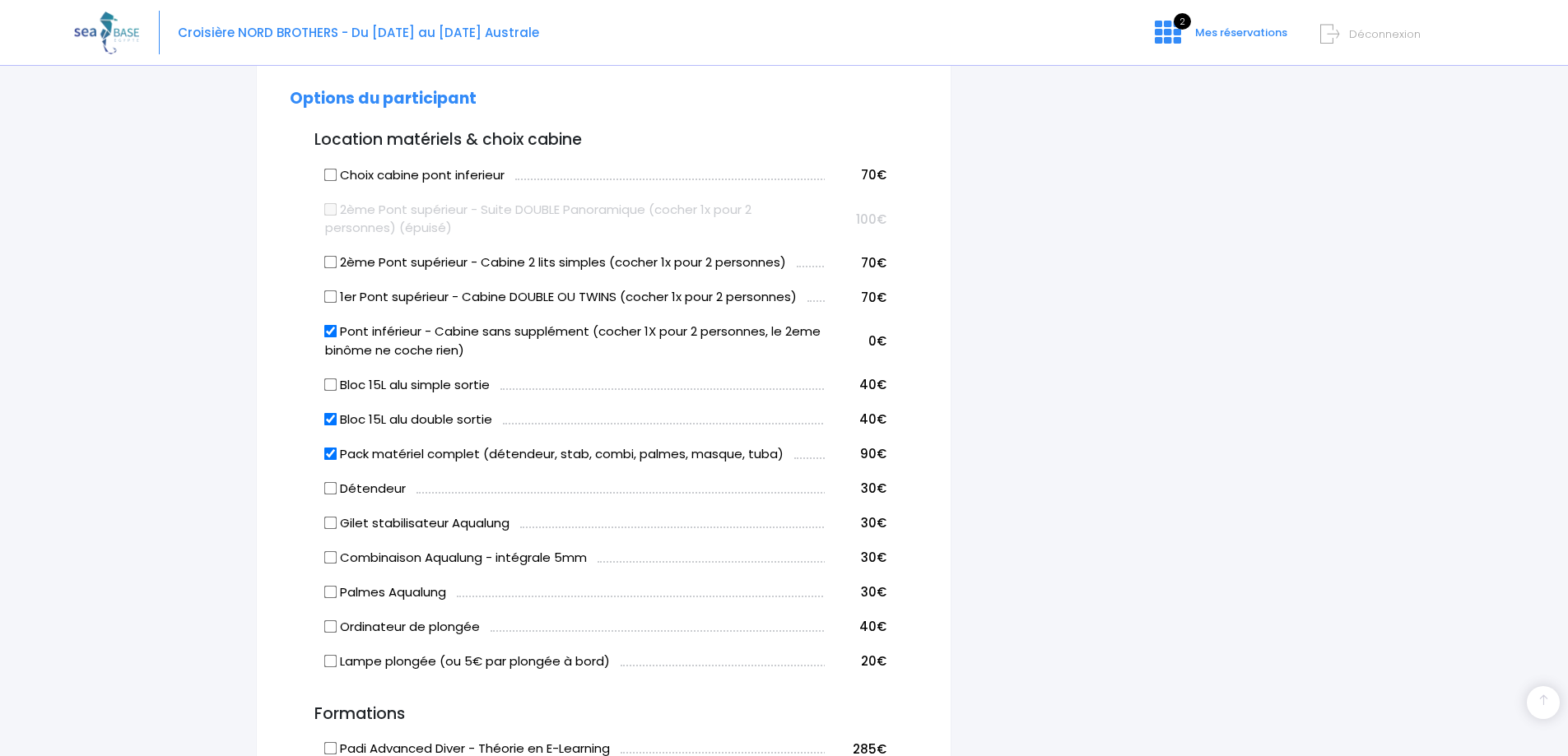
click at [1084, 262] on div "i Complétez votre réservation et réglez l'acompte avant le 28/09/2025 Récapitul…" at bounding box center [1144, 531] width 360 height 2344
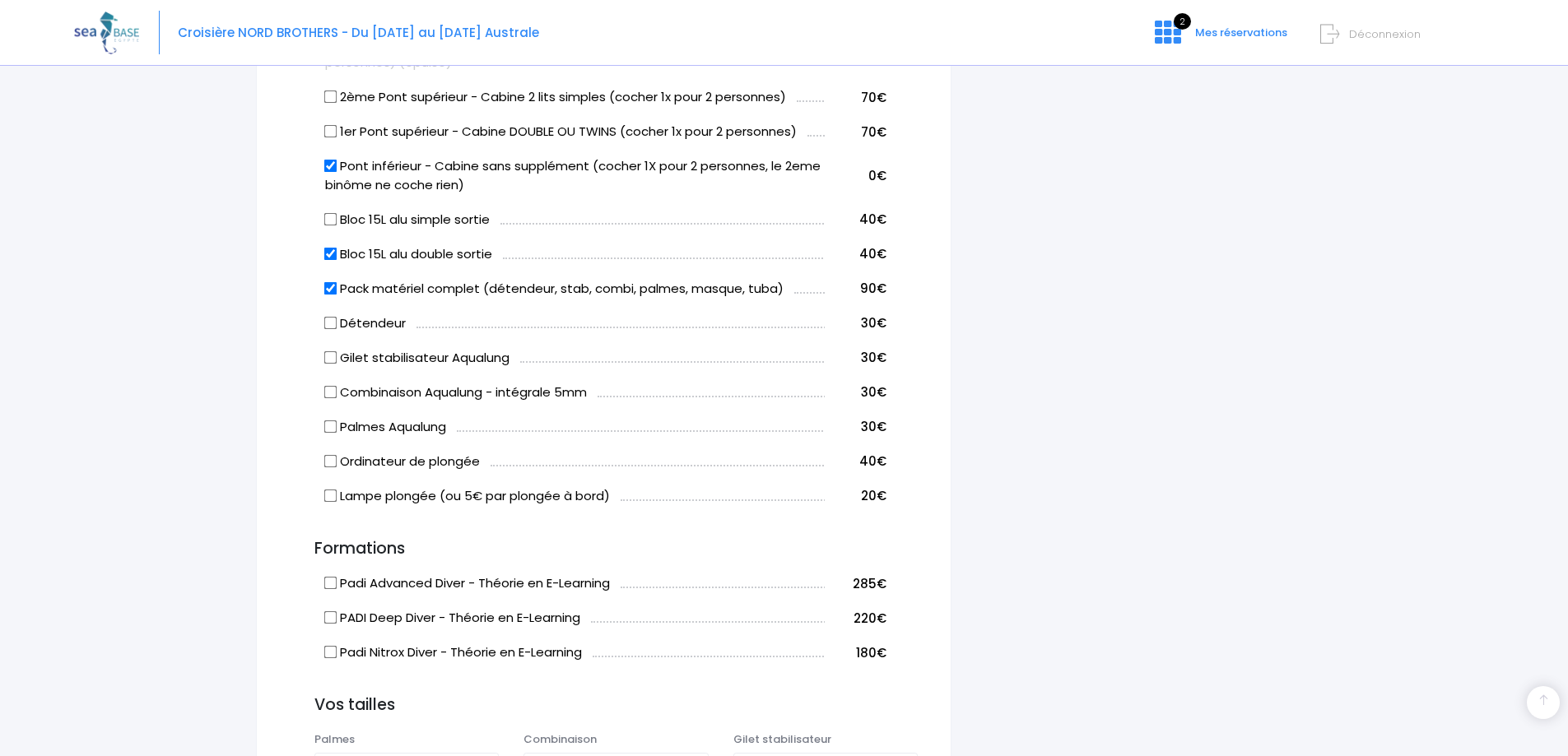
scroll to position [988, 0]
click at [334, 213] on label "Bloc 15L alu simple sortie" at bounding box center [408, 221] width 165 height 19
click at [334, 213] on input "Bloc 15L alu simple sortie" at bounding box center [331, 220] width 13 height 13
checkbox input "true"
click at [328, 260] on input "Bloc 15L alu double sortie" at bounding box center [331, 255] width 13 height 13
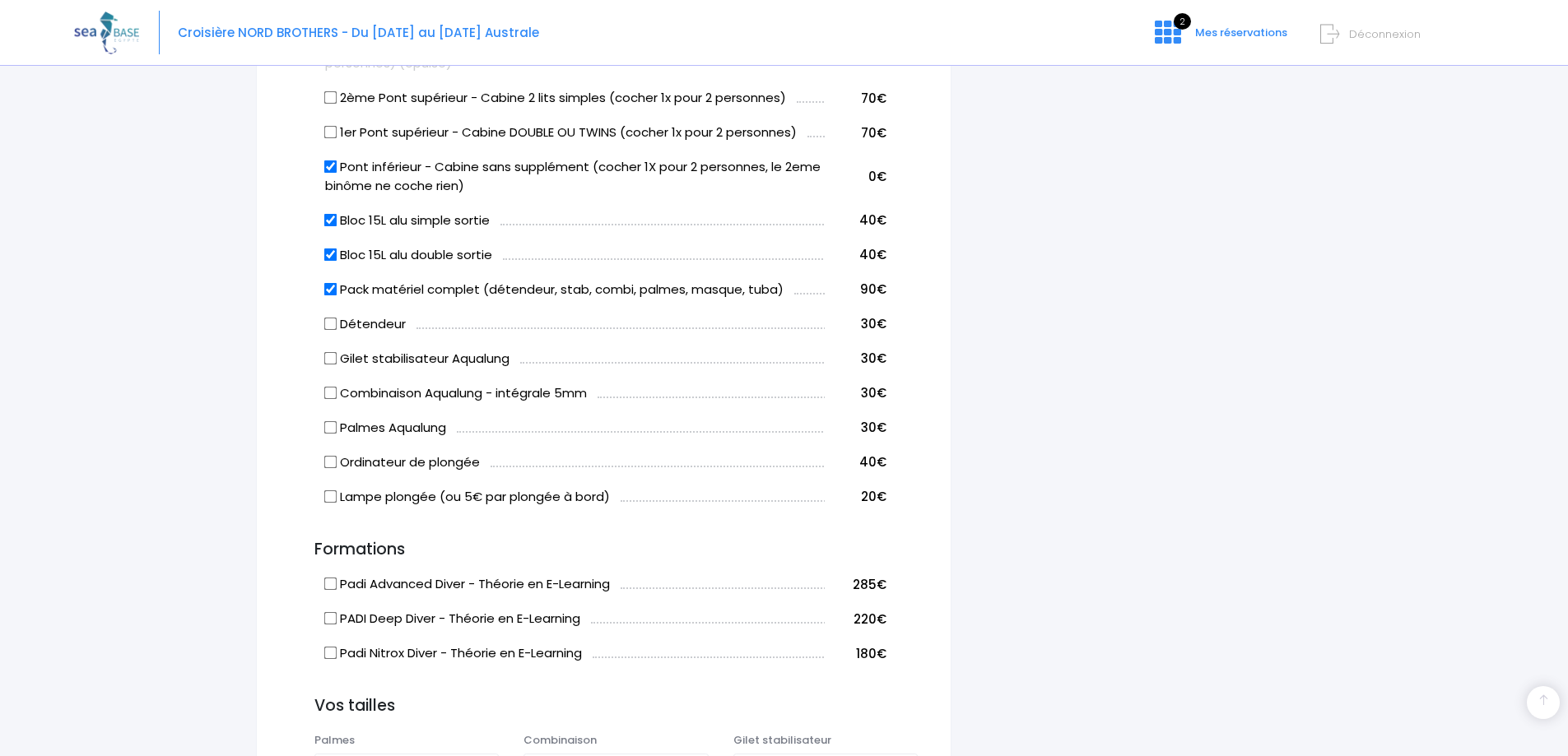
checkbox input "false"
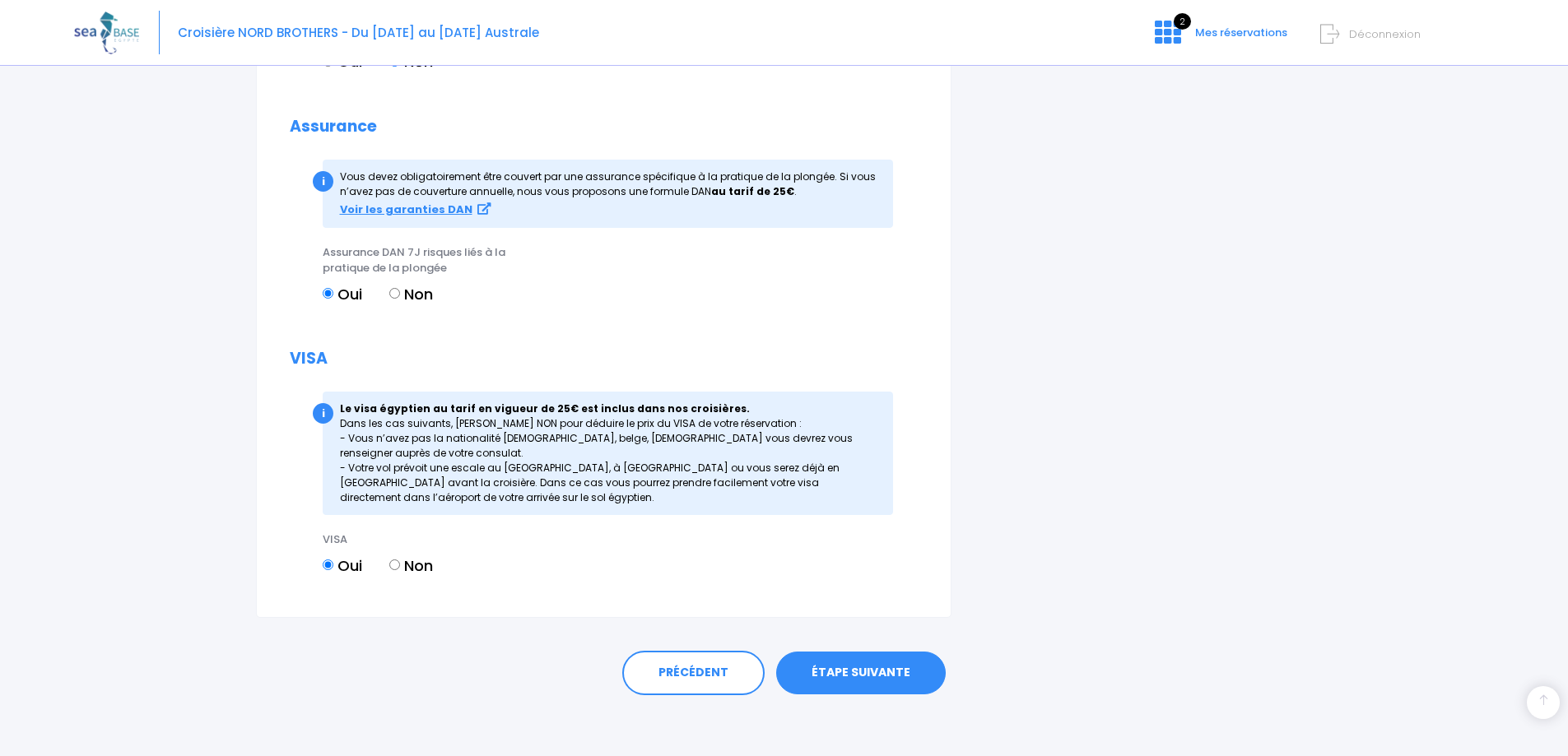
scroll to position [1914, 0]
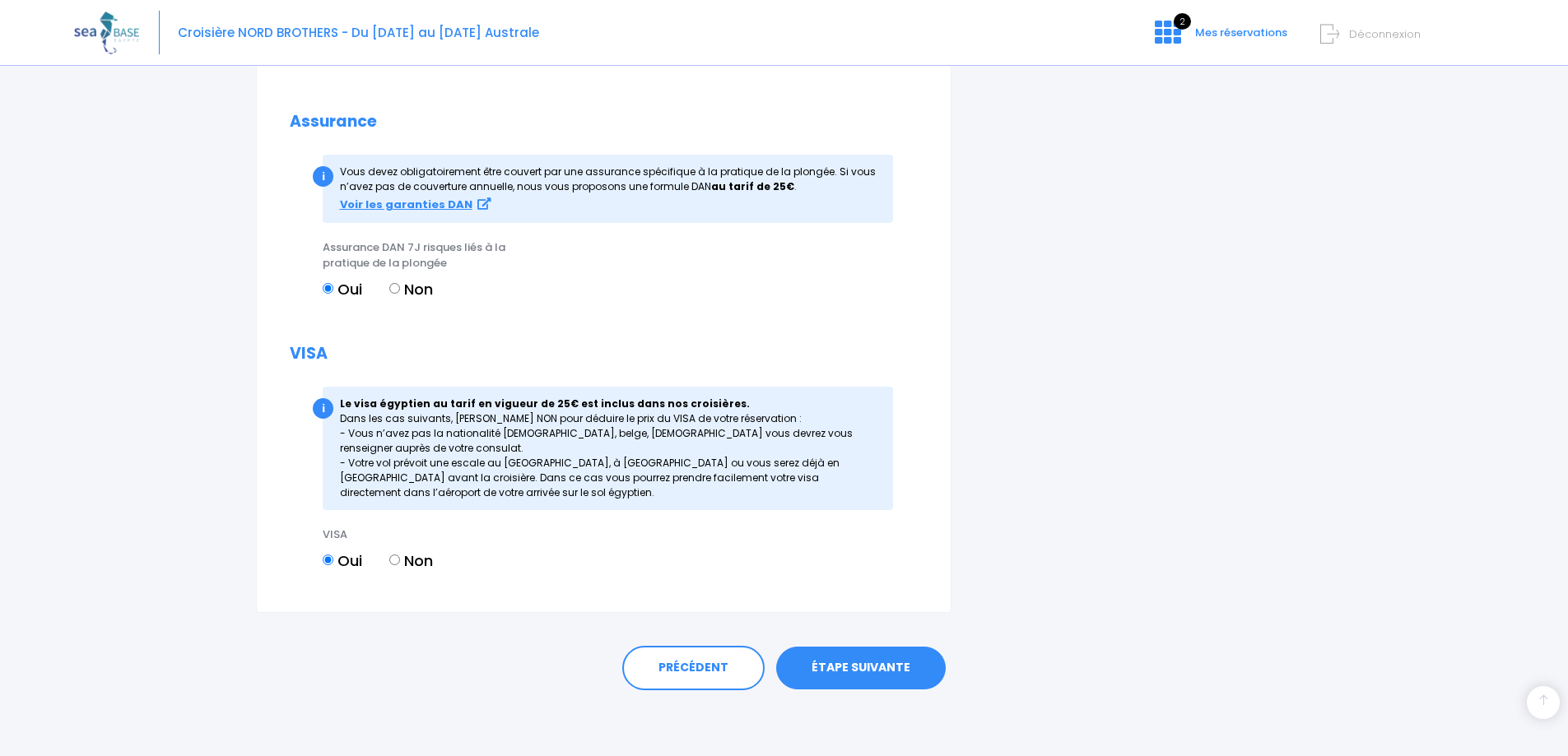
drag, startPoint x: 854, startPoint y: 656, endPoint x: 883, endPoint y: 648, distance: 30.1
click at [870, 650] on link "ÉTAPE SUIVANTE" at bounding box center [861, 668] width 170 height 43
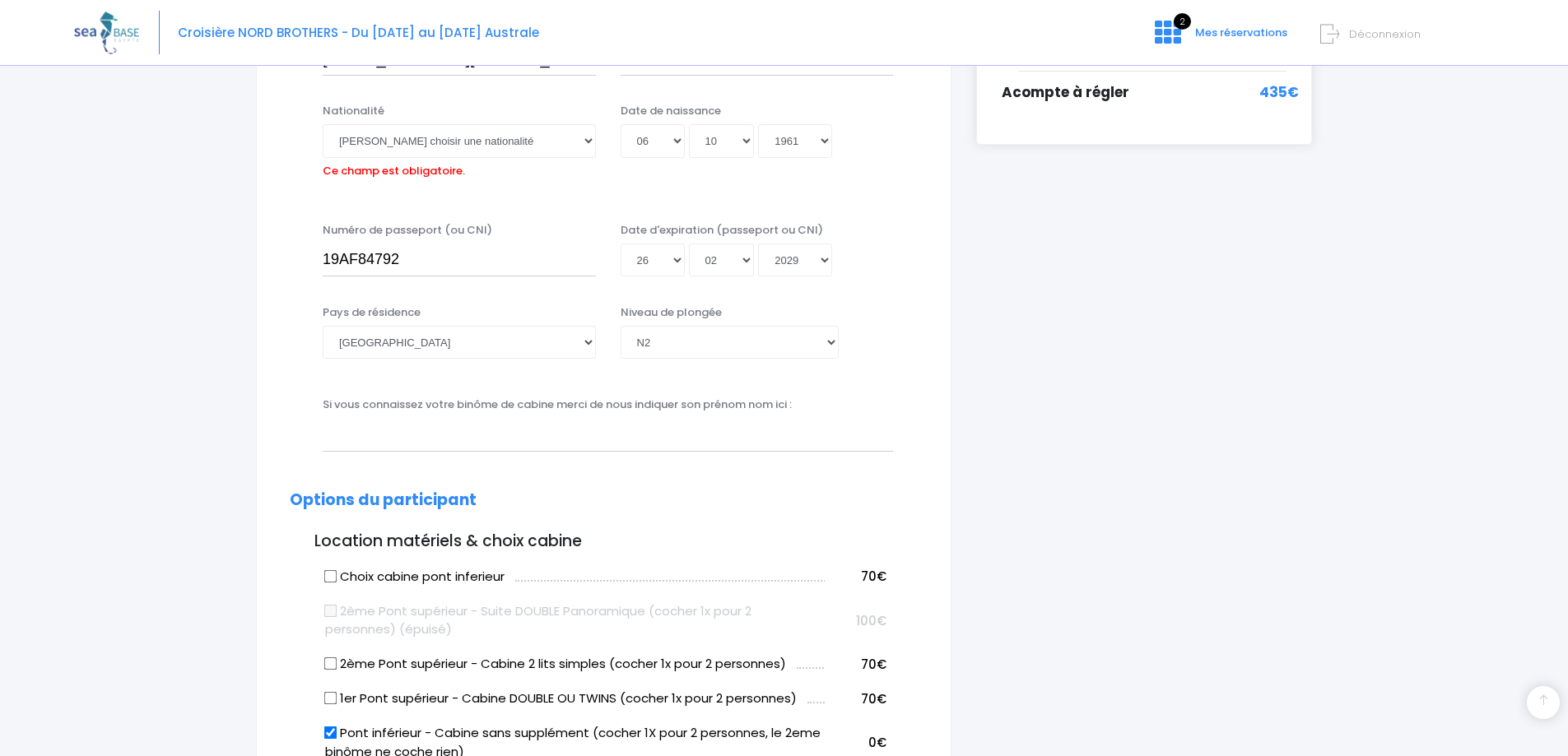
scroll to position [407, 0]
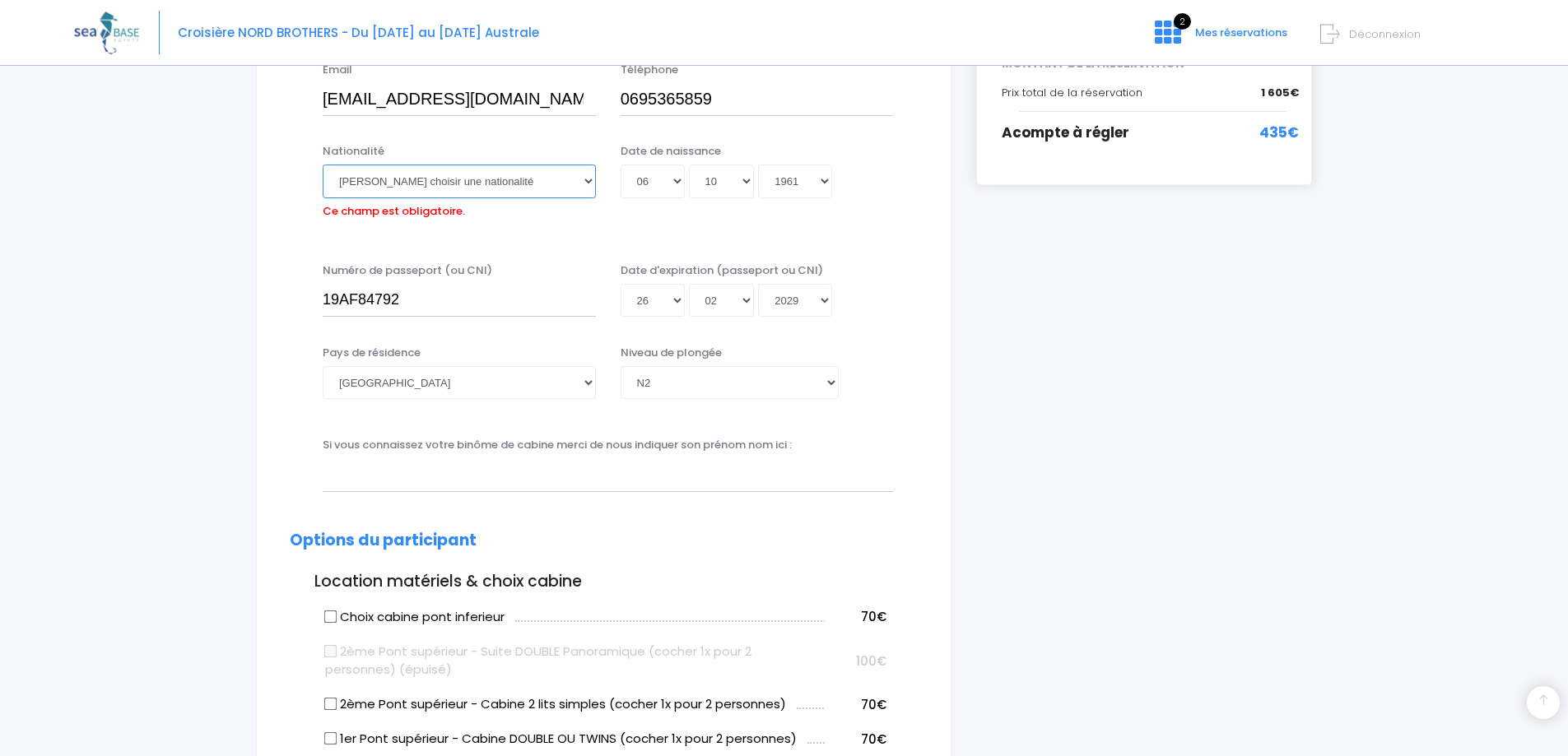
click at [502, 181] on select "Veuillez choisir une nationalité Afghane Albanaise Algerienne Allemande America…" at bounding box center [459, 181] width 273 height 33
select select "Française"
click at [496, 178] on select "Veuillez choisir une nationalité Afghane Albanaise Algerienne Allemande America…" at bounding box center [459, 181] width 273 height 33
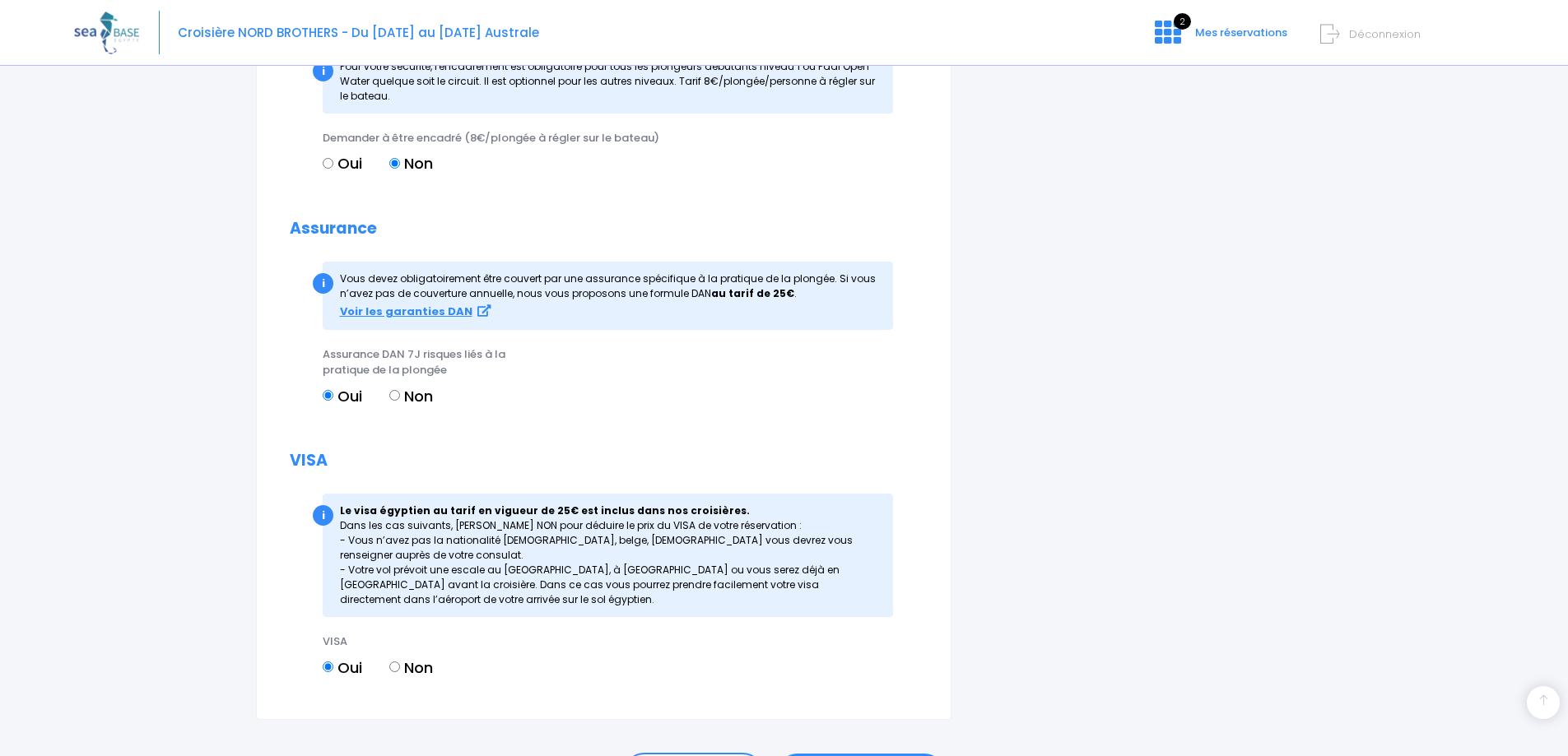
scroll to position [1914, 0]
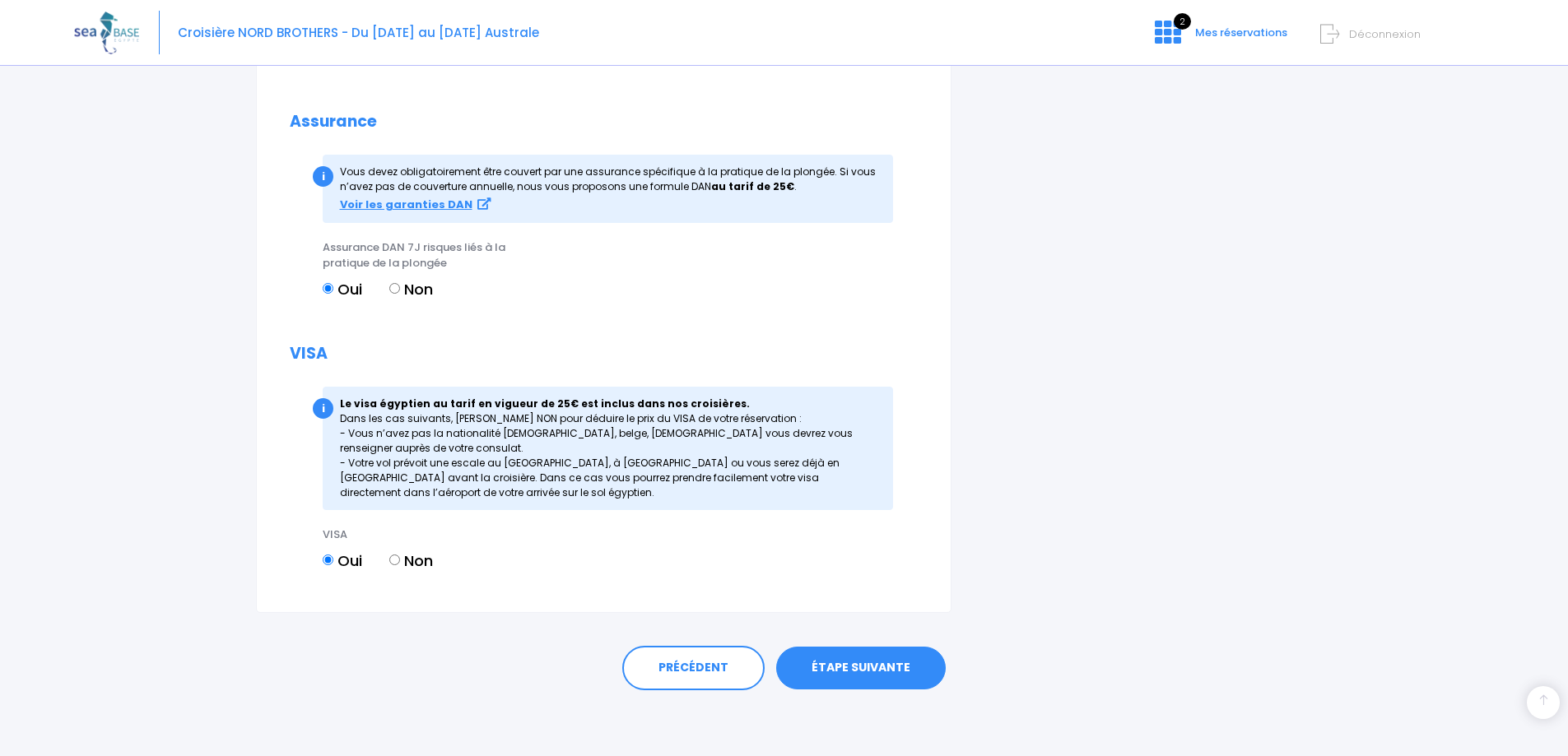
click at [927, 661] on link "ÉTAPE SUIVANTE" at bounding box center [861, 668] width 170 height 43
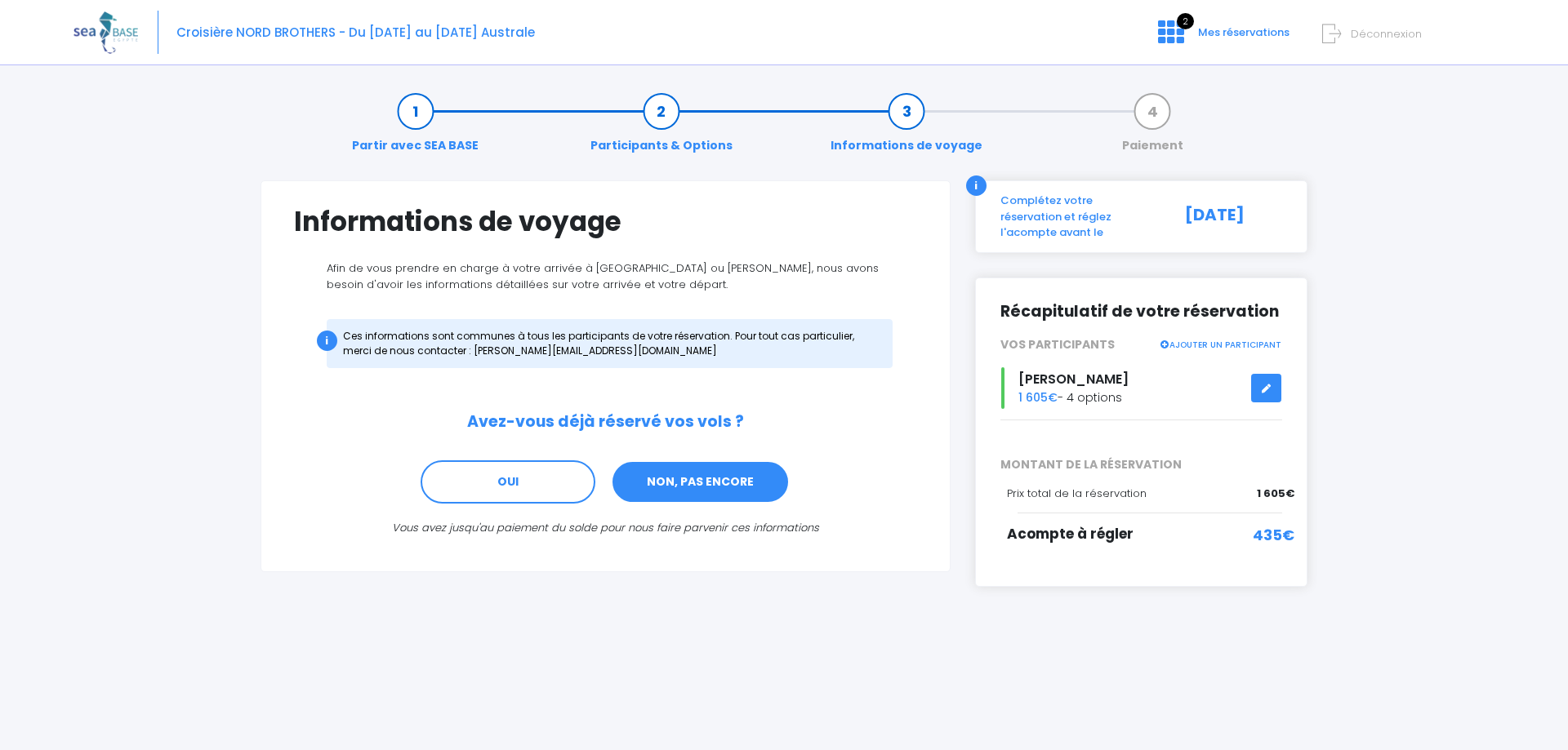
click at [719, 475] on link "NON, PAS ENCORE" at bounding box center [700, 482] width 179 height 44
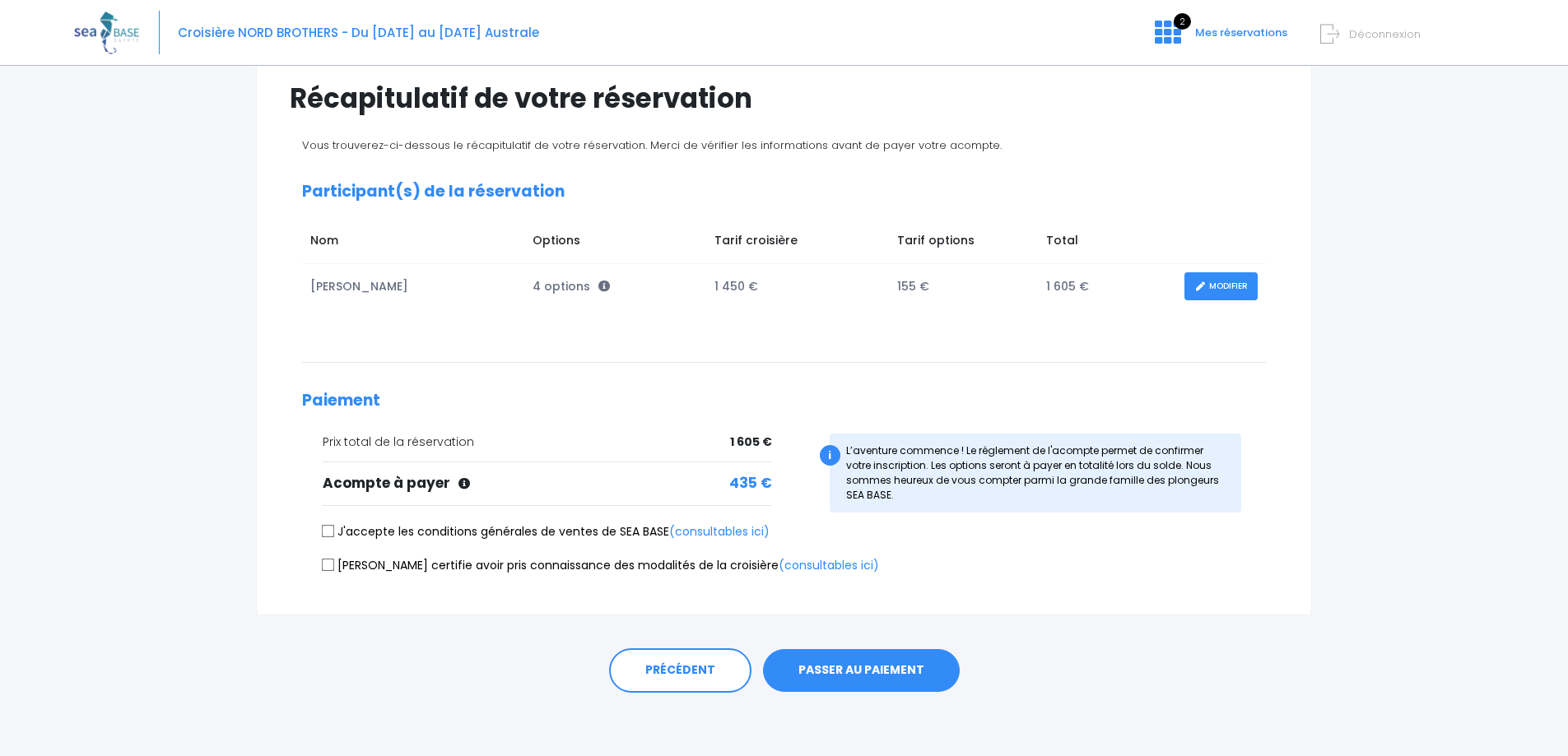
scroll to position [128, 0]
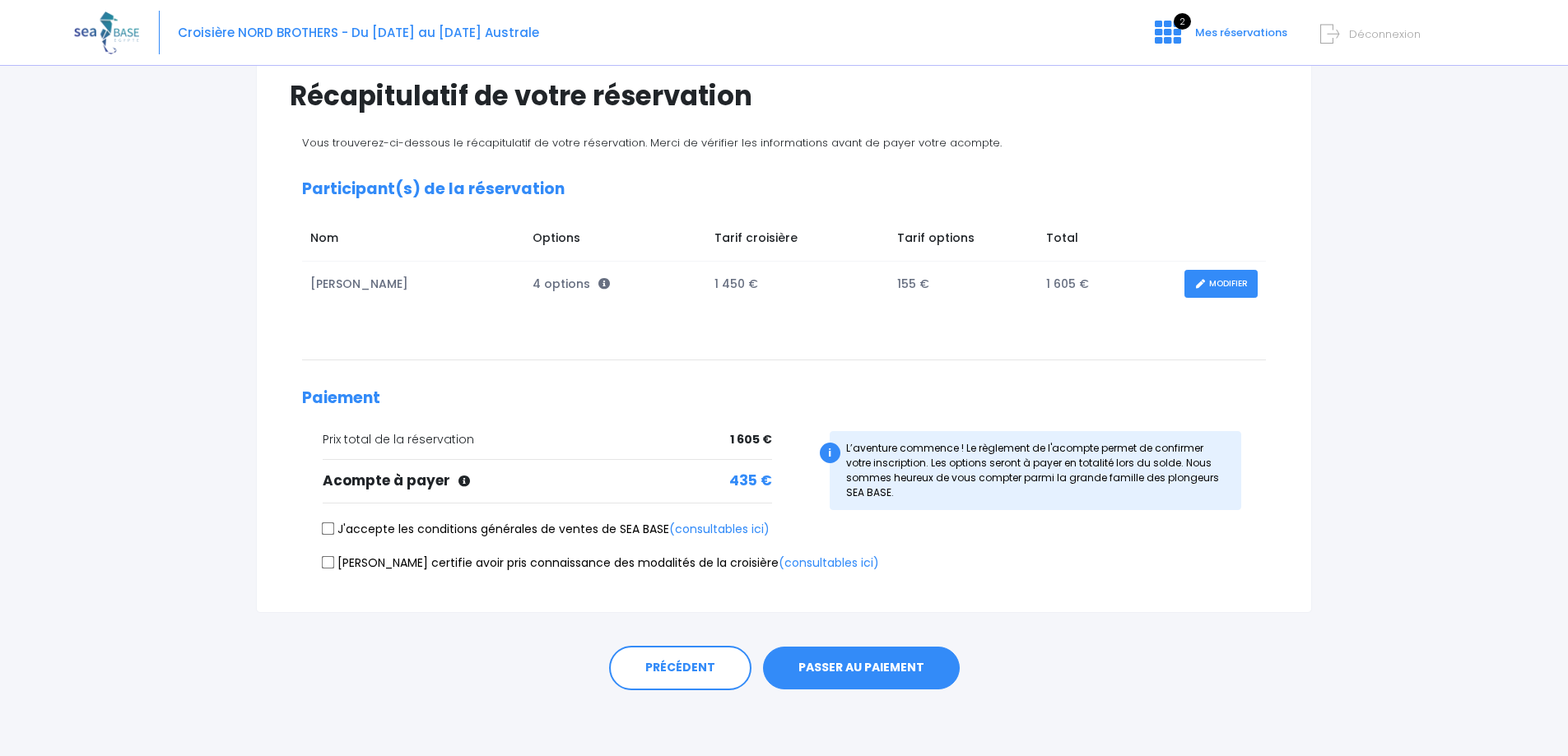
click at [554, 522] on label "J'accepte les conditions générales de ventes de SEA BASE (consultables ici)" at bounding box center [546, 529] width 447 height 18
click at [335, 522] on input "J'accepte les conditions générales de ventes de SEA BASE (consultables ici)" at bounding box center [329, 529] width 13 height 13
checkbox input "true"
drag, startPoint x: 566, startPoint y: 568, endPoint x: 603, endPoint y: 553, distance: 39.9
click at [582, 560] on label "[PERSON_NAME] certifie avoir pris connaissance des modalités de la croisière (c…" at bounding box center [601, 563] width 556 height 18
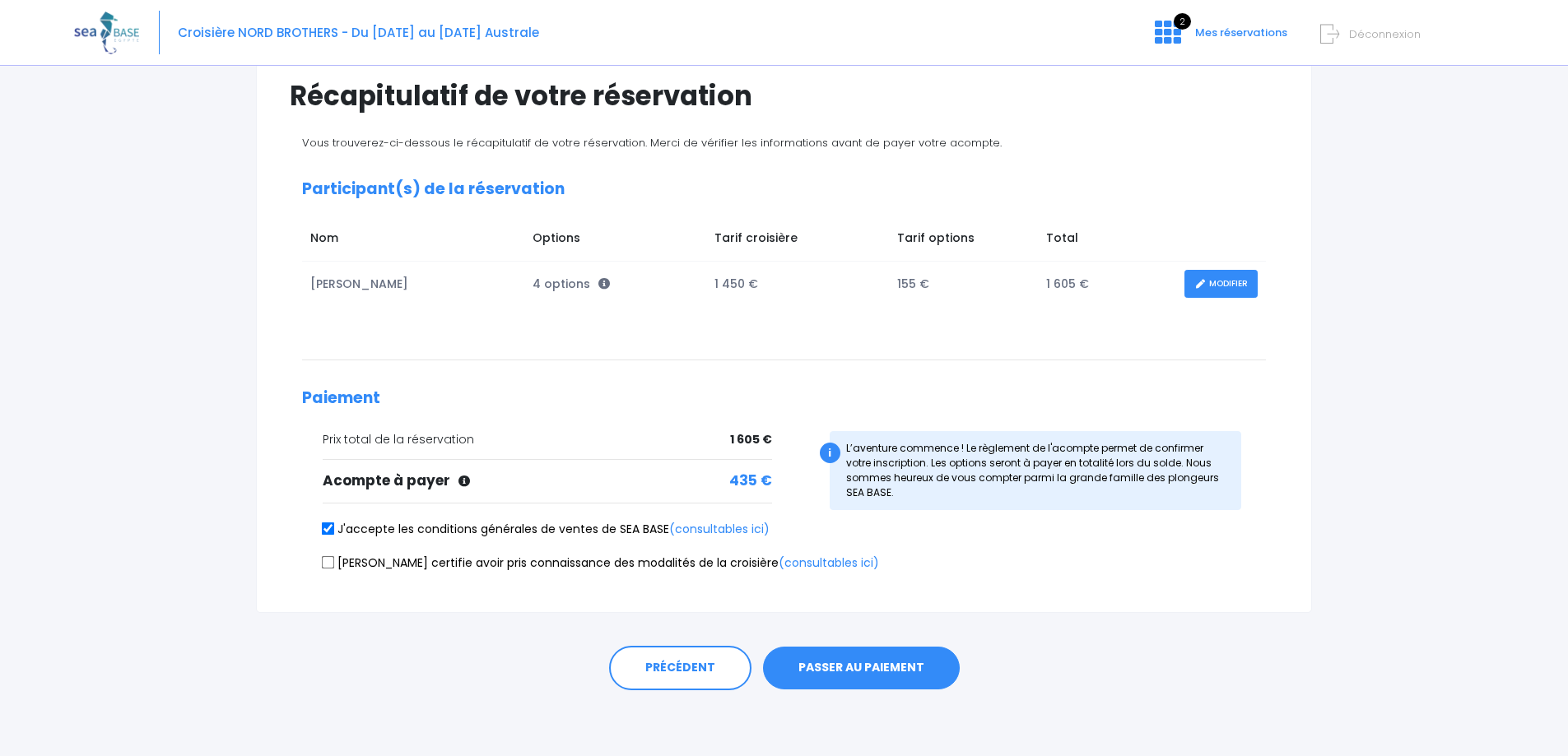
click at [352, 555] on label "Je certifie avoir pris connaissance des modalités de la croisière (consultables…" at bounding box center [601, 563] width 556 height 18
click at [335, 555] on input "Je certifie avoir pris connaissance des modalités de la croisière (consultables…" at bounding box center [329, 562] width 13 height 13
checkbox input "true"
click at [940, 680] on button "PASSER AU PAIEMENT" at bounding box center [861, 668] width 197 height 43
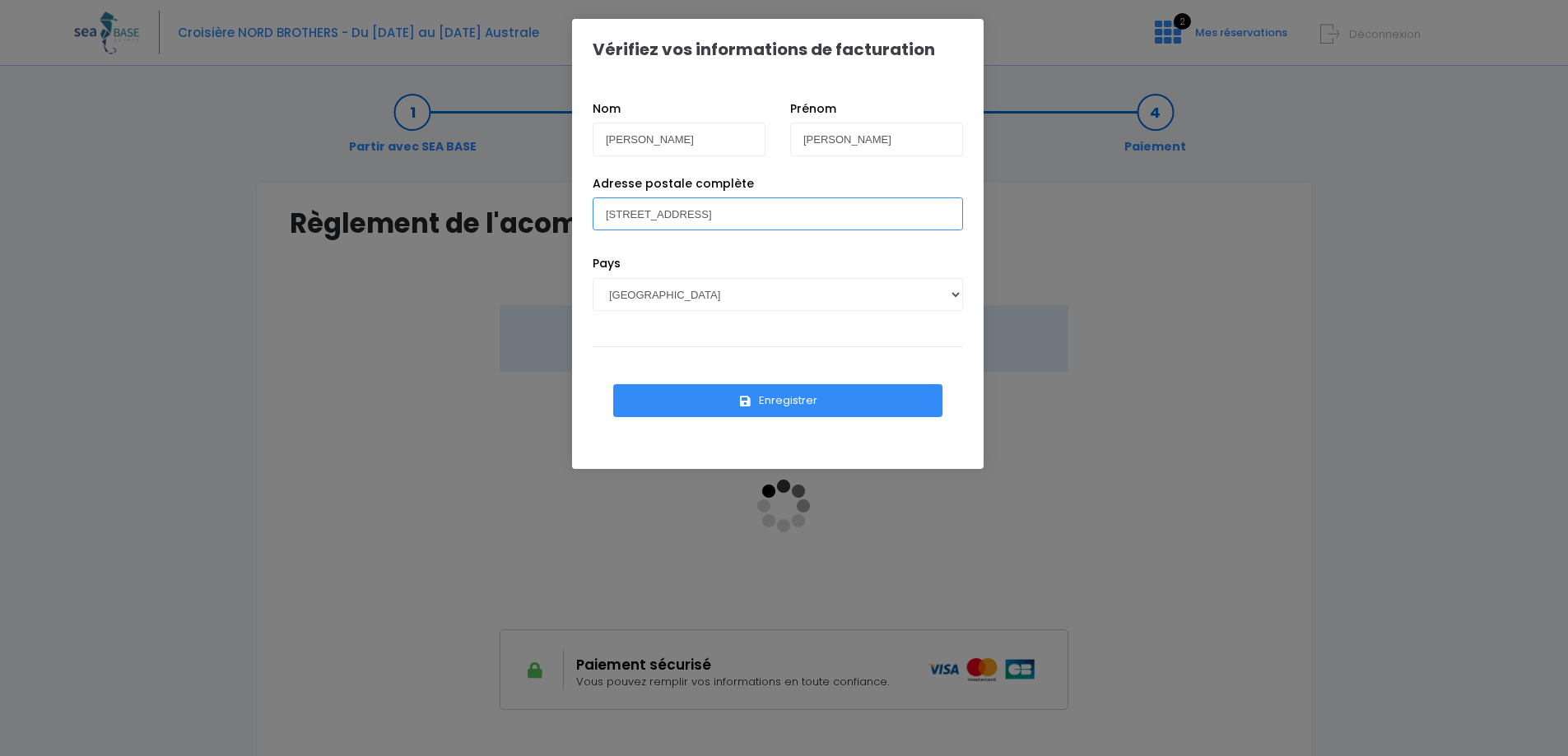
click at [836, 222] on input "183, rue de la tour 74210 Marlens val de chaise" at bounding box center [777, 213] width 371 height 33
click at [742, 208] on input "183, rue de la tour 74210 Marlens val de chaise" at bounding box center [777, 213] width 371 height 33
click at [887, 210] on input "183, rue de la tour, 74210, Val de chaise" at bounding box center [777, 213] width 371 height 33
type input "183, rue de la tour, 74210, Val de chaise"
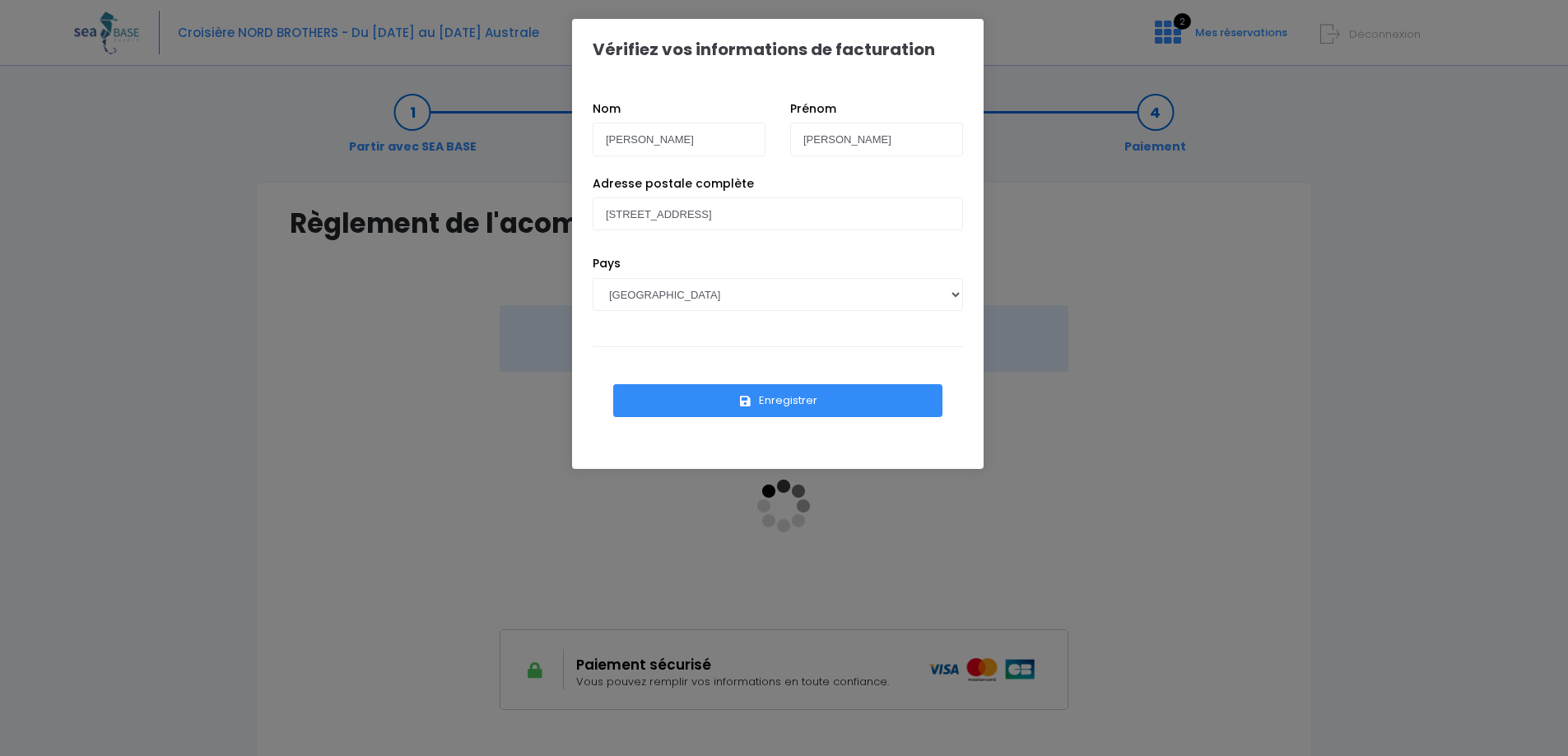
click at [884, 390] on button "Enregistrer" at bounding box center [778, 400] width 329 height 33
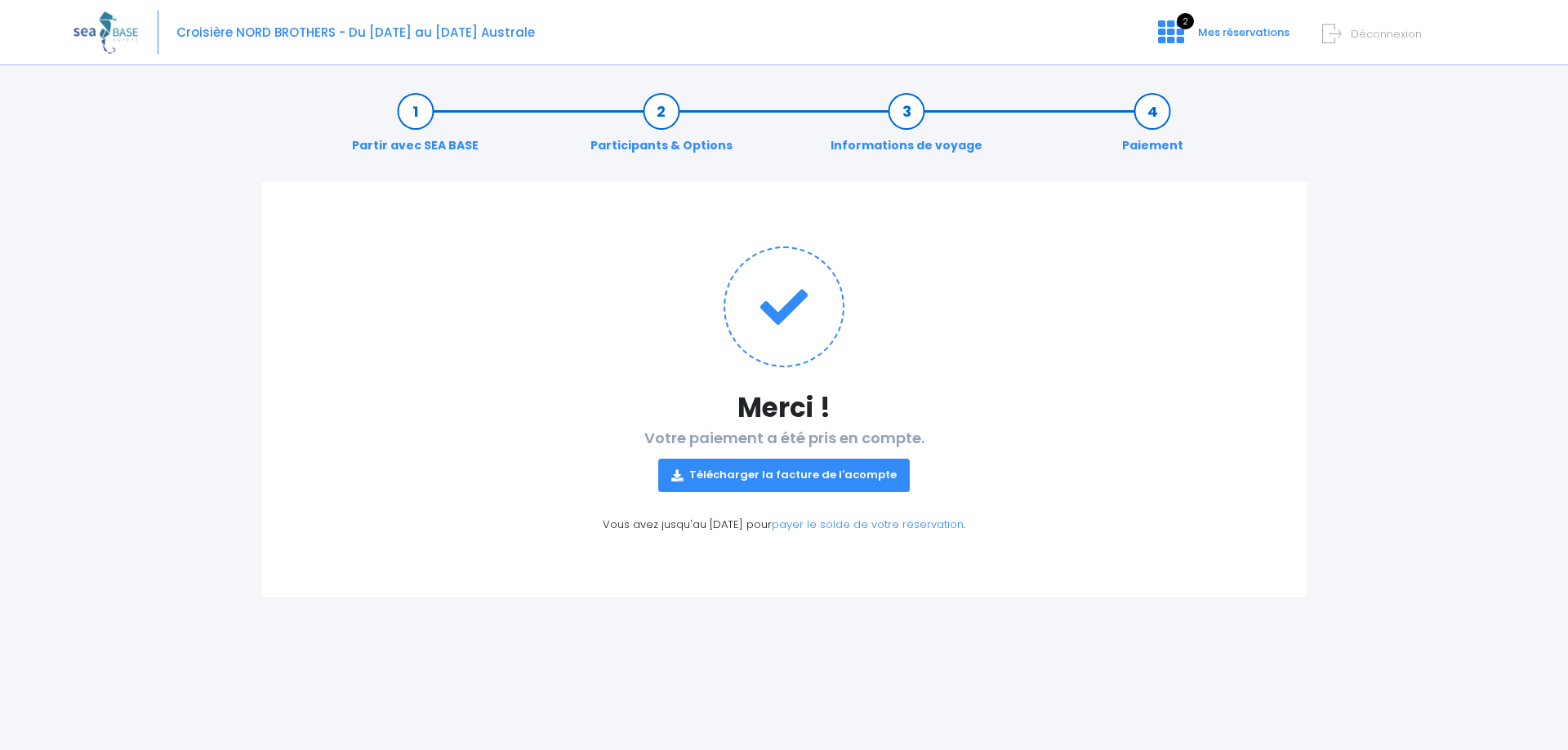
drag, startPoint x: 976, startPoint y: 308, endPoint x: 995, endPoint y: 269, distance: 43.4
click at [986, 288] on h1 at bounding box center [784, 307] width 980 height 121
click at [852, 461] on link "Télécharger la facture de l'acompte" at bounding box center [784, 475] width 252 height 32
click at [557, 194] on div "Merci ! Votre paiement a été pris en compte. Télécharger la facture de l'acompt…" at bounding box center [784, 389] width 1048 height 418
click at [1240, 61] on div "Croisière NORD BROTHERS - Du 03/10/26 au 10/10/26 Australe 2 Mes réservations D…" at bounding box center [771, 32] width 1396 height 65
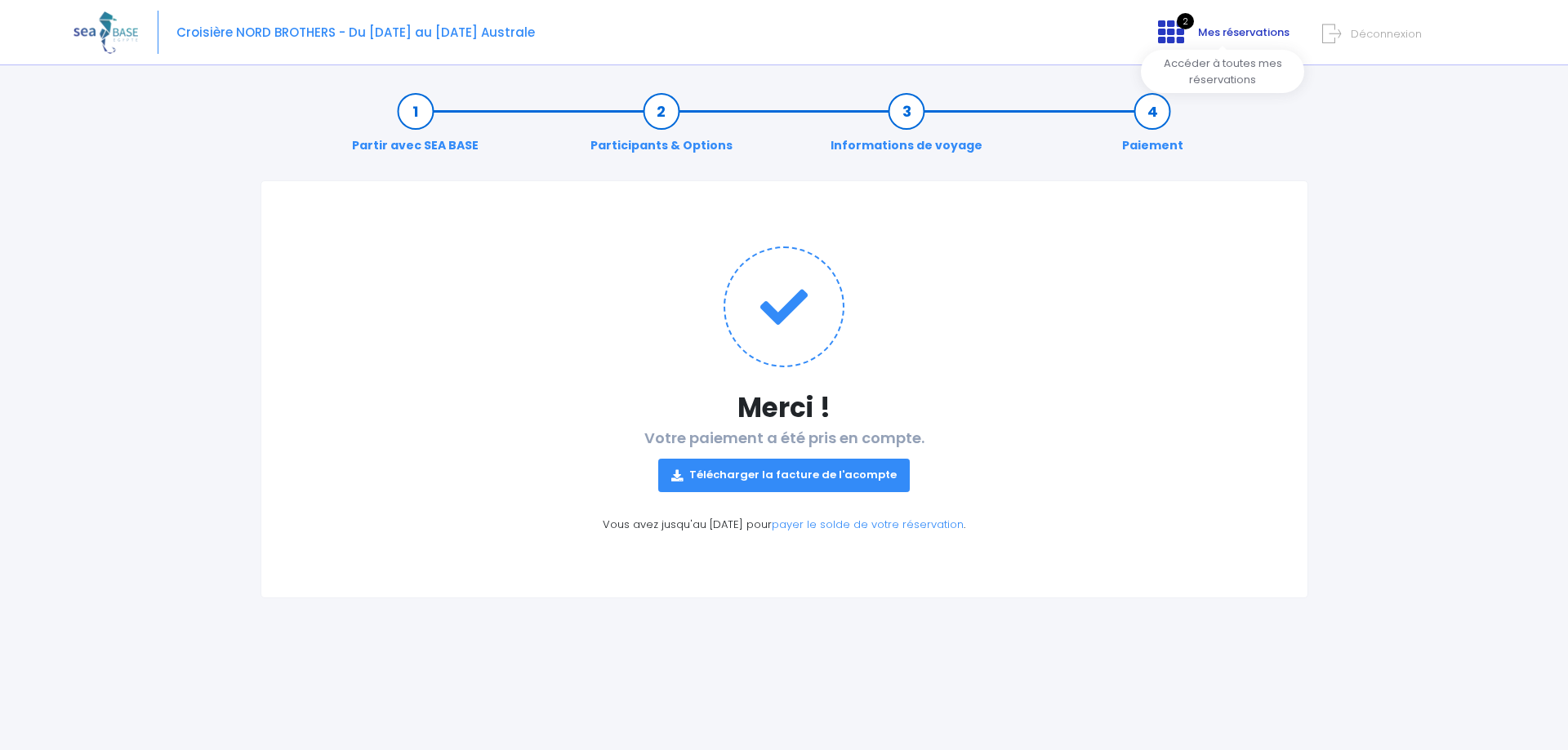
click at [1246, 38] on span "Mes réservations" at bounding box center [1244, 32] width 92 height 16
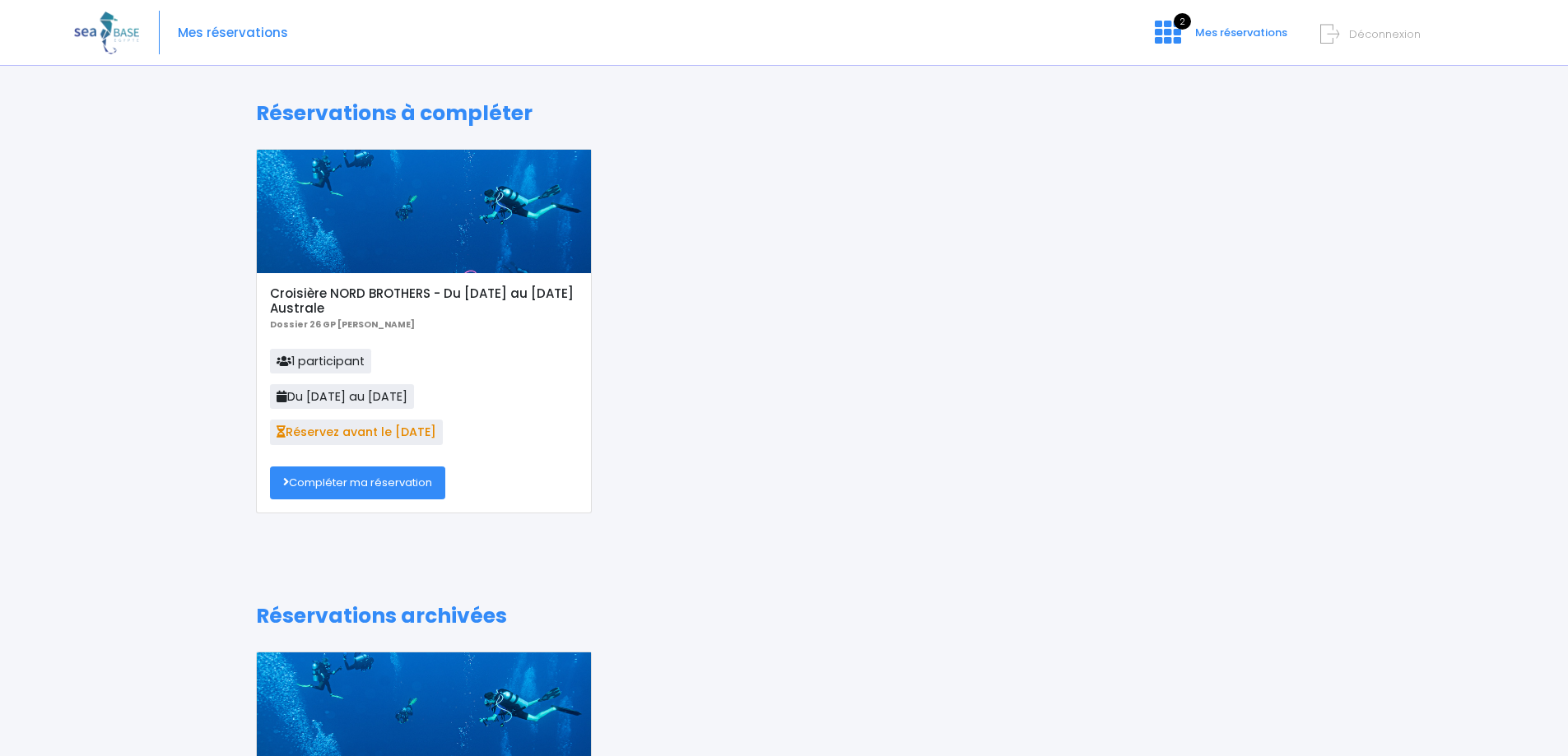
click at [492, 396] on p "1 participant Du [DATE] au [DATE] Réservez avant le [DATE]" at bounding box center [423, 402] width 307 height 107
click at [416, 480] on link "Compléter ma réservation" at bounding box center [357, 482] width 176 height 33
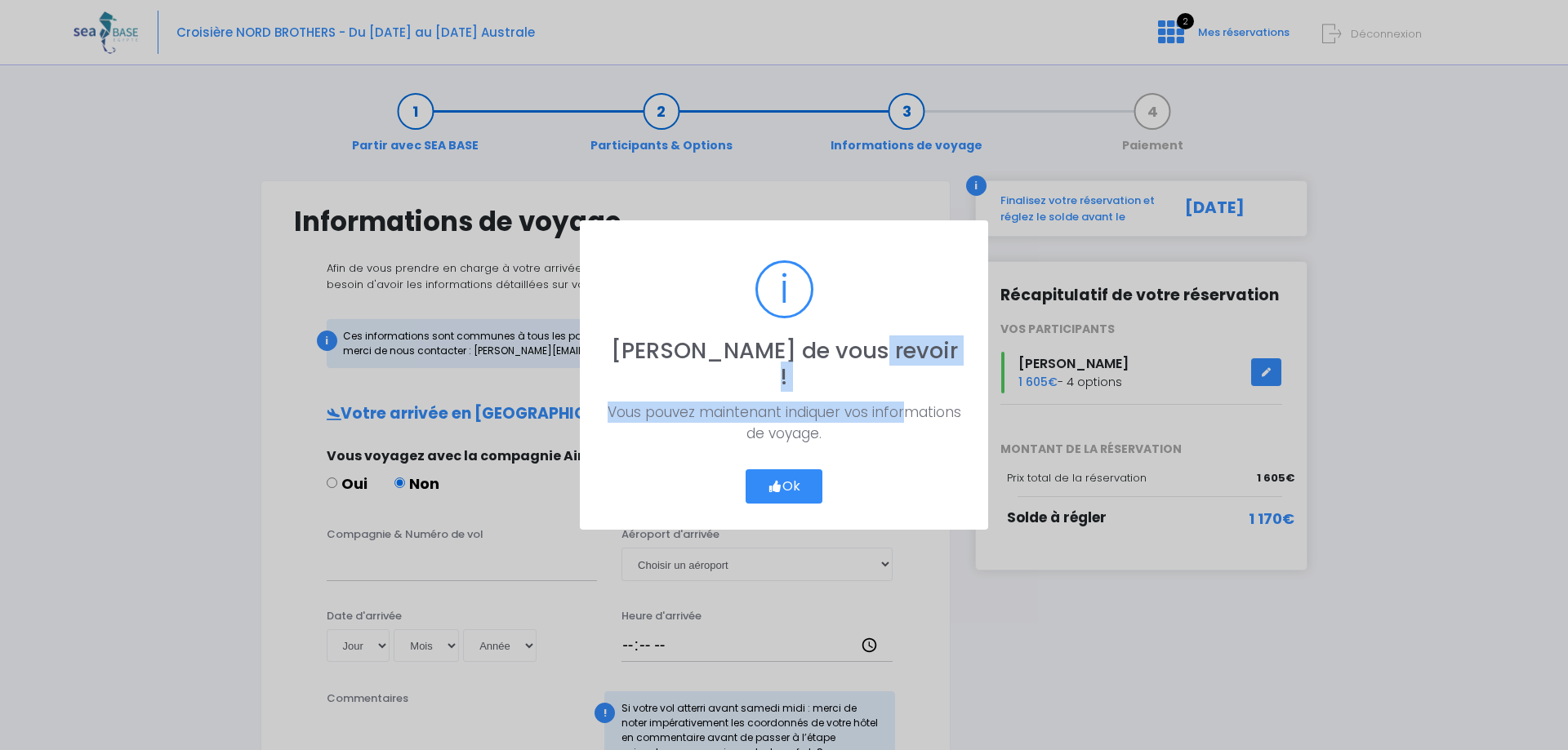
click at [914, 386] on div "? ! i [PERSON_NAME] de vous revoir ! × Vous pouvez maintenant indiquer vos info…" at bounding box center [784, 374] width 408 height 309
click at [934, 365] on div "? ! i [PERSON_NAME] de vous revoir ! ×" at bounding box center [784, 323] width 355 height 154
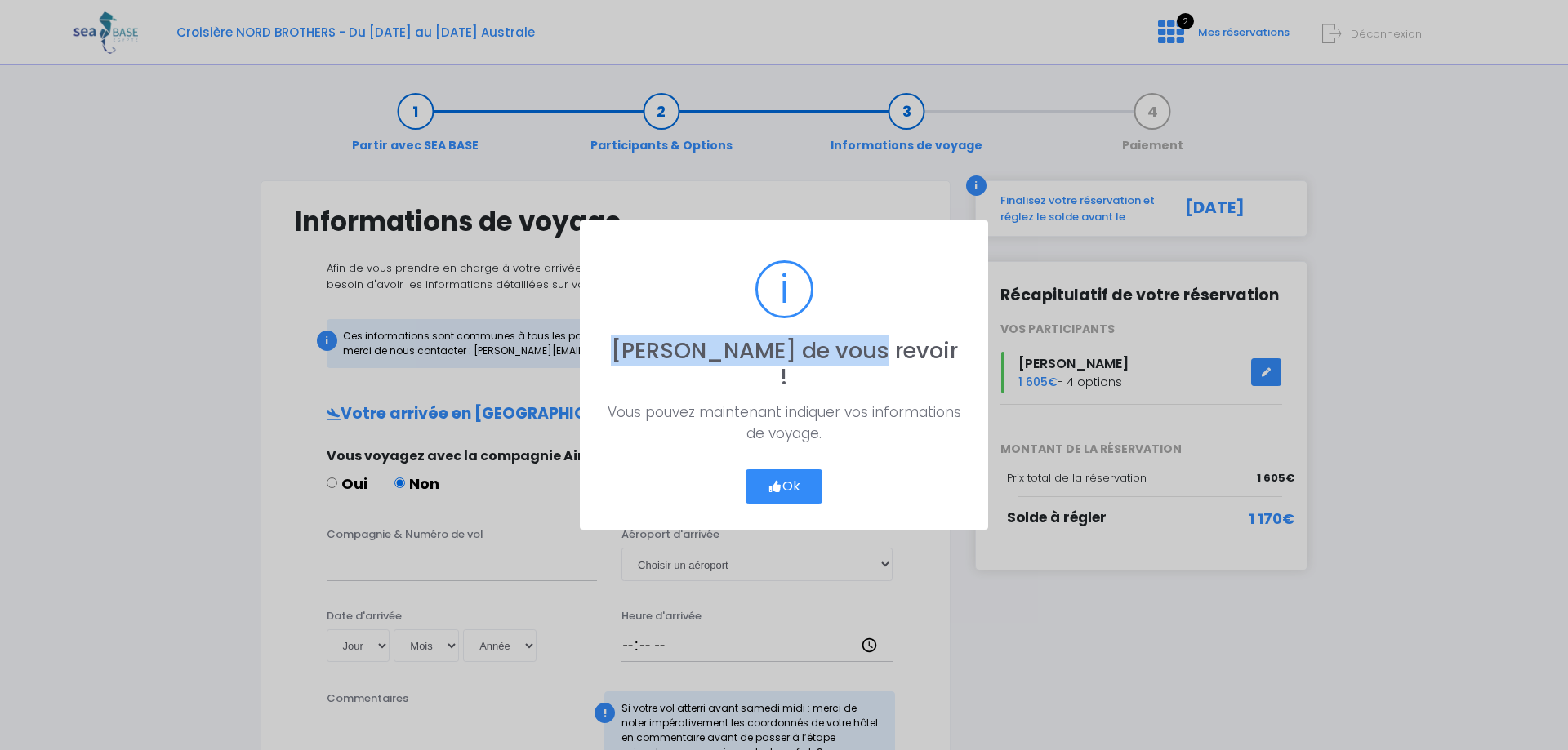
drag, startPoint x: 1012, startPoint y: 126, endPoint x: 1049, endPoint y: 0, distance: 131.3
click at [1045, 9] on div "? ! i [PERSON_NAME] de vous revoir ! × Vous pouvez maintenant indiquer vos info…" at bounding box center [784, 375] width 1568 height 750
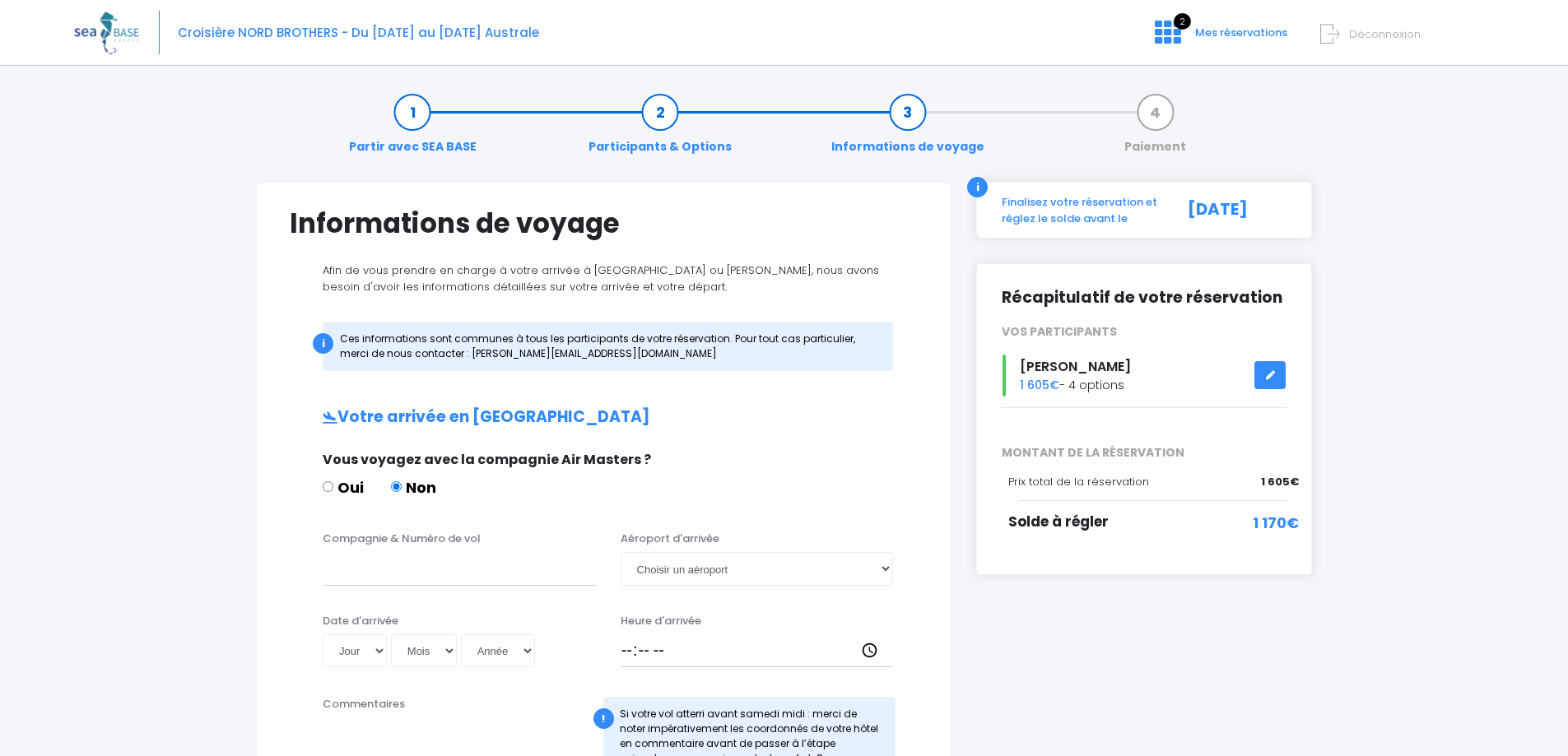
click at [123, 23] on img at bounding box center [106, 33] width 65 height 42
click at [102, 26] on img at bounding box center [106, 33] width 65 height 42
click at [1258, 17] on div "Croisière NORD BROTHERS - Du [DATE] au [DATE] Australe 2 Mes réservations Décon…" at bounding box center [771, 33] width 1395 height 66
click at [1231, 21] on div "Croisière NORD BROTHERS - Du [DATE] au [DATE] Australe 2 Mes réservations Décon…" at bounding box center [771, 33] width 1395 height 66
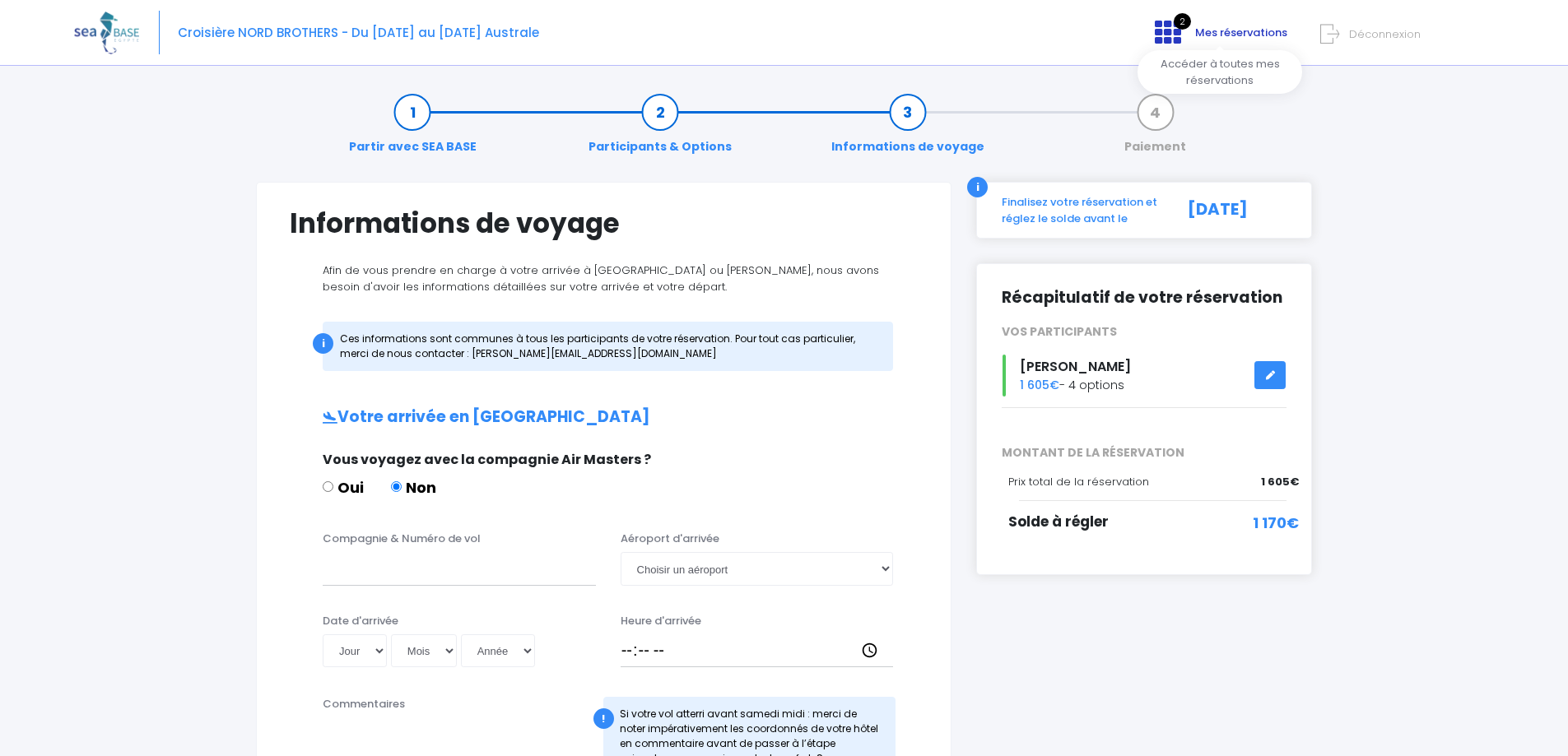
click at [1228, 25] on span "Mes réservations" at bounding box center [1241, 32] width 92 height 16
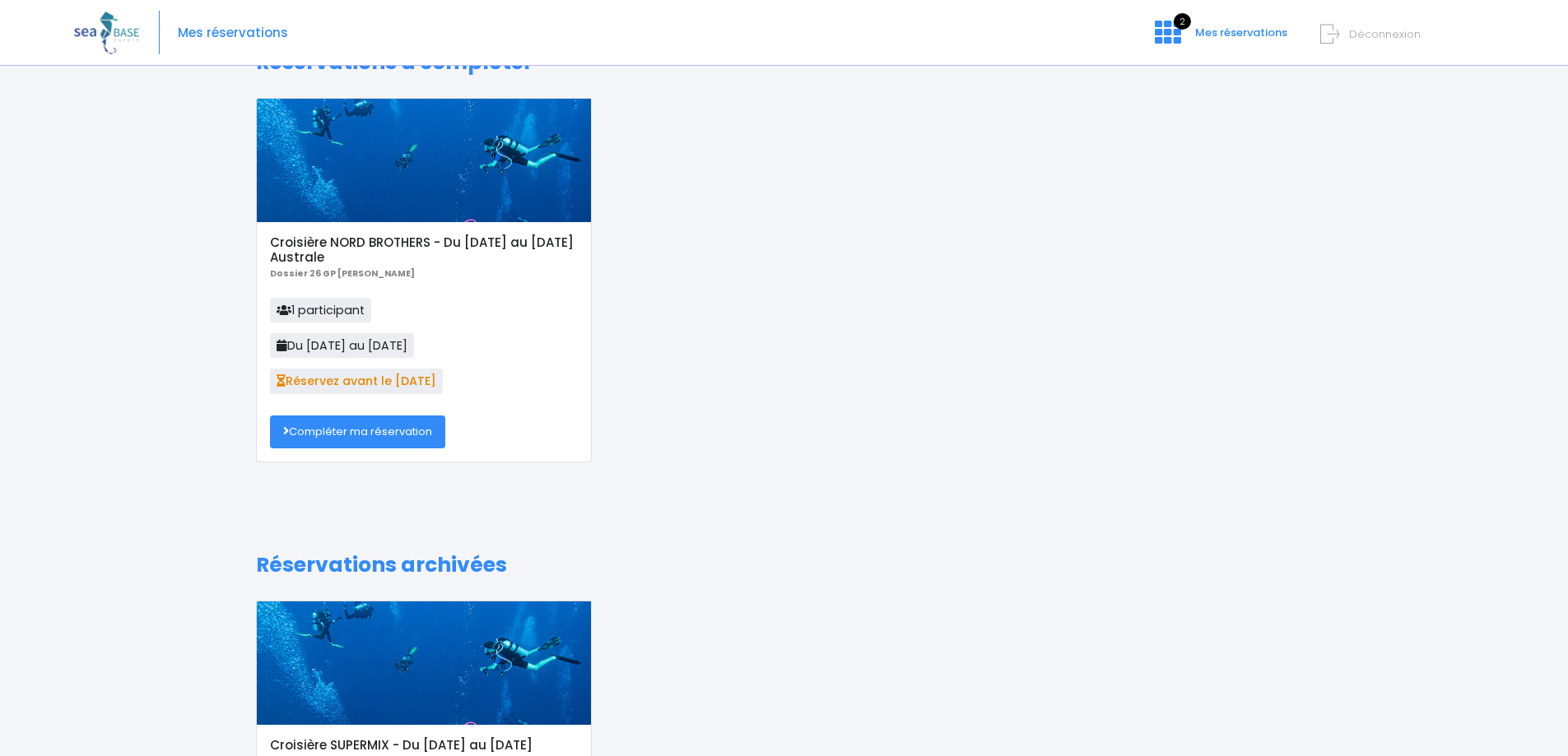
scroll to position [20, 0]
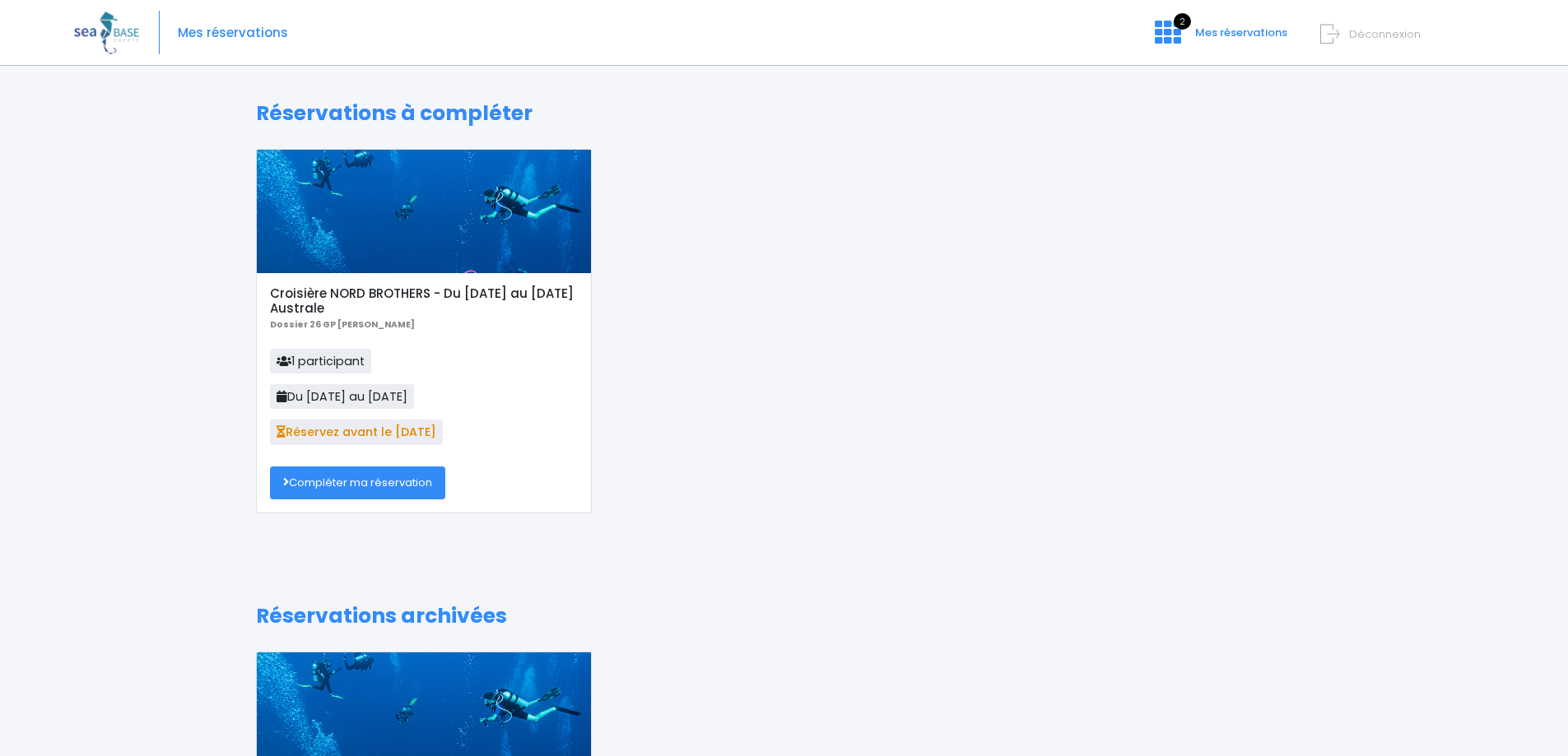
scroll to position [20, 0]
